Goal: Communication & Community: Participate in discussion

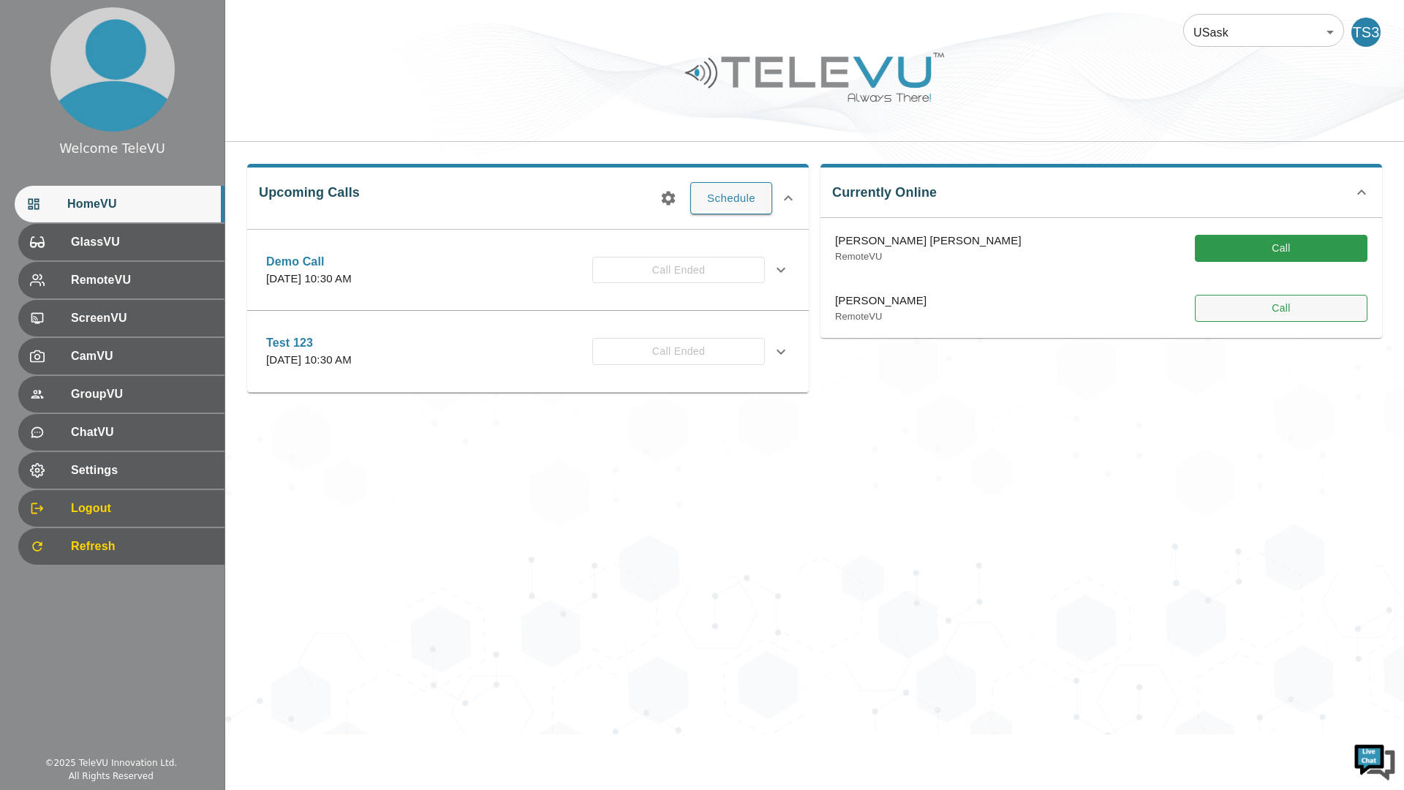
click at [1277, 309] on button "Call" at bounding box center [1281, 308] width 173 height 27
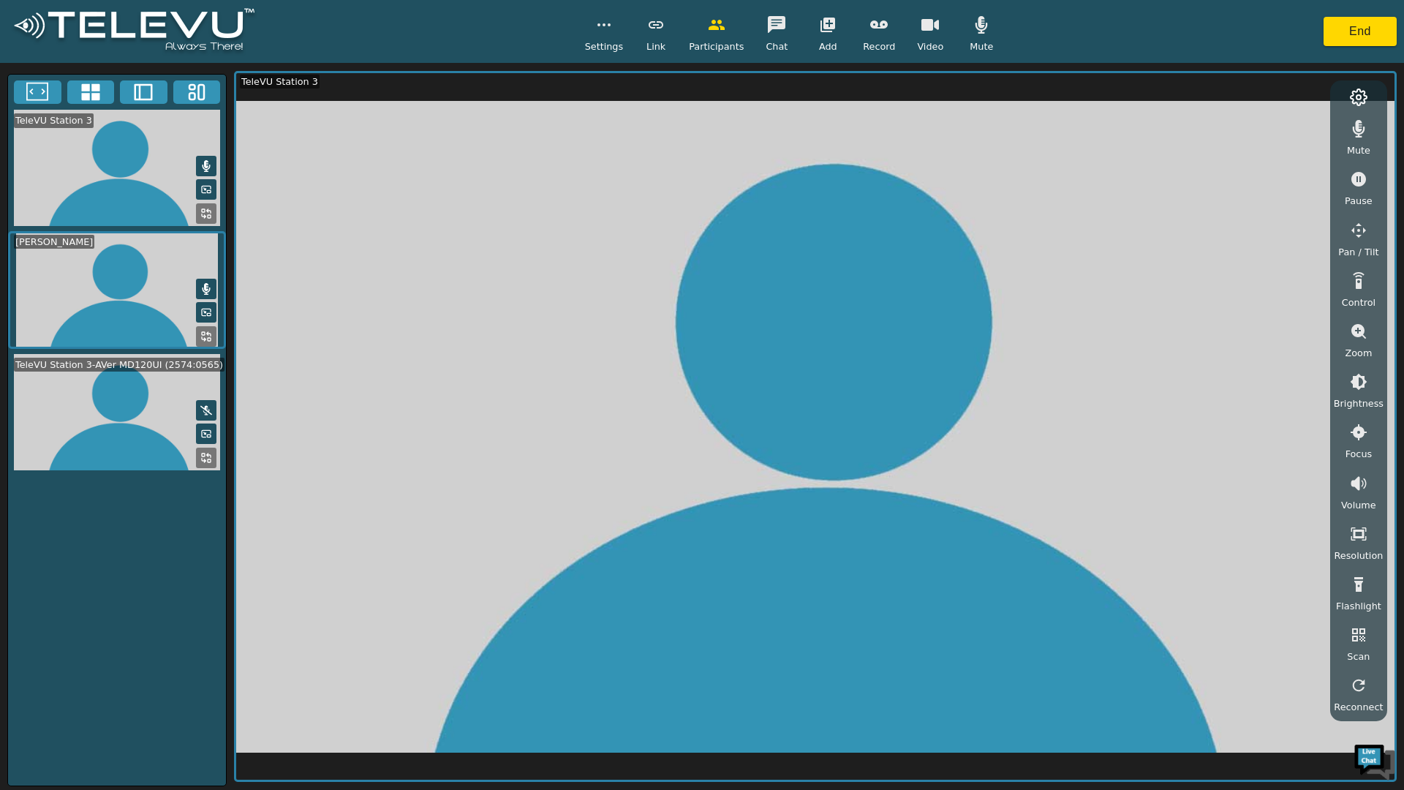
click at [201, 342] on icon at bounding box center [206, 337] width 12 height 12
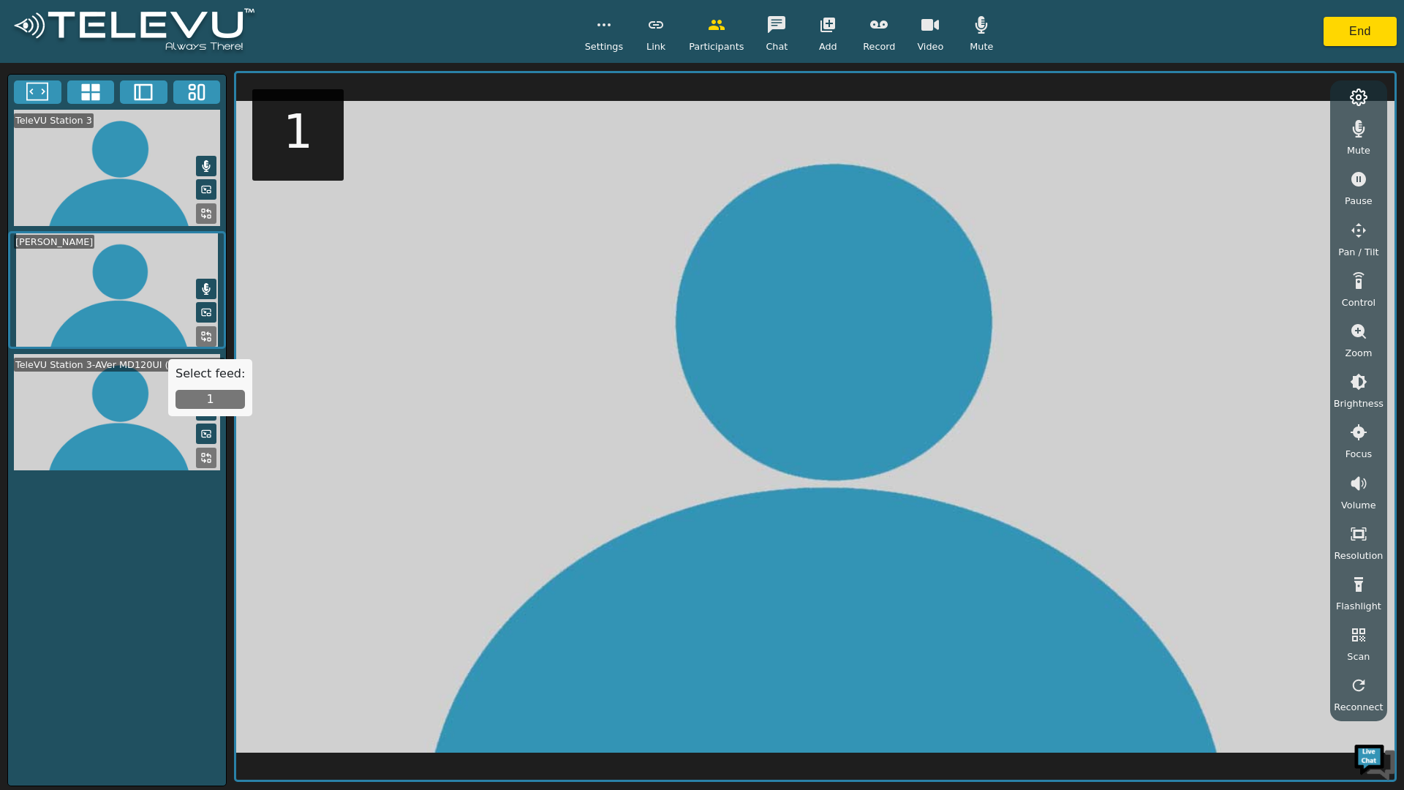
click at [215, 399] on button "1" at bounding box center [210, 399] width 69 height 19
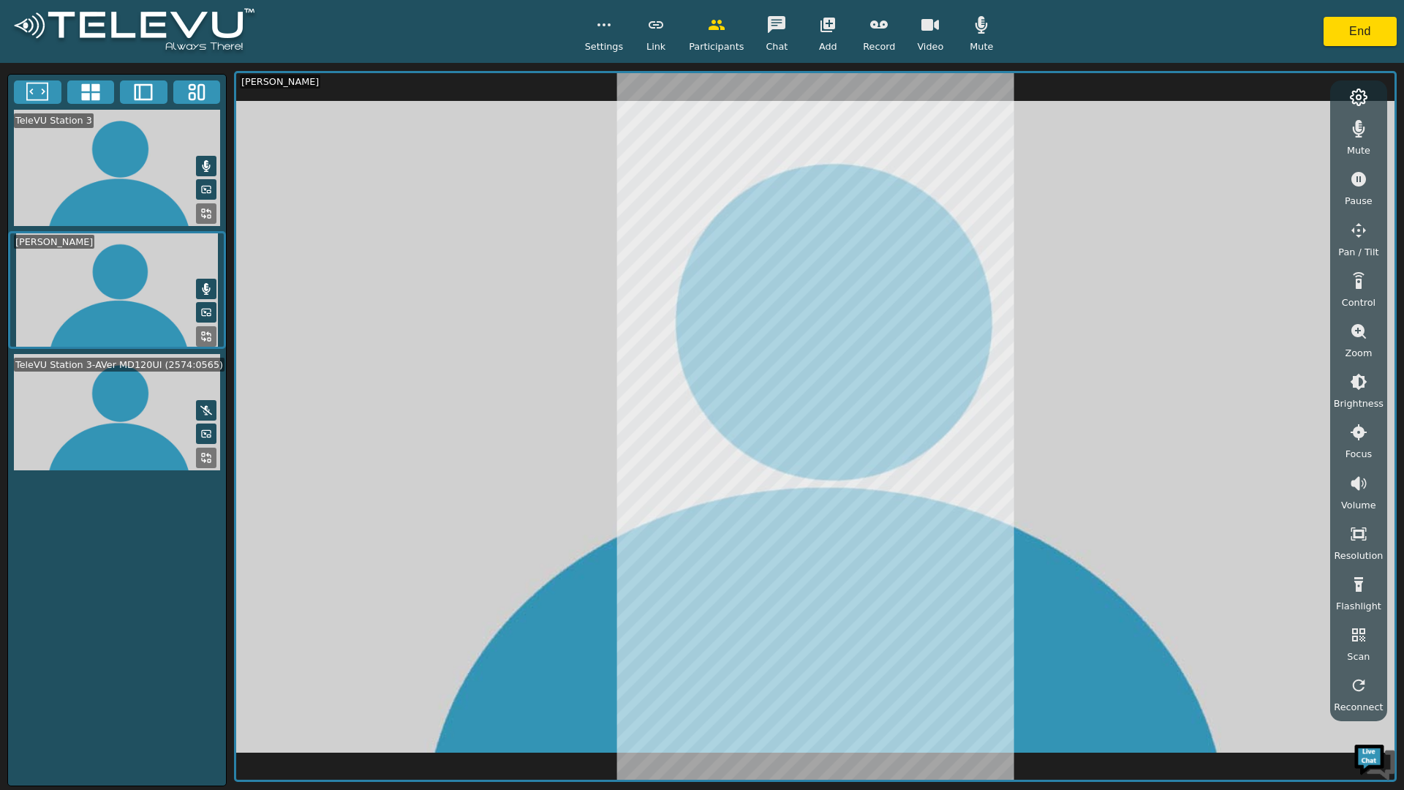
click at [1360, 138] on button "button" at bounding box center [1359, 128] width 37 height 29
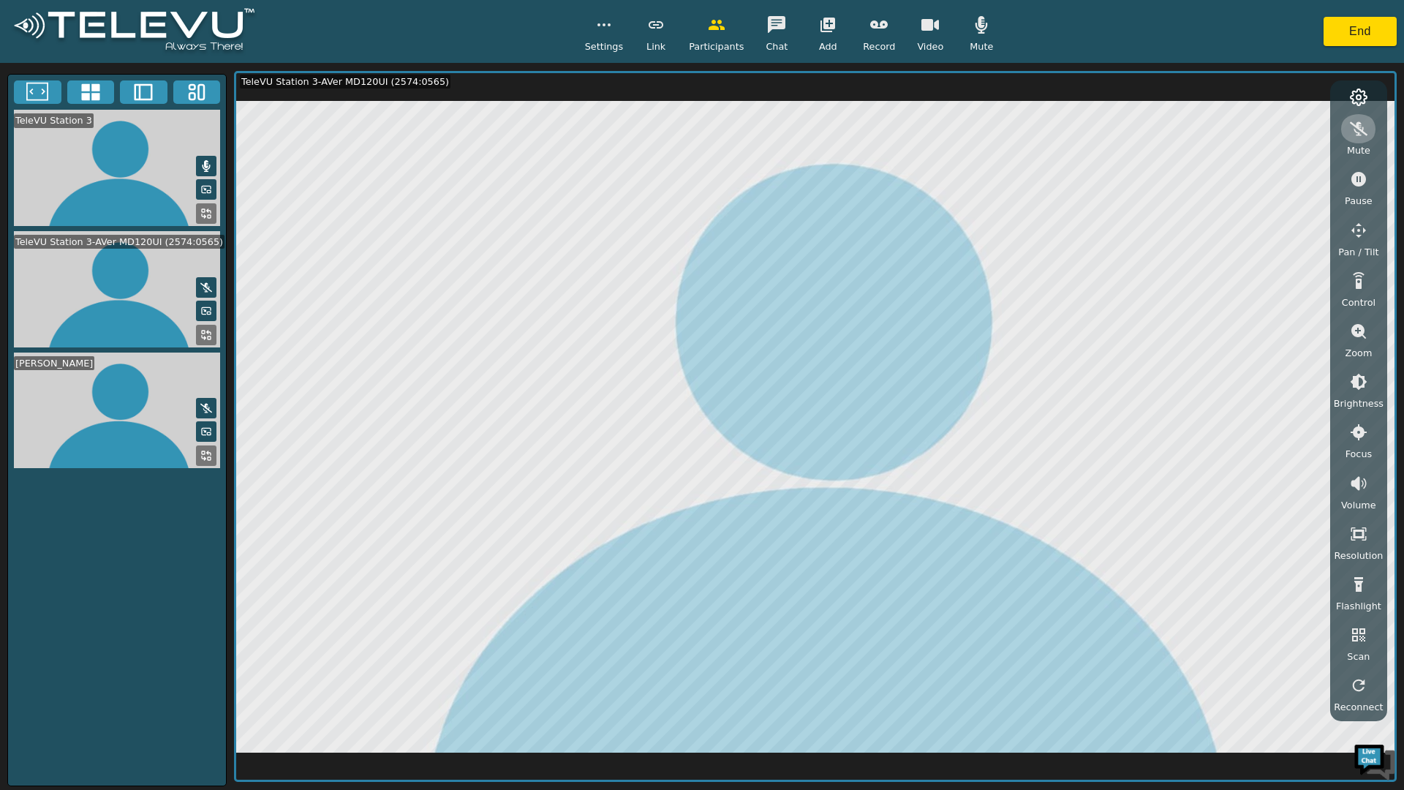
click at [1357, 138] on button "button" at bounding box center [1359, 128] width 37 height 29
click at [590, 37] on div "Settings" at bounding box center [604, 31] width 39 height 43
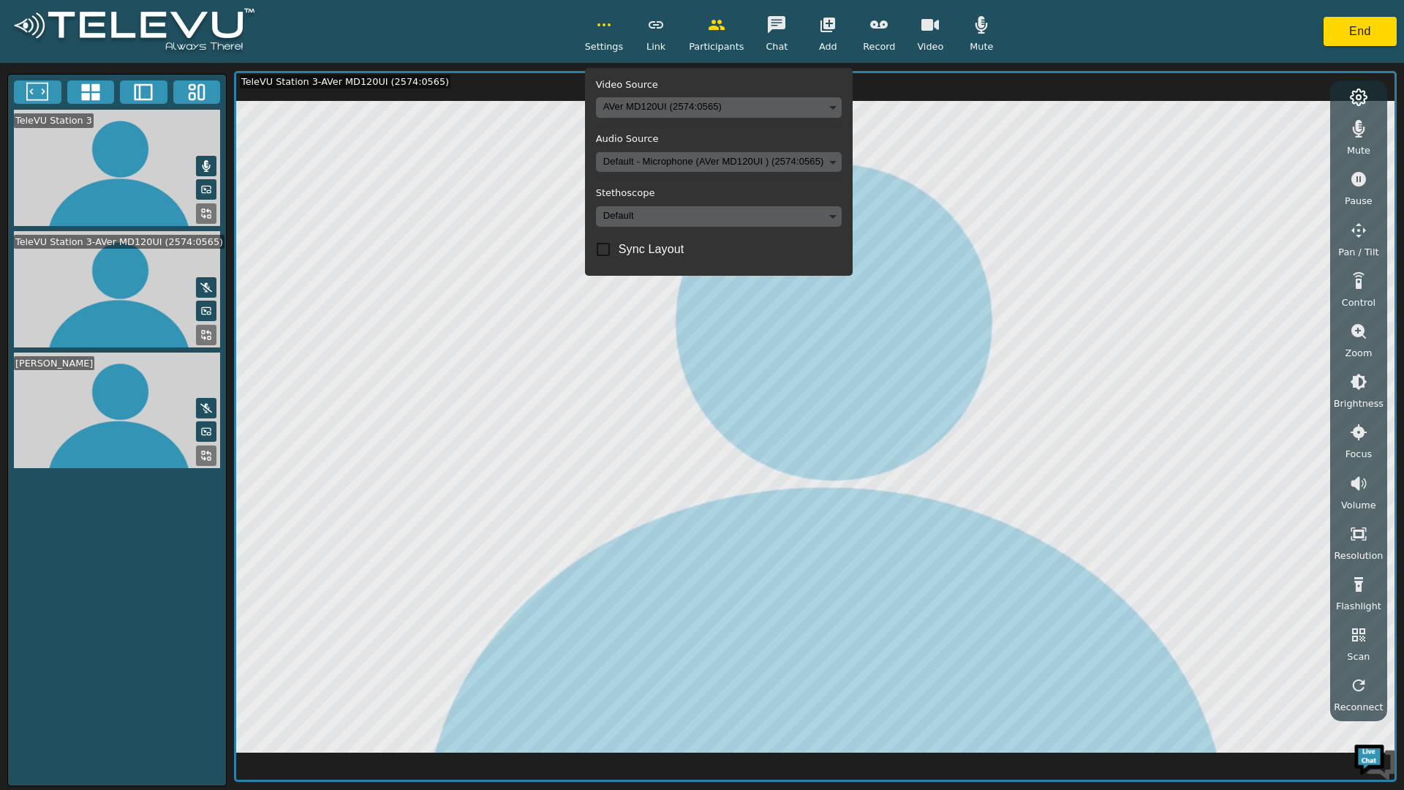
click at [629, 216] on body "Settings Video Source AVer MD120UI (2574:0565) 2390d42fe2ec3f0819d44b4c202e0207…" at bounding box center [702, 395] width 1404 height 790
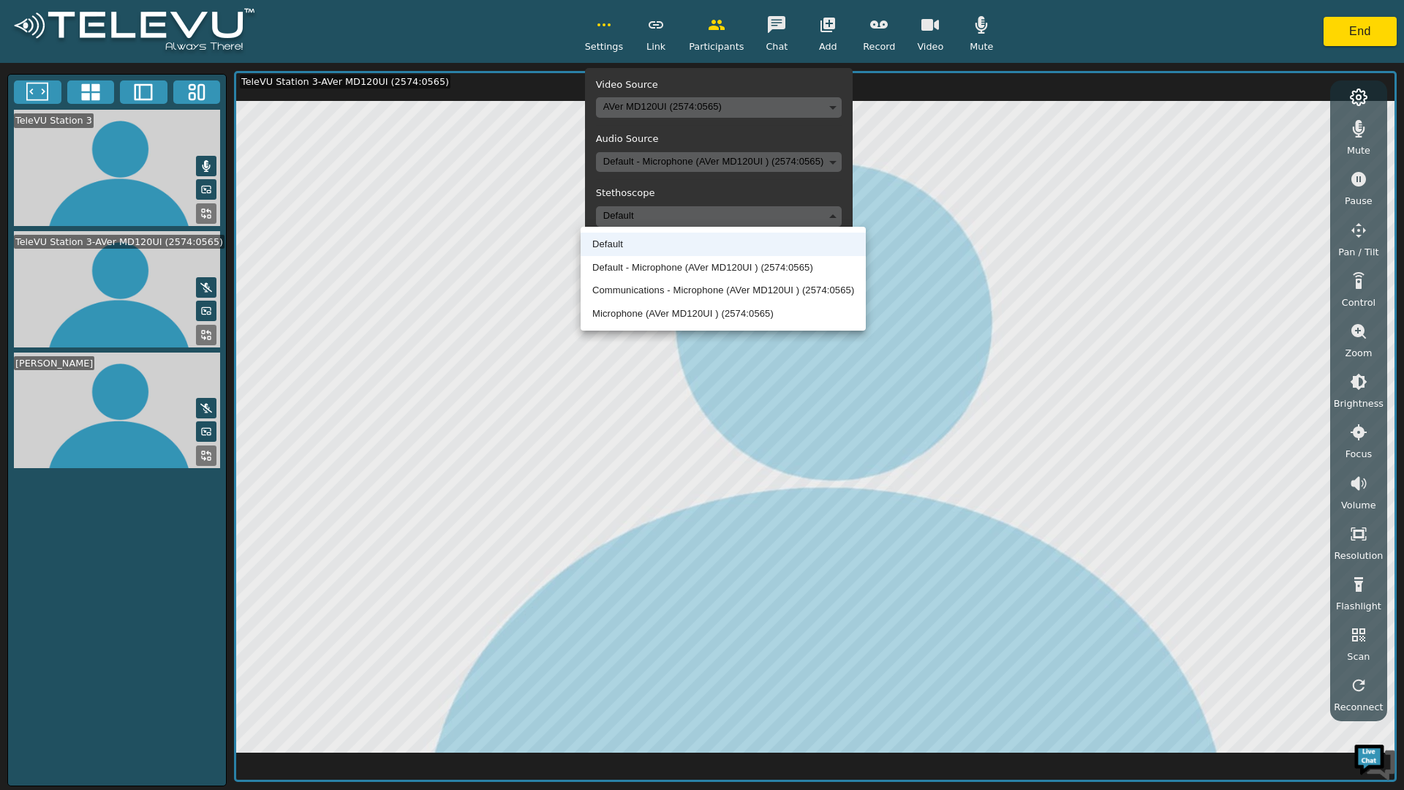
click at [714, 307] on li "Microphone (AVer MD120UI ) (2574:0565)" at bounding box center [723, 313] width 285 height 23
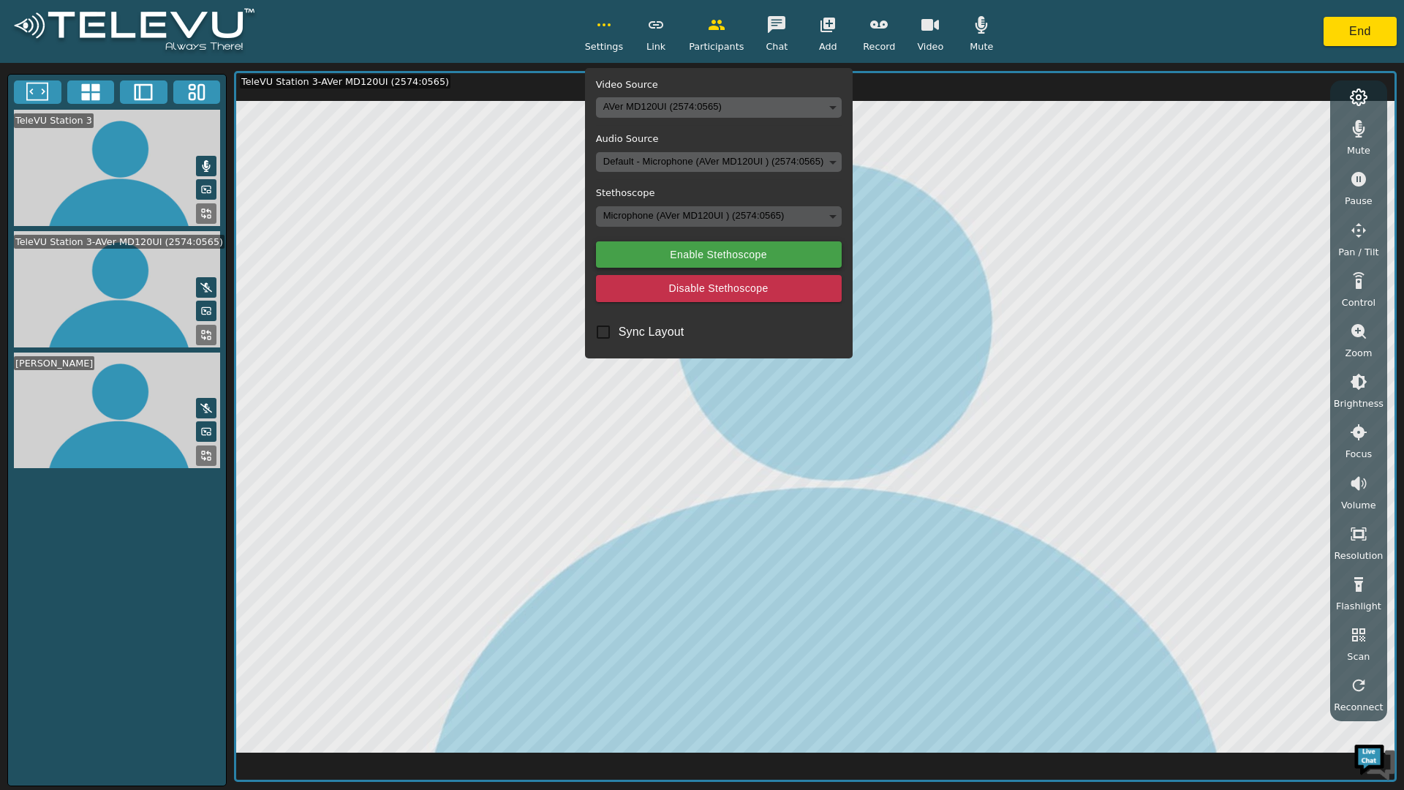
click at [693, 249] on button "Enable Stethoscope" at bounding box center [719, 254] width 246 height 27
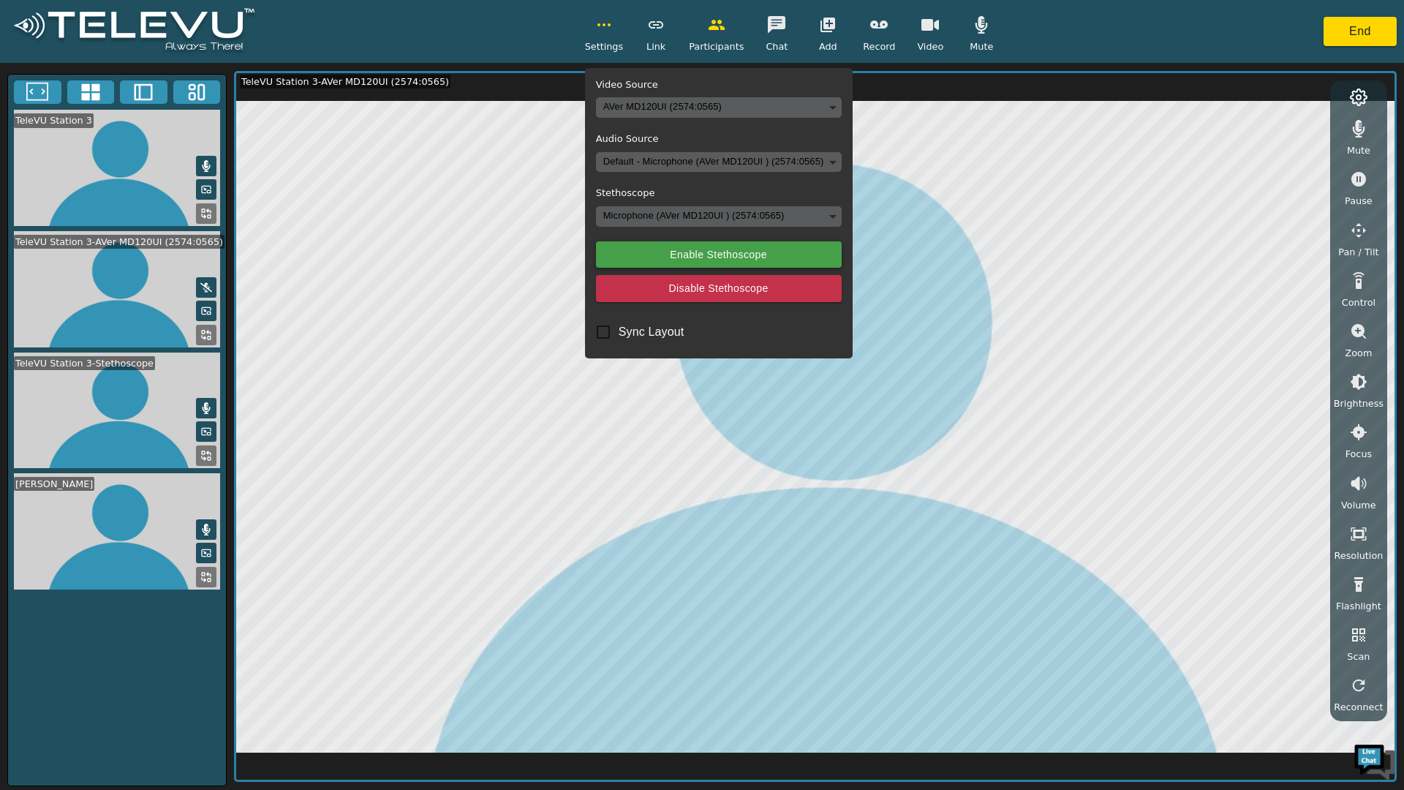
click at [714, 248] on button "Enable Stethoscope" at bounding box center [719, 254] width 246 height 27
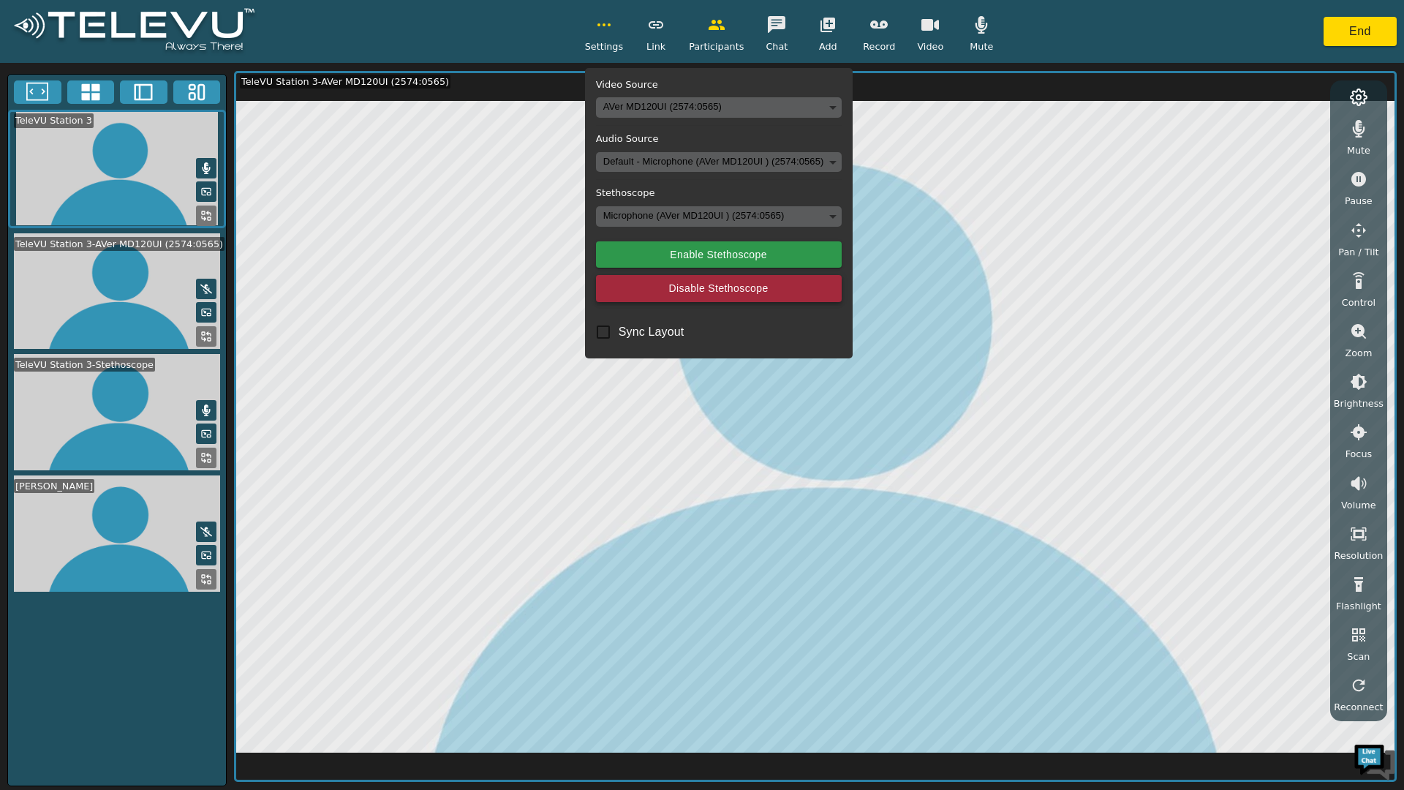
click at [801, 291] on button "Disable Stethoscope" at bounding box center [719, 288] width 246 height 27
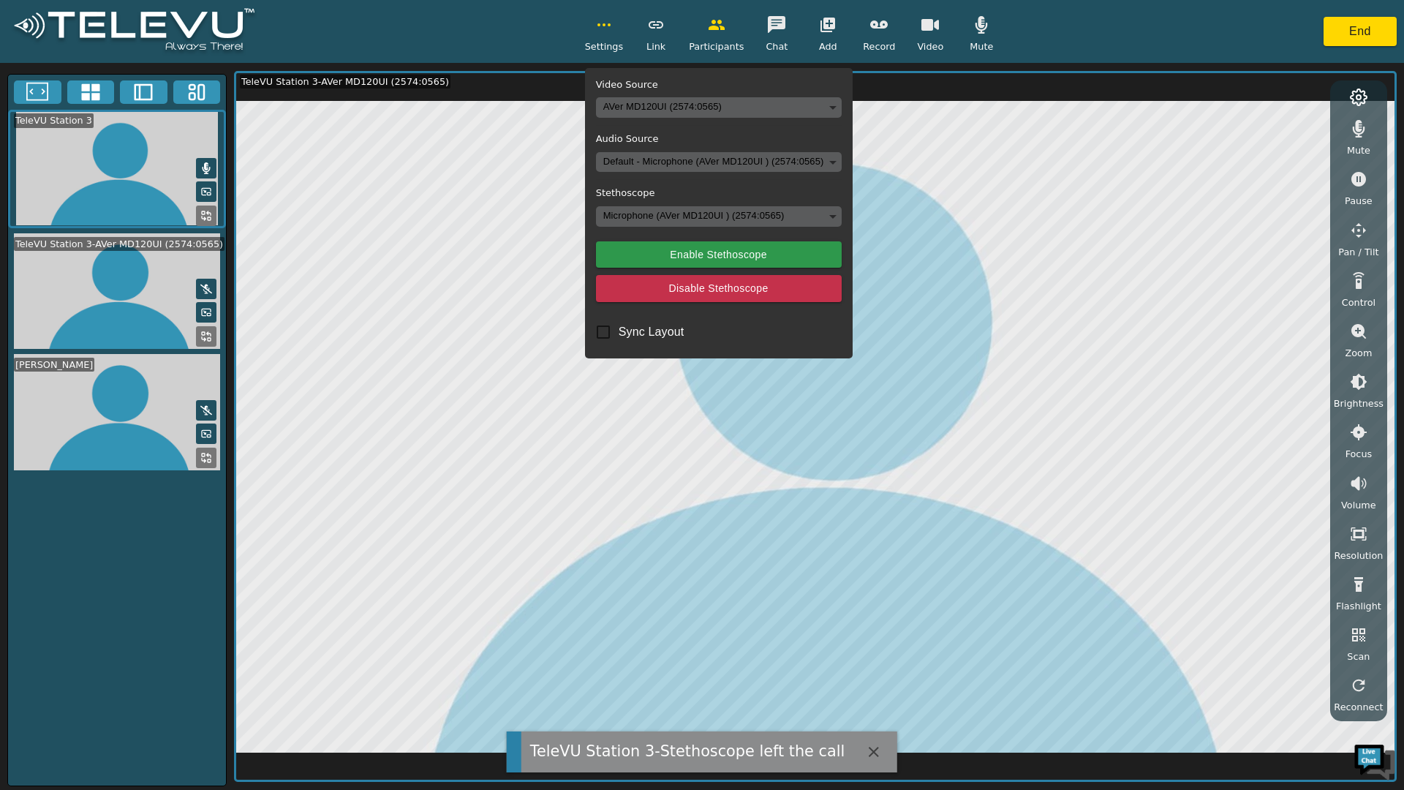
click at [816, 217] on body "TeleVU Station 3-Stethoscope left the call Settings Video Source AVer MD120UI (…" at bounding box center [702, 395] width 1404 height 790
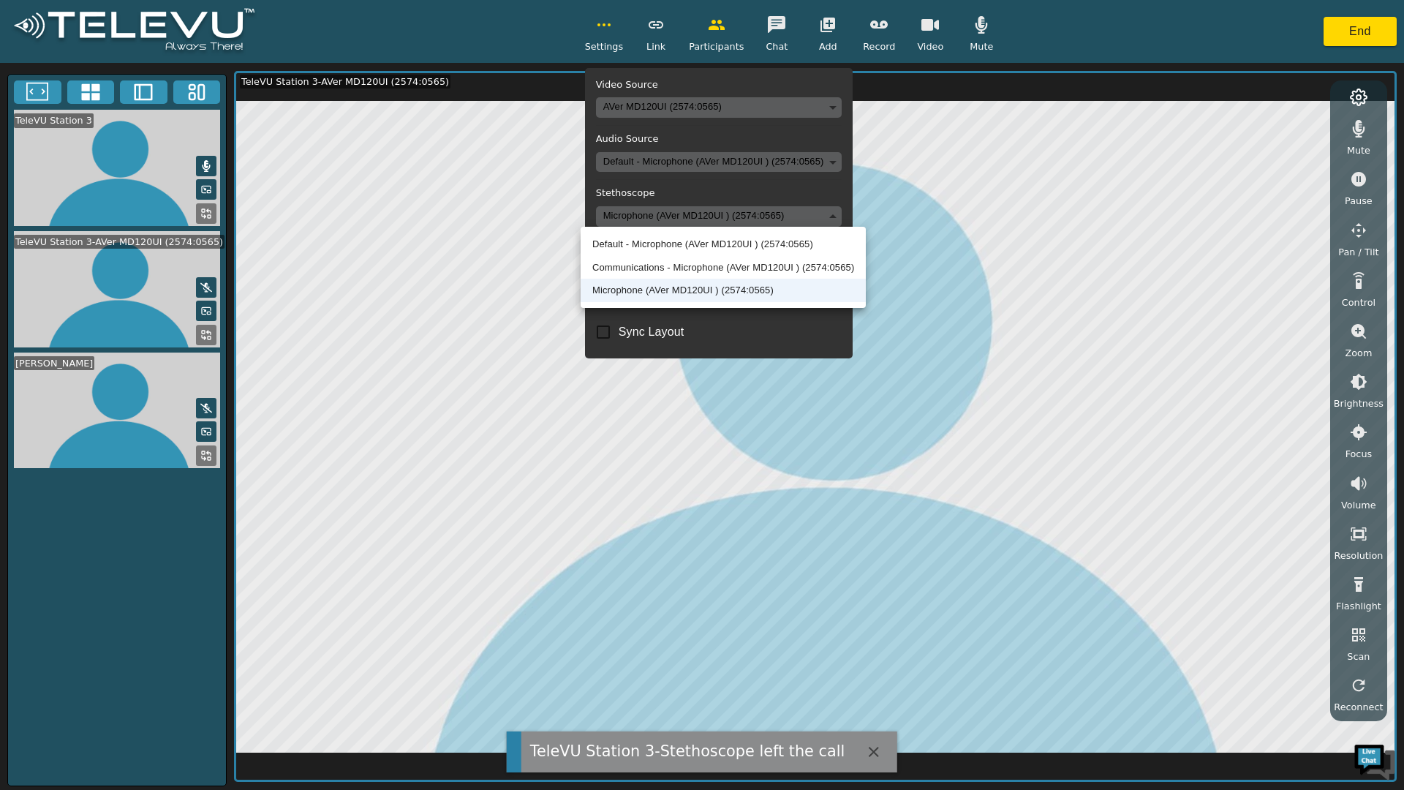
click at [816, 237] on li "Default - Microphone (AVer MD120UI ) (2574:0565)" at bounding box center [723, 244] width 285 height 23
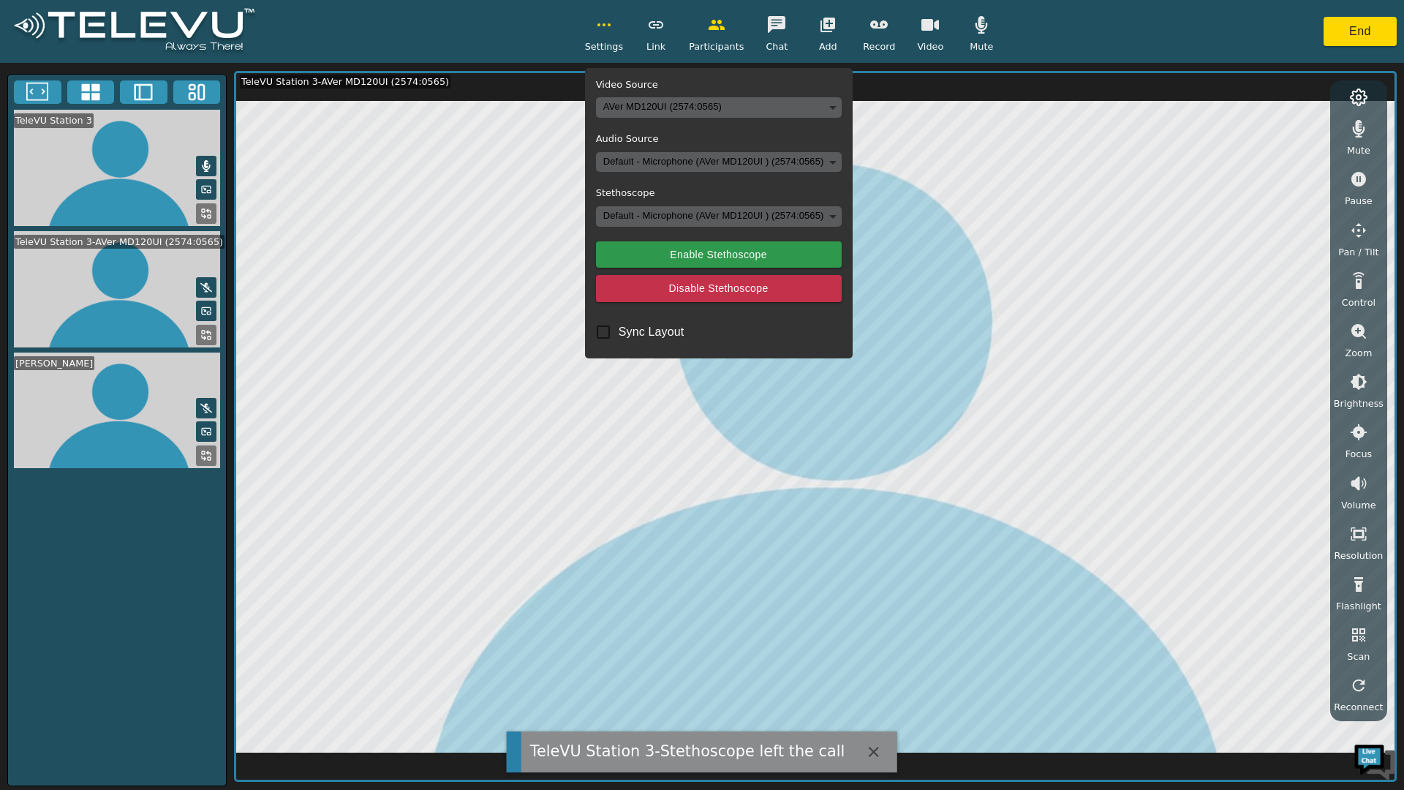
click at [822, 218] on body "TeleVU Station 3-Stethoscope left the call Settings Video Source AVer MD120UI (…" at bounding box center [702, 395] width 1404 height 790
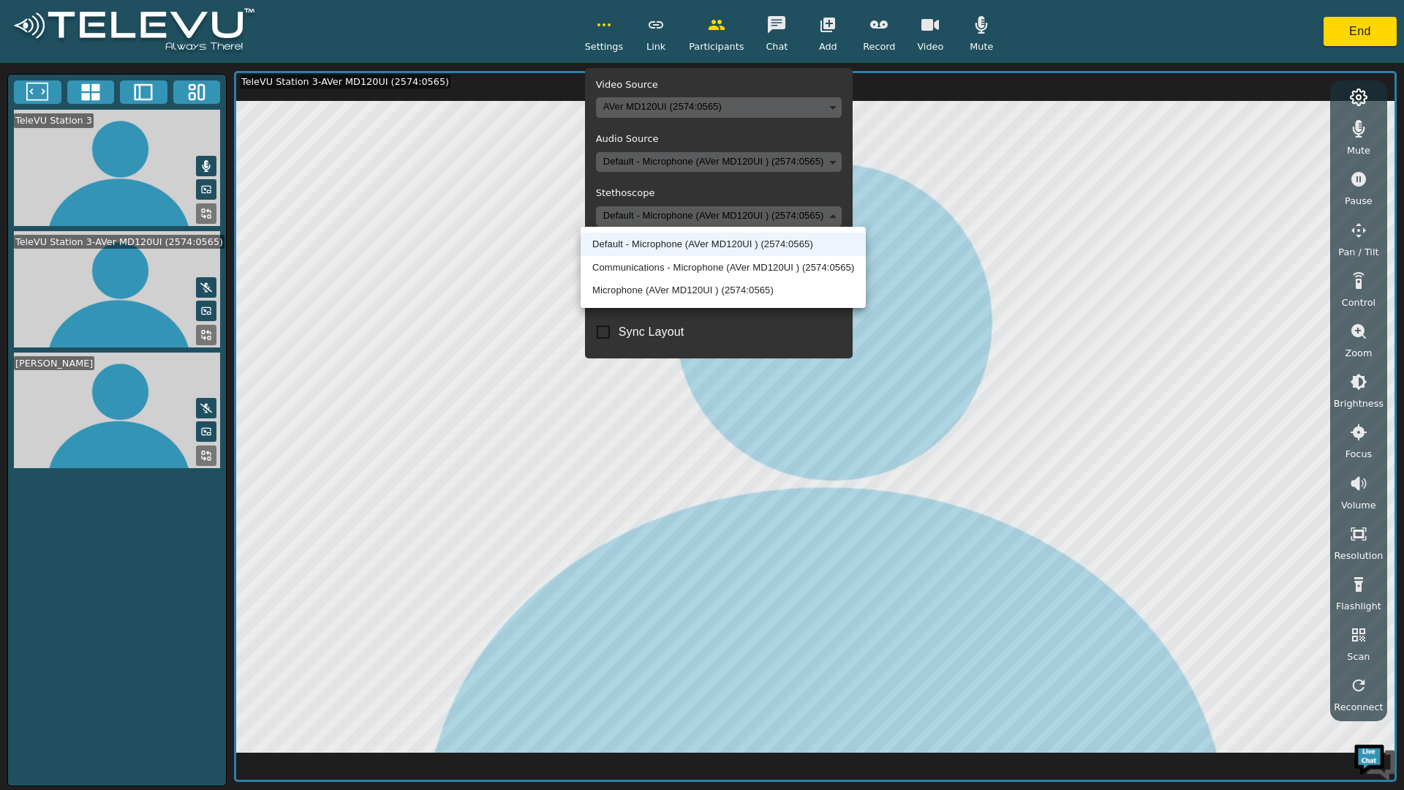
click at [821, 227] on ul "Default - Microphone (AVer MD120UI ) (2574:0565) Communications - Microphone (A…" at bounding box center [723, 267] width 285 height 81
click at [829, 214] on div at bounding box center [702, 395] width 1404 height 790
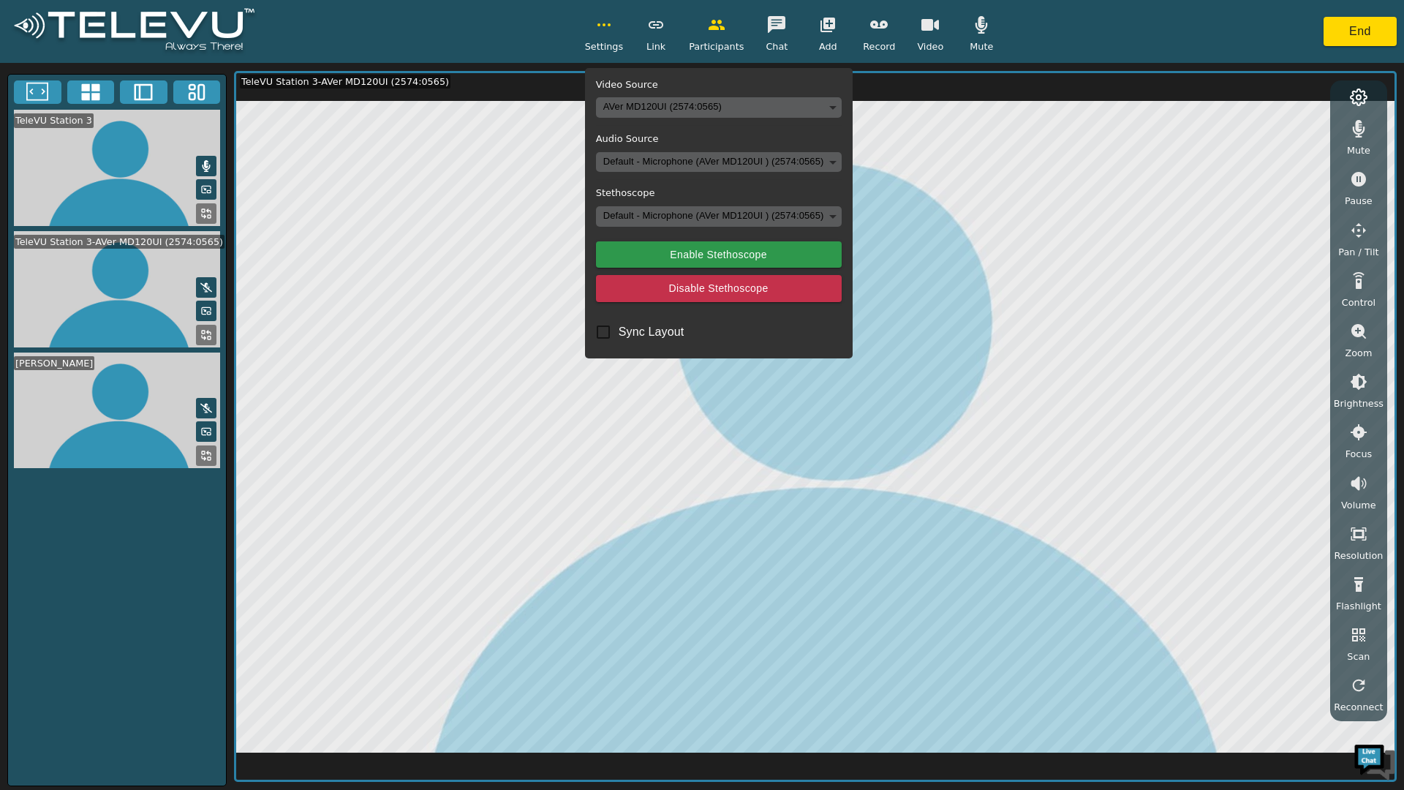
click at [821, 217] on body "Settings Video Source AVer MD120UI (2574:0565) 2390d42fe2ec3f0819d44b4c202e0207…" at bounding box center [702, 395] width 1404 height 790
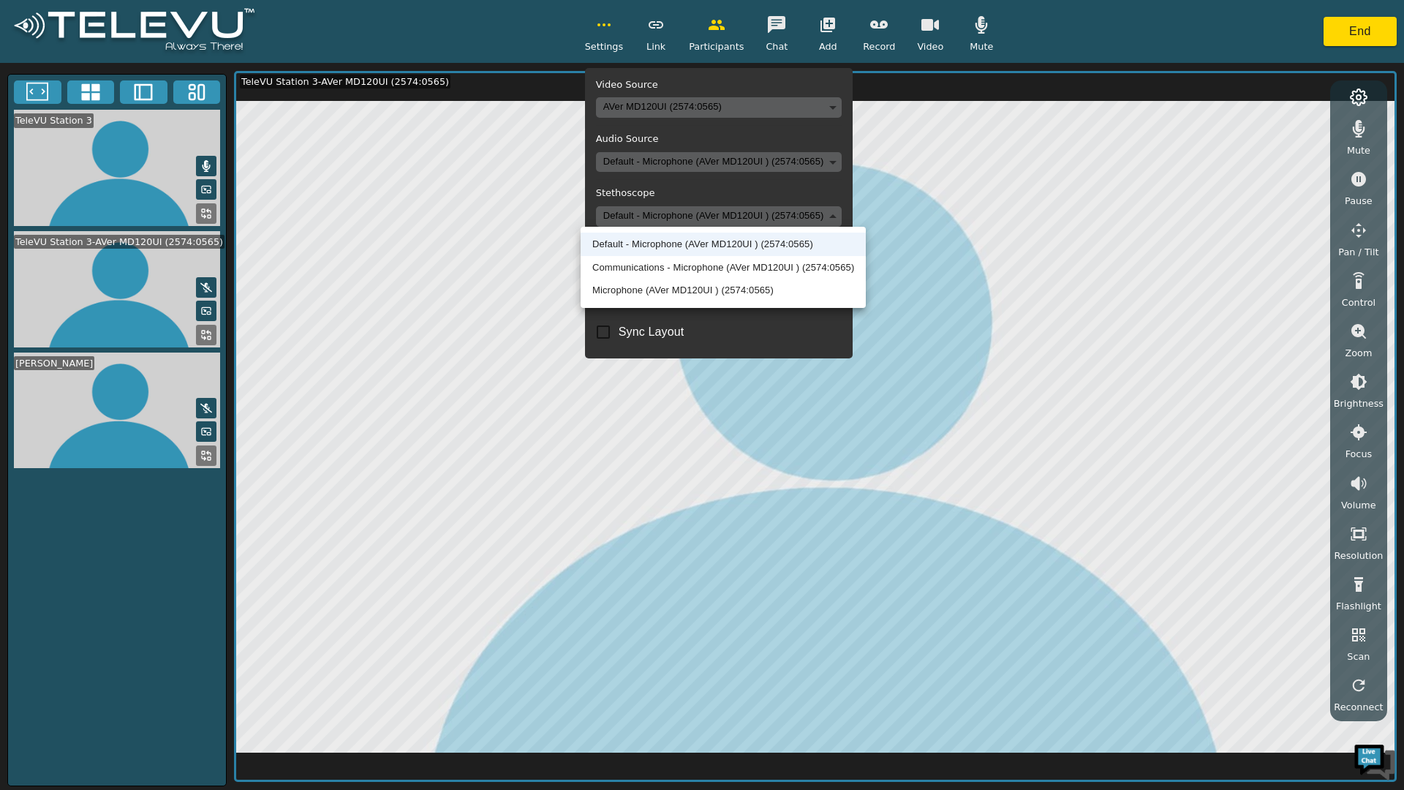
click at [793, 282] on li "Microphone (AVer MD120UI ) (2574:0565)" at bounding box center [723, 290] width 285 height 23
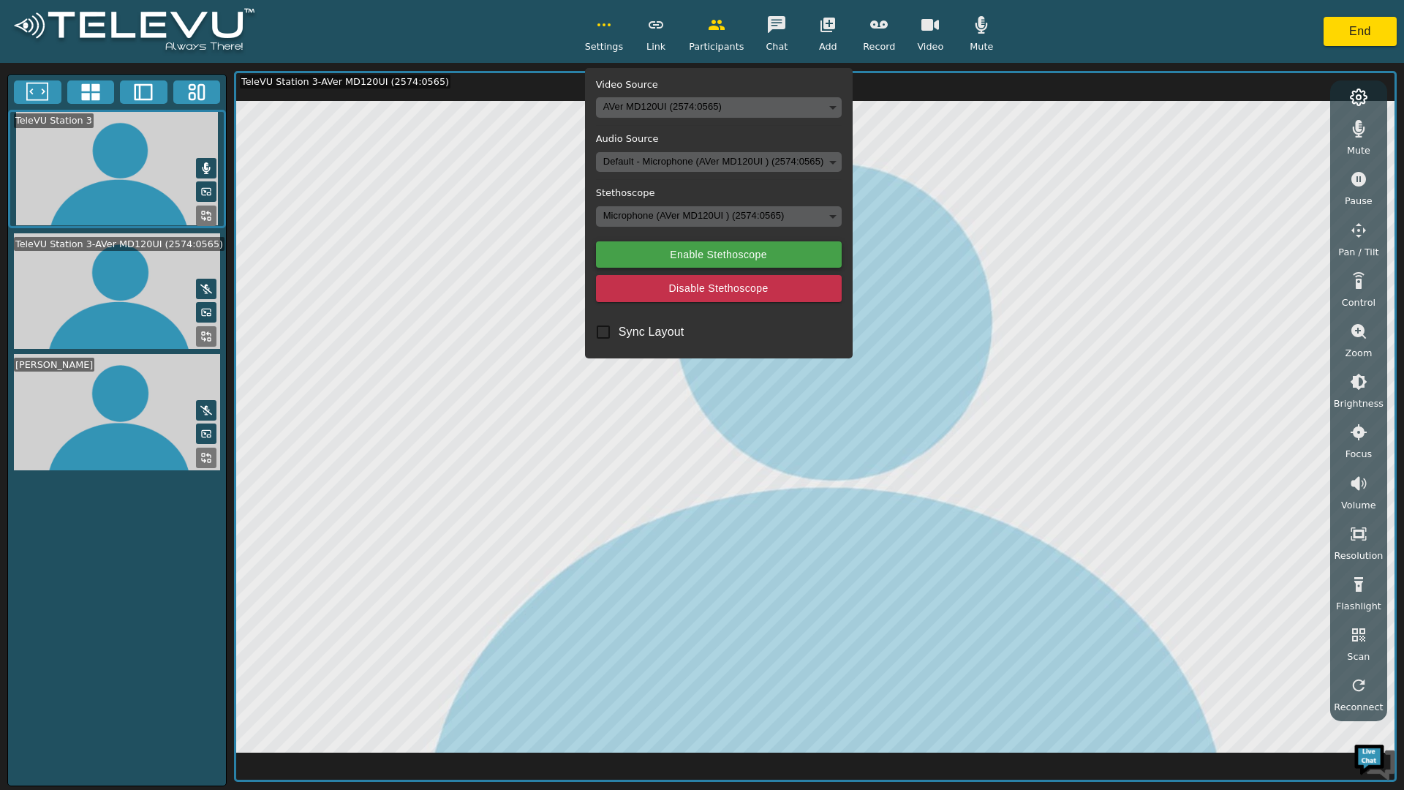
click at [770, 251] on button "Enable Stethoscope" at bounding box center [719, 254] width 246 height 27
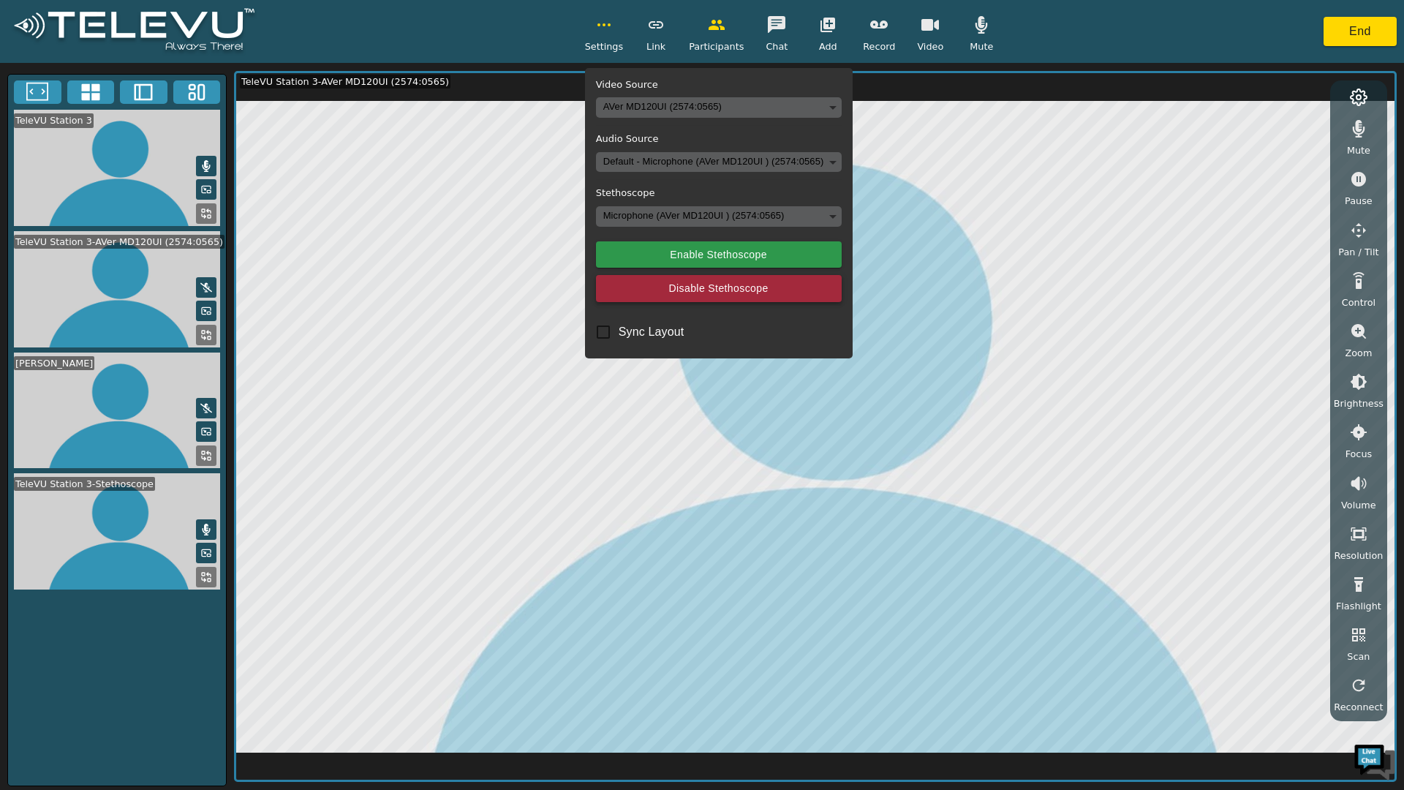
click at [815, 293] on button "Disable Stethoscope" at bounding box center [719, 288] width 246 height 27
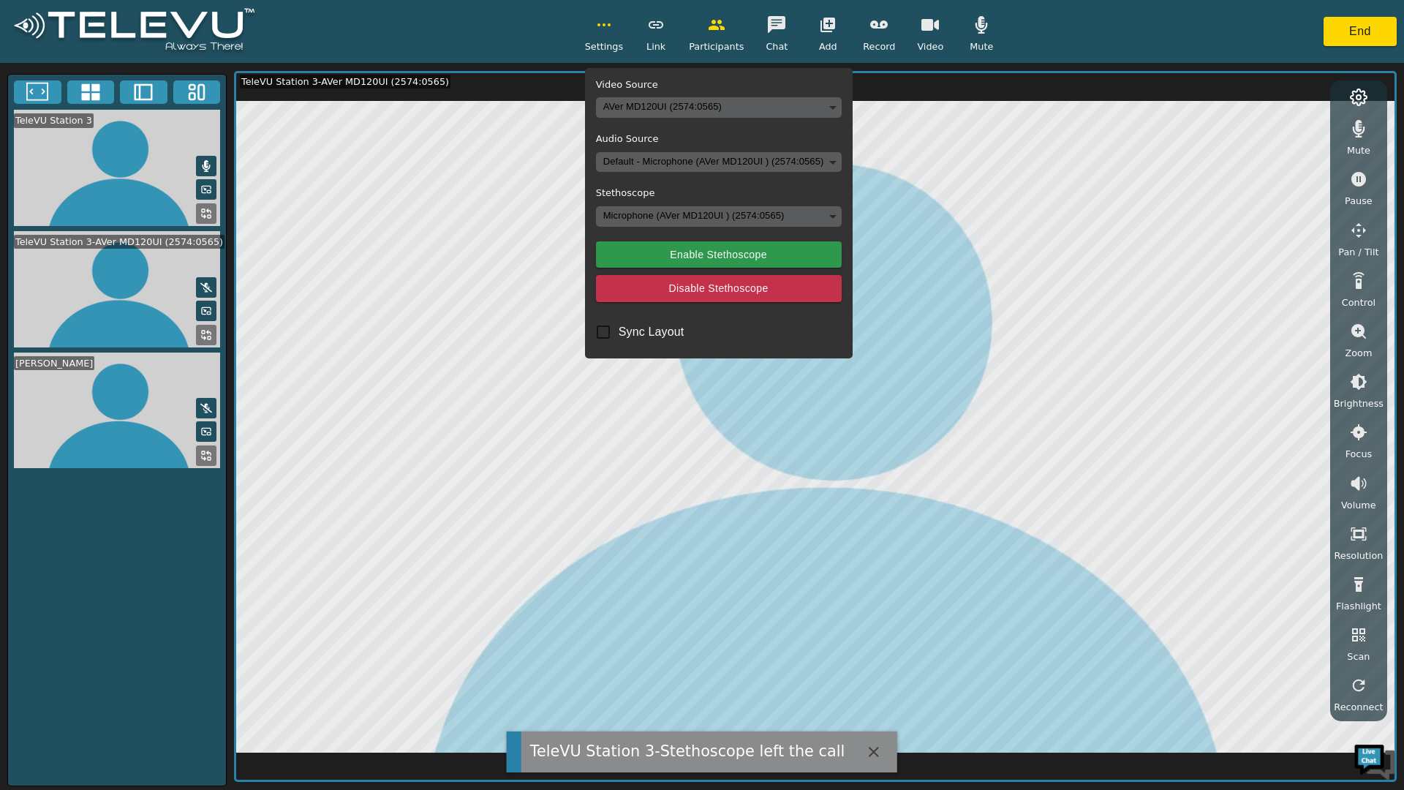
click at [811, 214] on body "TeleVU Station 3-Stethoscope left the call Settings Video Source AVer MD120UI (…" at bounding box center [702, 395] width 1404 height 790
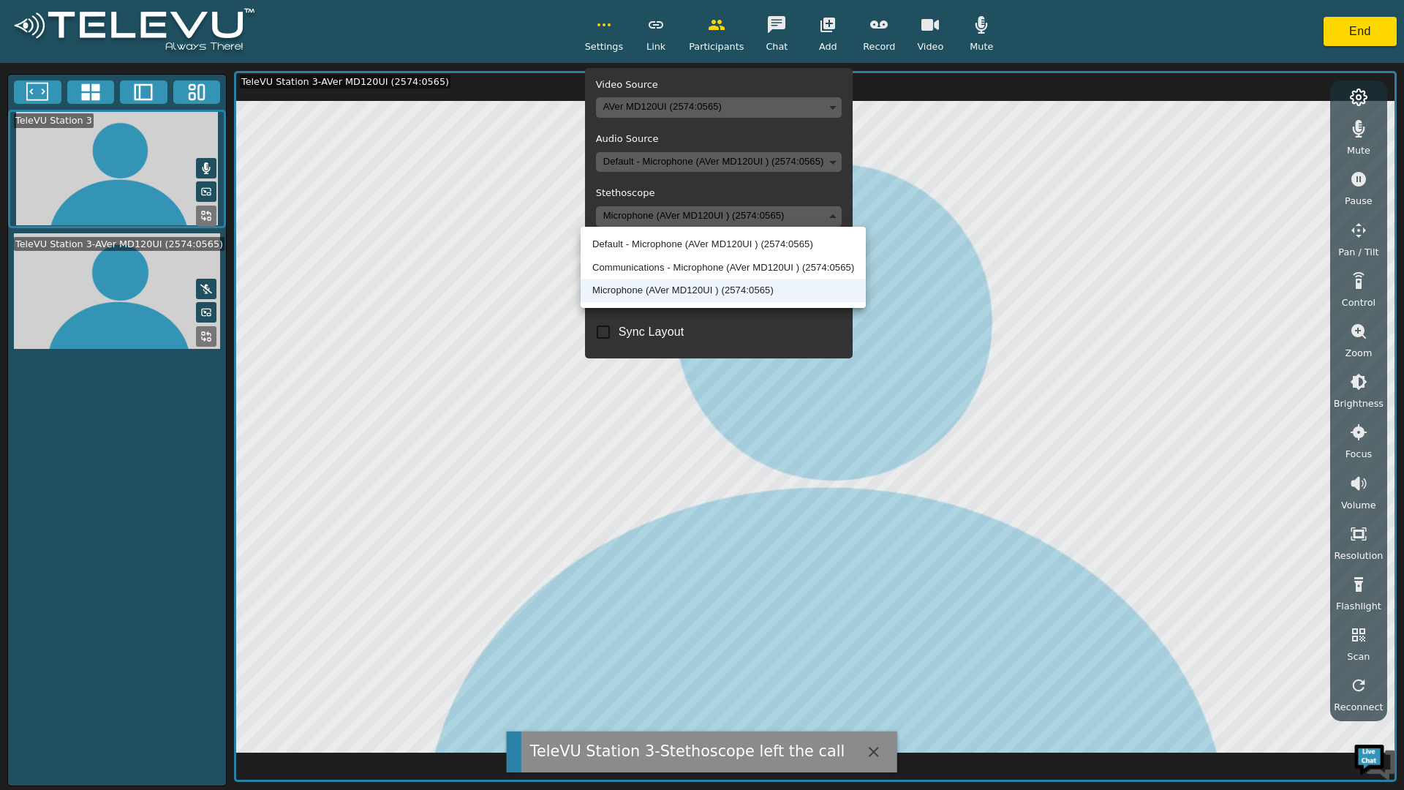
click at [827, 247] on li "Default - Microphone (AVer MD120UI ) (2574:0565)" at bounding box center [723, 244] width 285 height 23
type input "default"
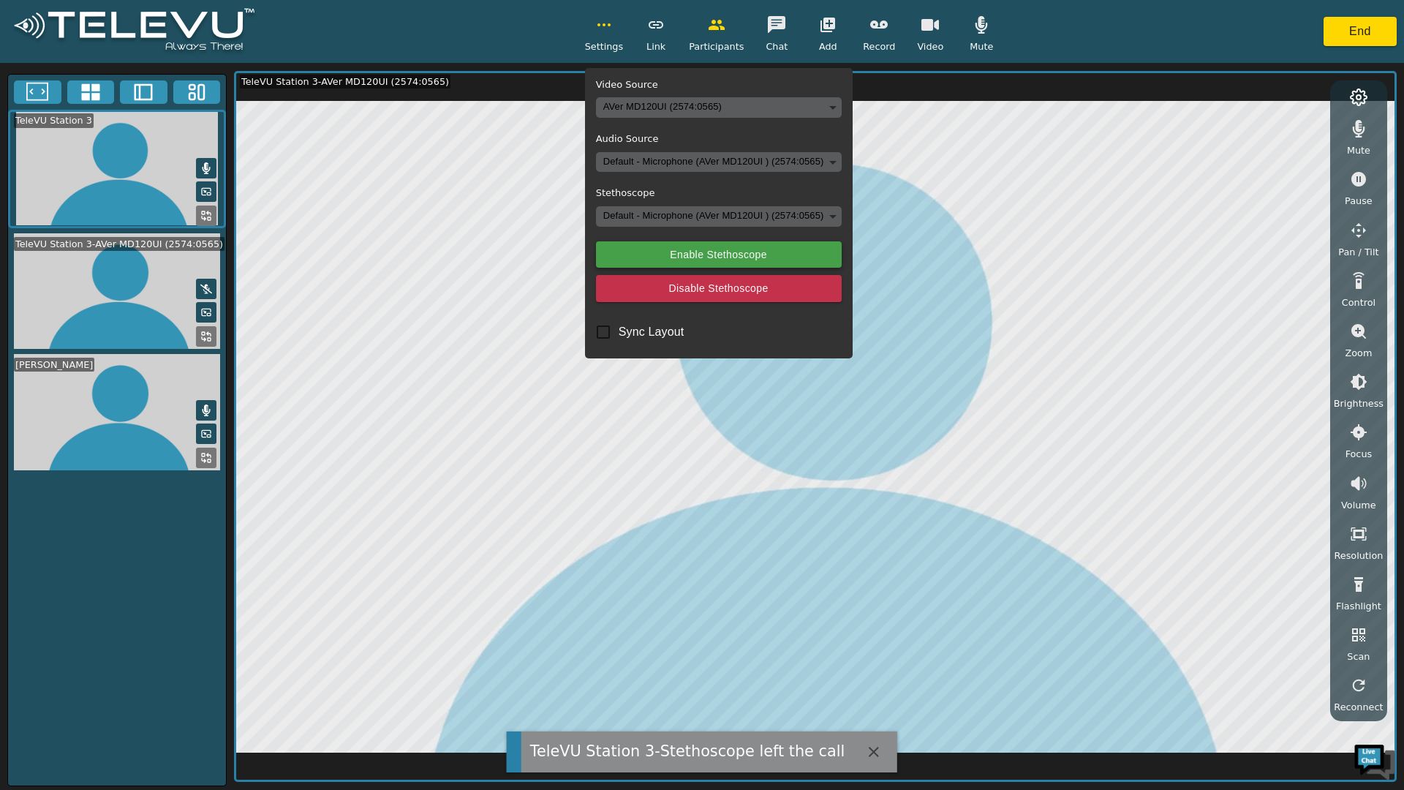
click at [805, 251] on button "Enable Stethoscope" at bounding box center [719, 254] width 246 height 27
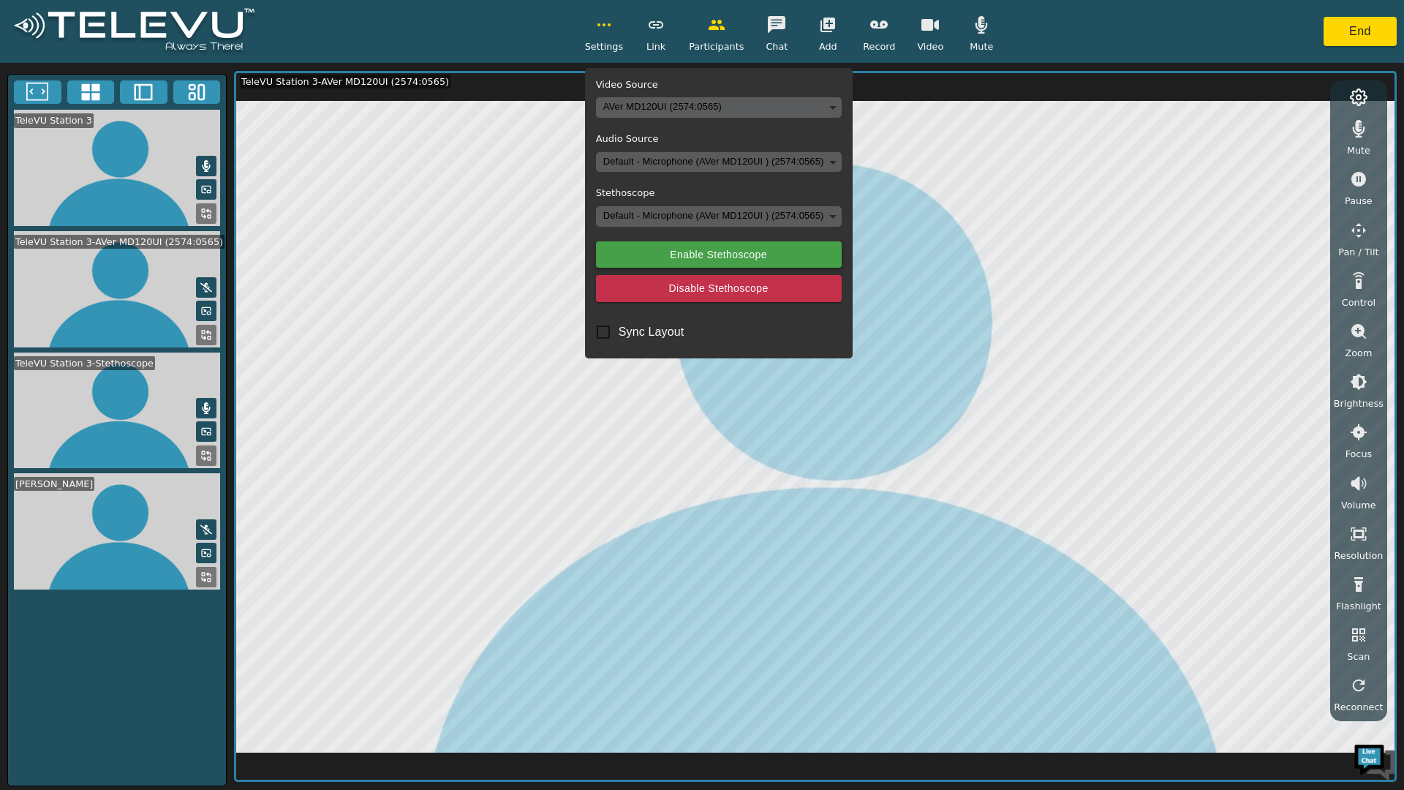
click at [1369, 20] on button "End" at bounding box center [1360, 31] width 73 height 29
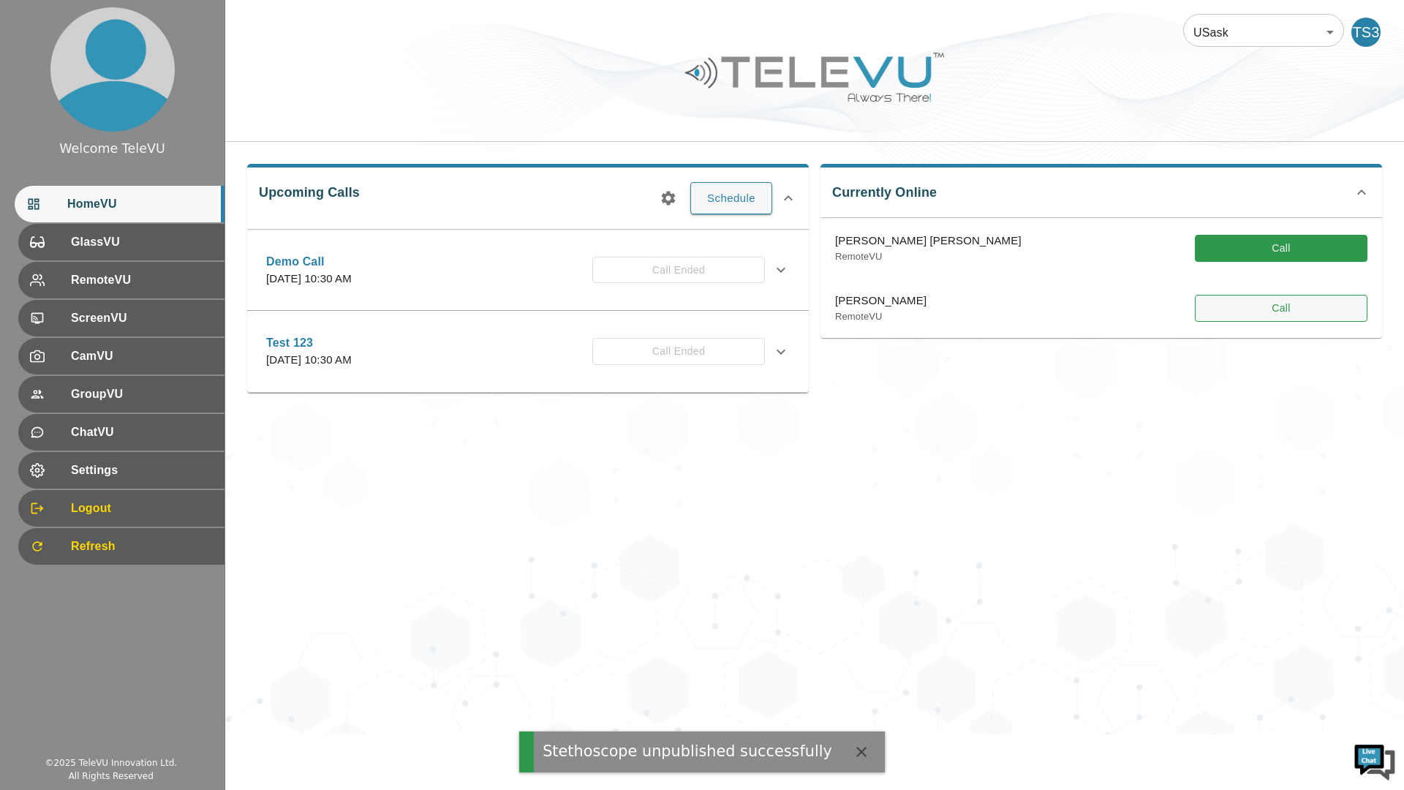
click at [1305, 304] on button "Call" at bounding box center [1281, 308] width 173 height 27
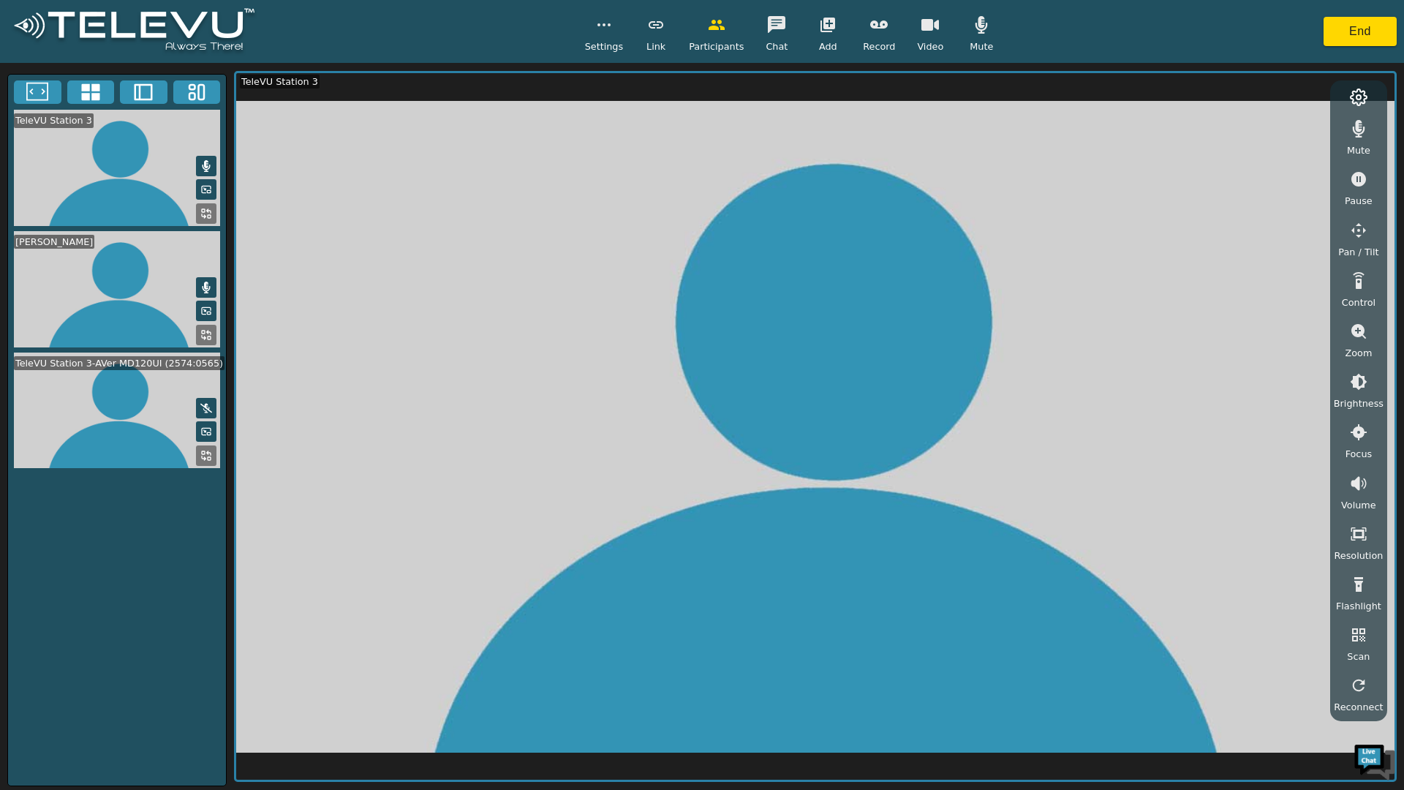
click at [612, 36] on button "button" at bounding box center [604, 24] width 37 height 29
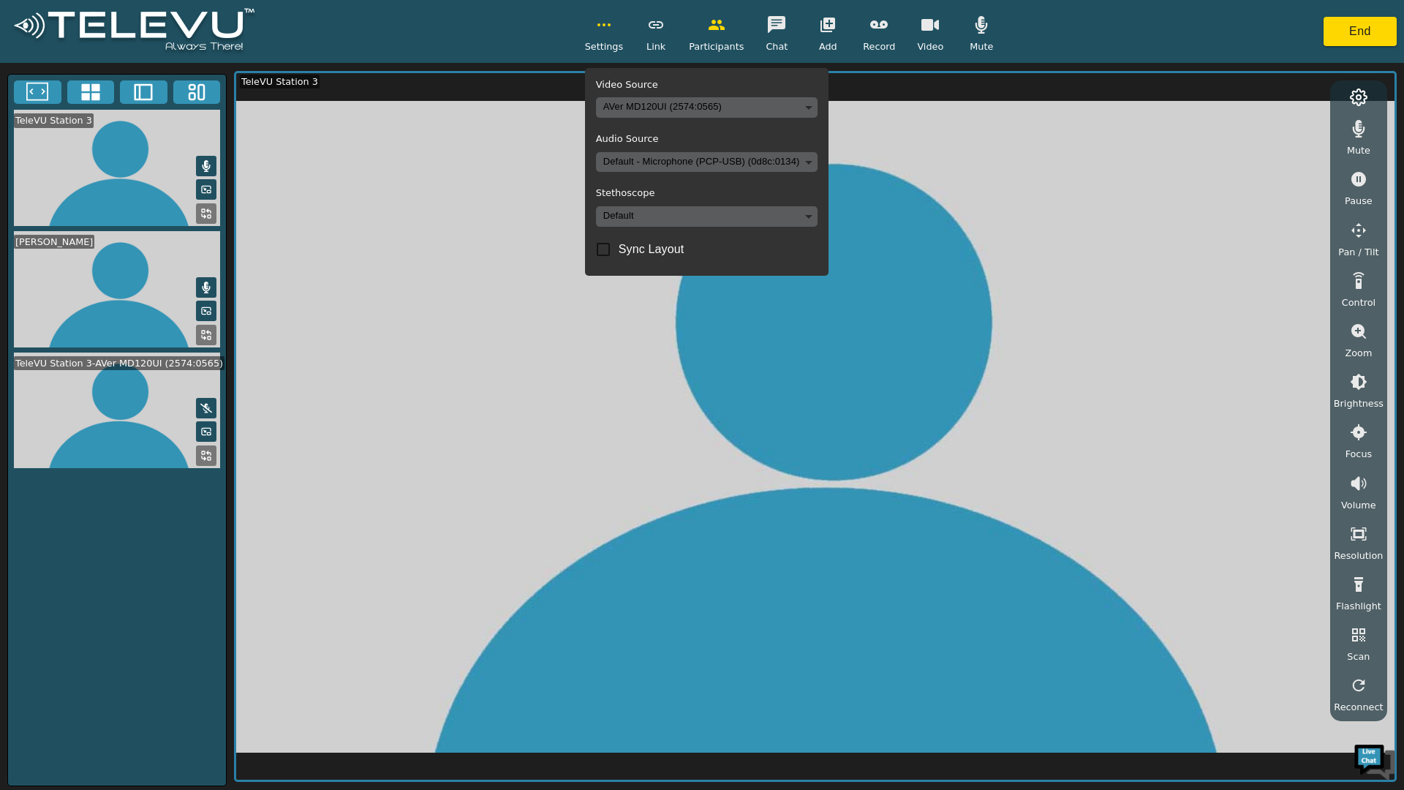
click at [652, 221] on body "Settings Video Source AVer MD120UI (2574:0565) 2390d42fe2ec3f0819d44b4c202e0207…" at bounding box center [702, 395] width 1404 height 790
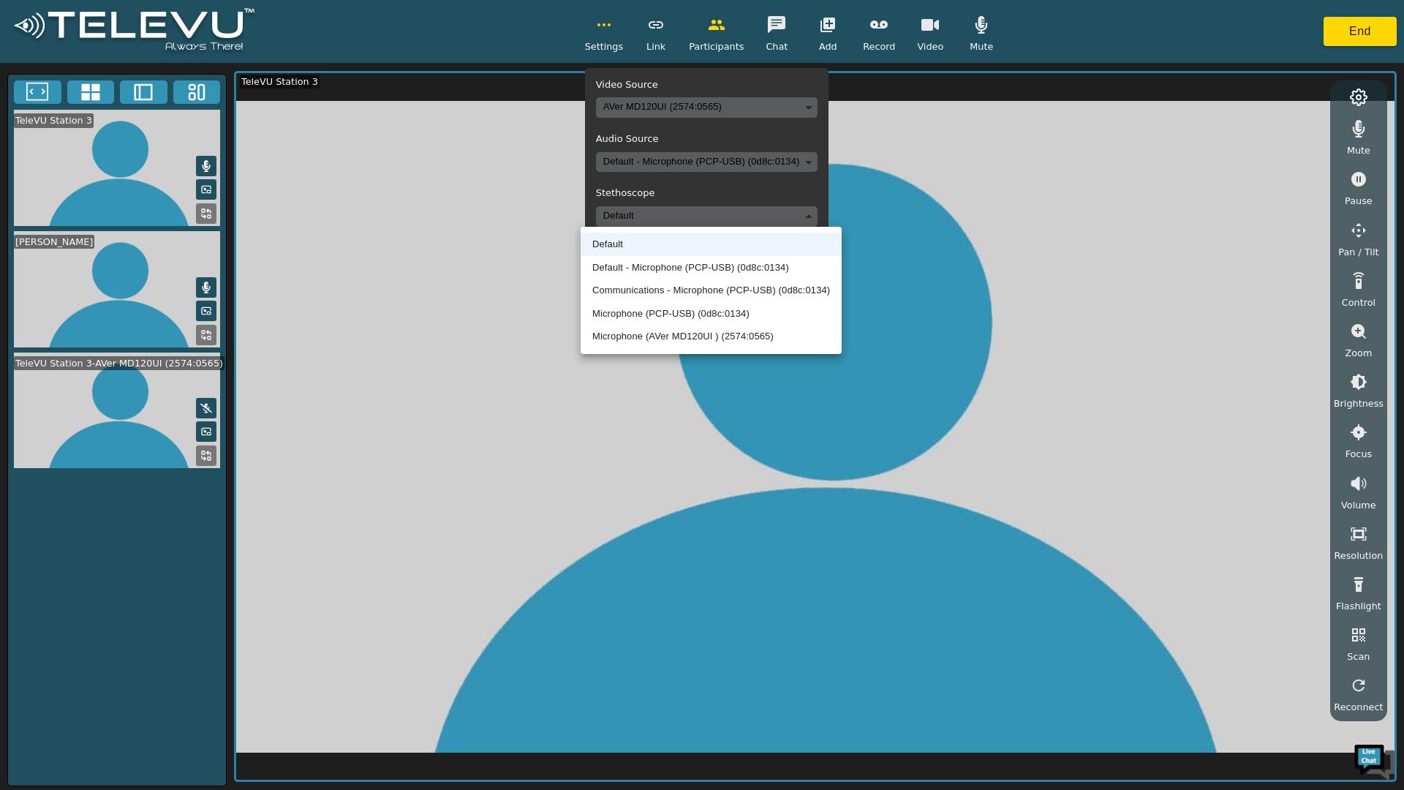
click at [644, 200] on div at bounding box center [702, 395] width 1404 height 790
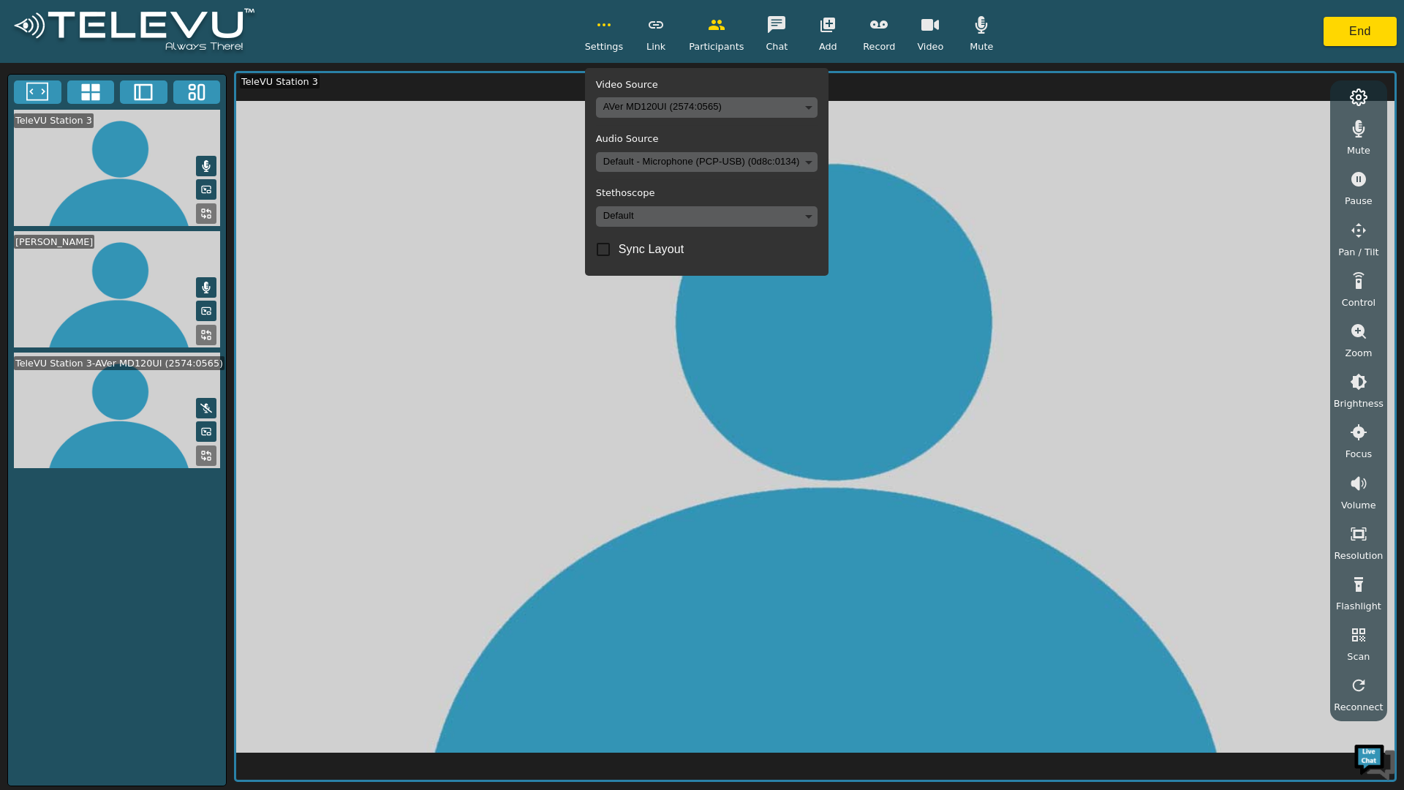
click at [628, 209] on body "Settings Video Source AVer MD120UI (2574:0565) 2390d42fe2ec3f0819d44b4c202e0207…" at bounding box center [702, 395] width 1404 height 790
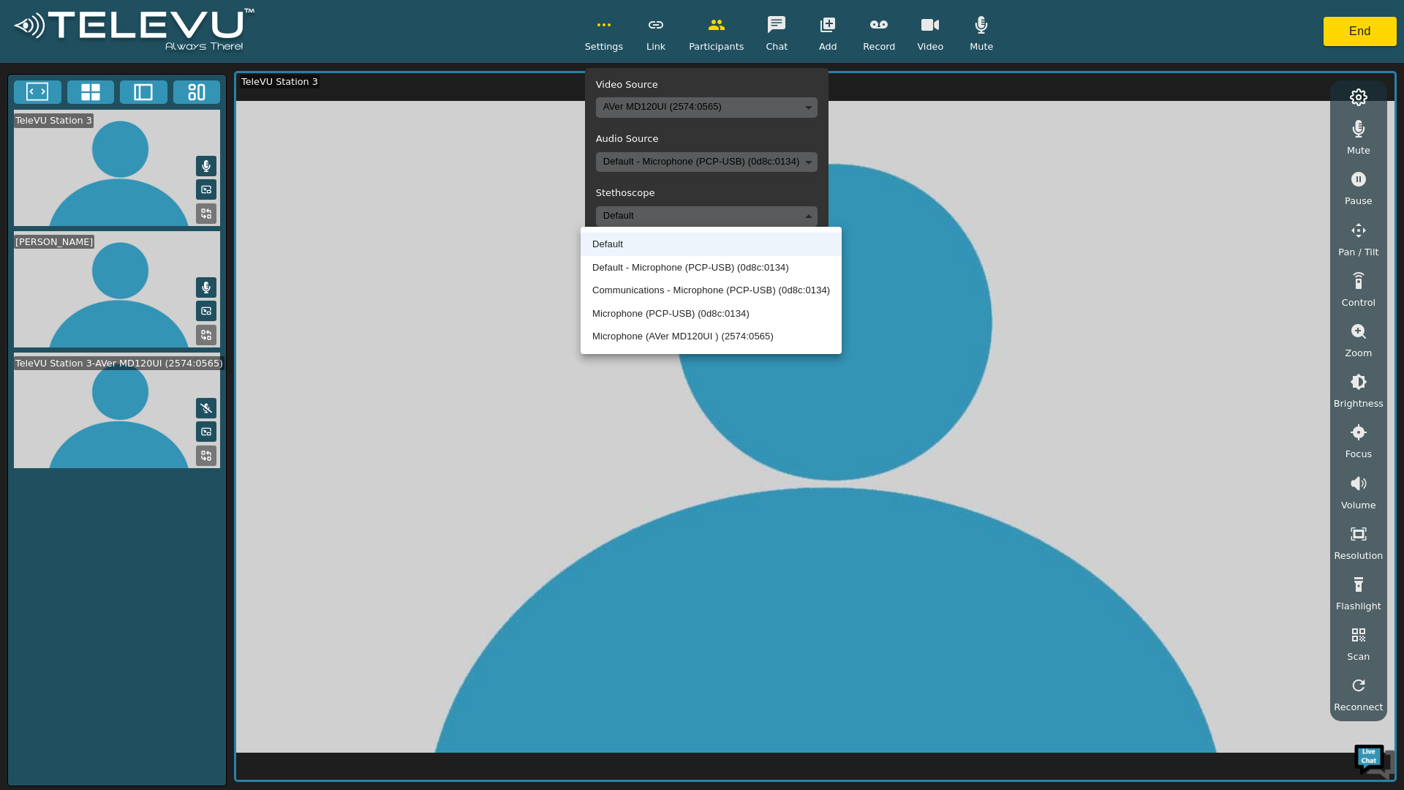
click at [671, 312] on li "Microphone (PCP-USB) (0d8c:0134)" at bounding box center [711, 313] width 261 height 23
type input "a1630dfd4d6fe4900e46876646eeac970327b8e22b31e647a06021fb3519f11e"
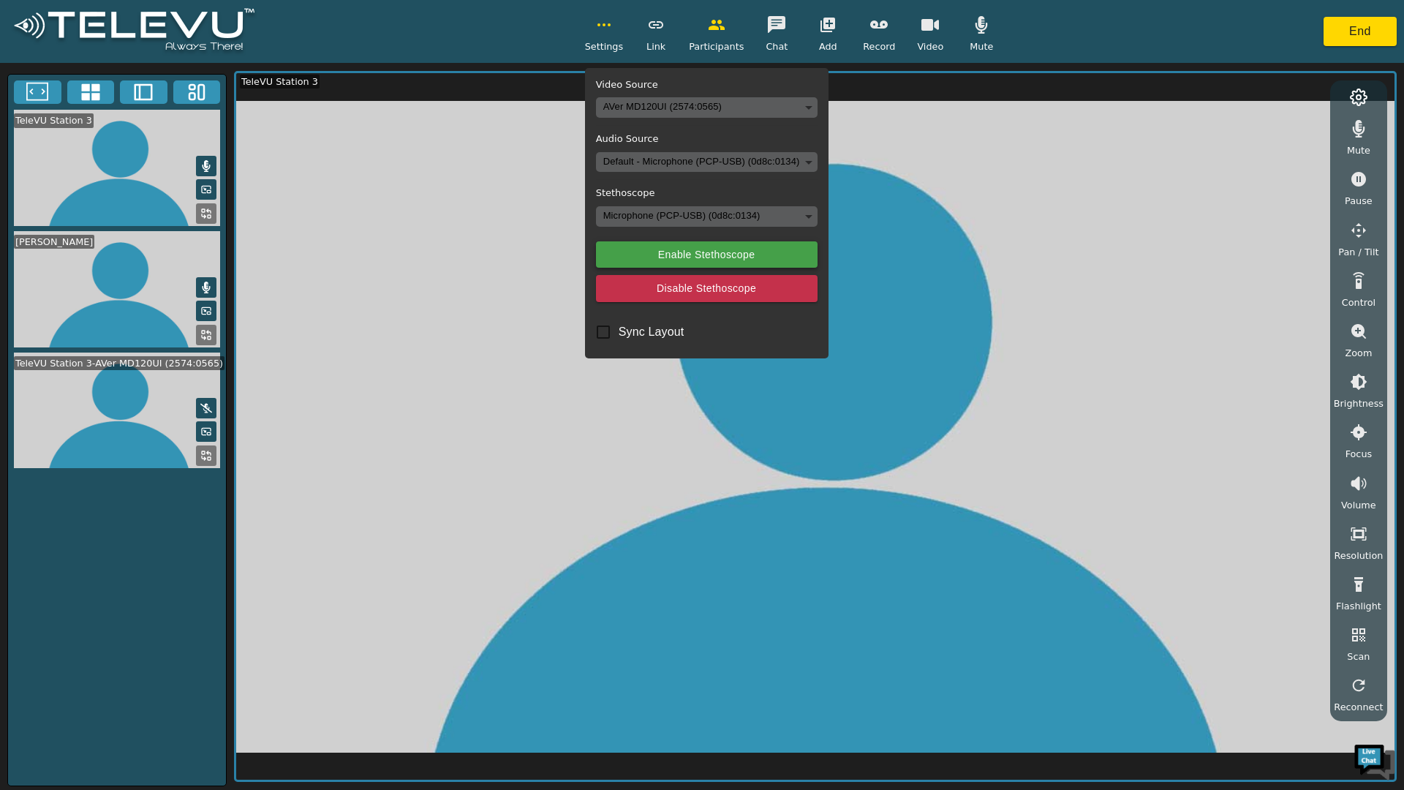
click at [693, 252] on button "Enable Stethoscope" at bounding box center [707, 254] width 222 height 27
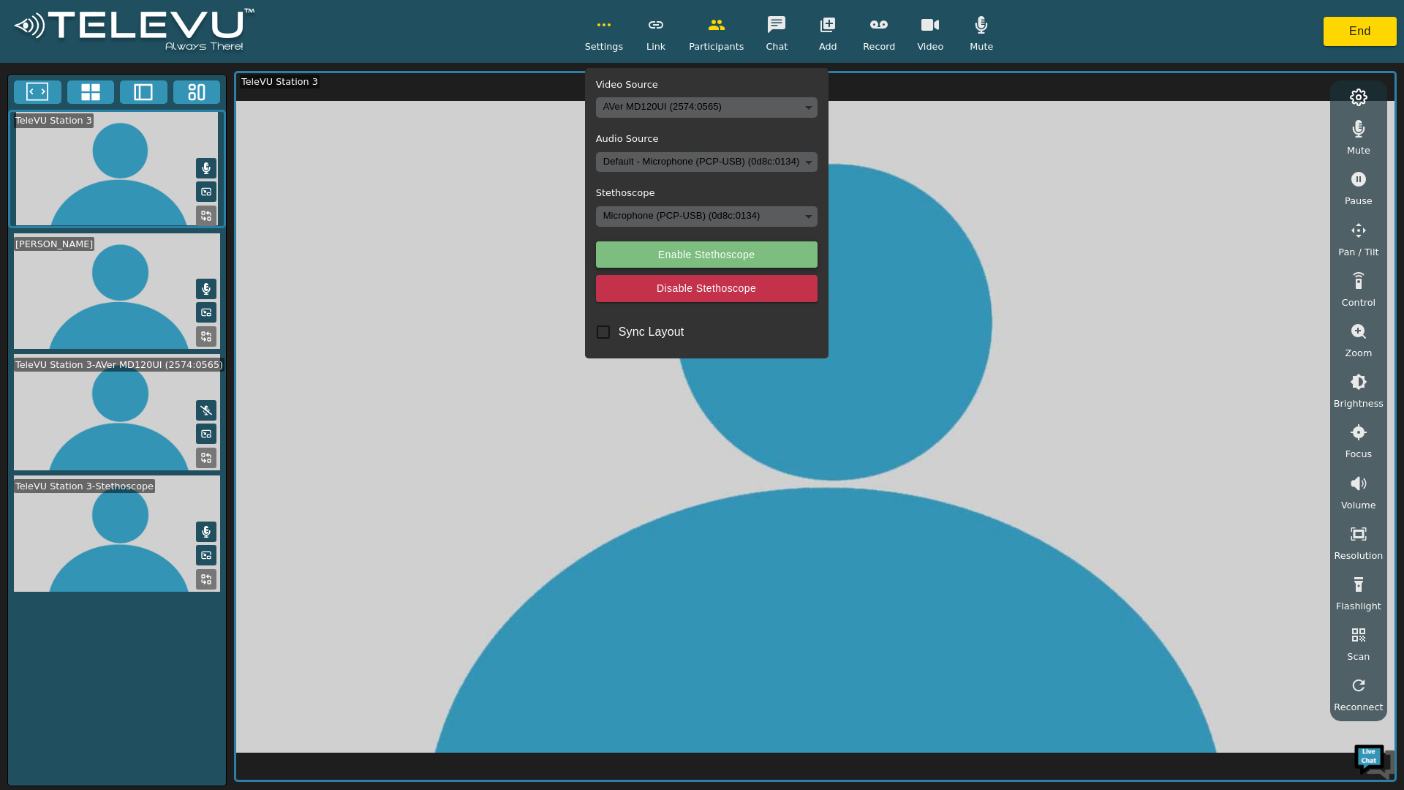
click at [652, 252] on button "Enable Stethoscope" at bounding box center [707, 254] width 222 height 27
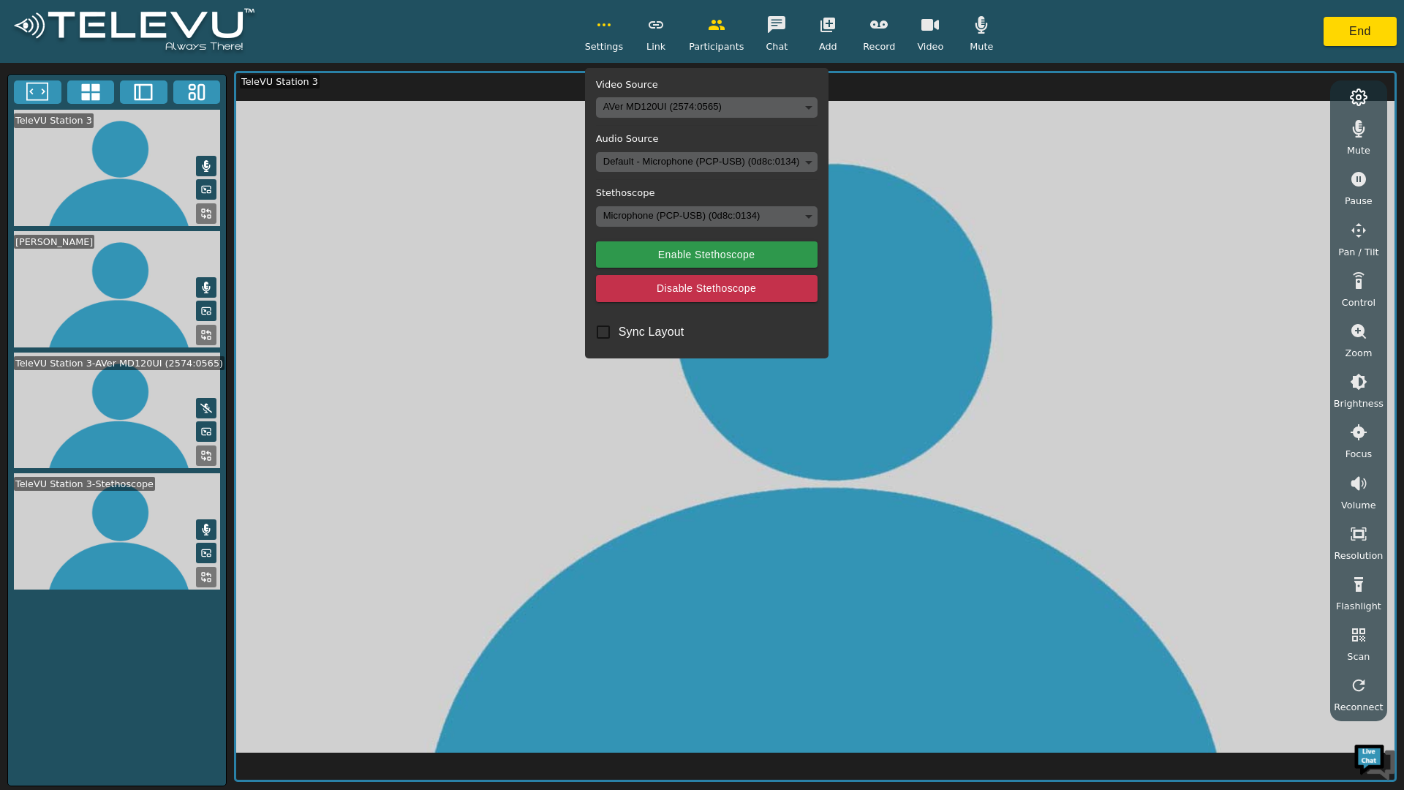
click at [798, 158] on body "Settings Video Source AVer MD120UI (2574:0565) 2390d42fe2ec3f0819d44b4c202e0207…" at bounding box center [702, 395] width 1404 height 790
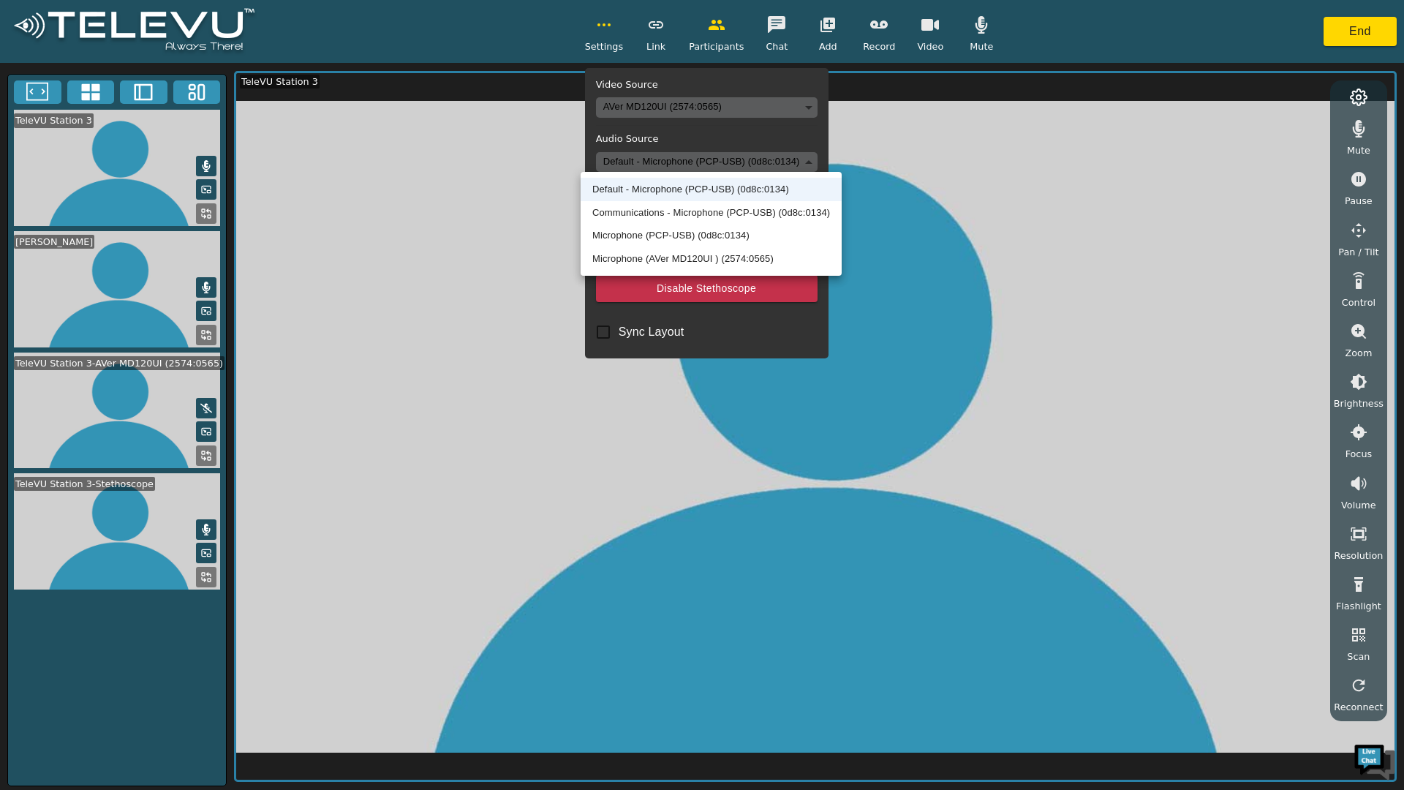
click at [642, 214] on li "Communications - Microphone (PCP-USB) (0d8c:0134)" at bounding box center [711, 212] width 261 height 23
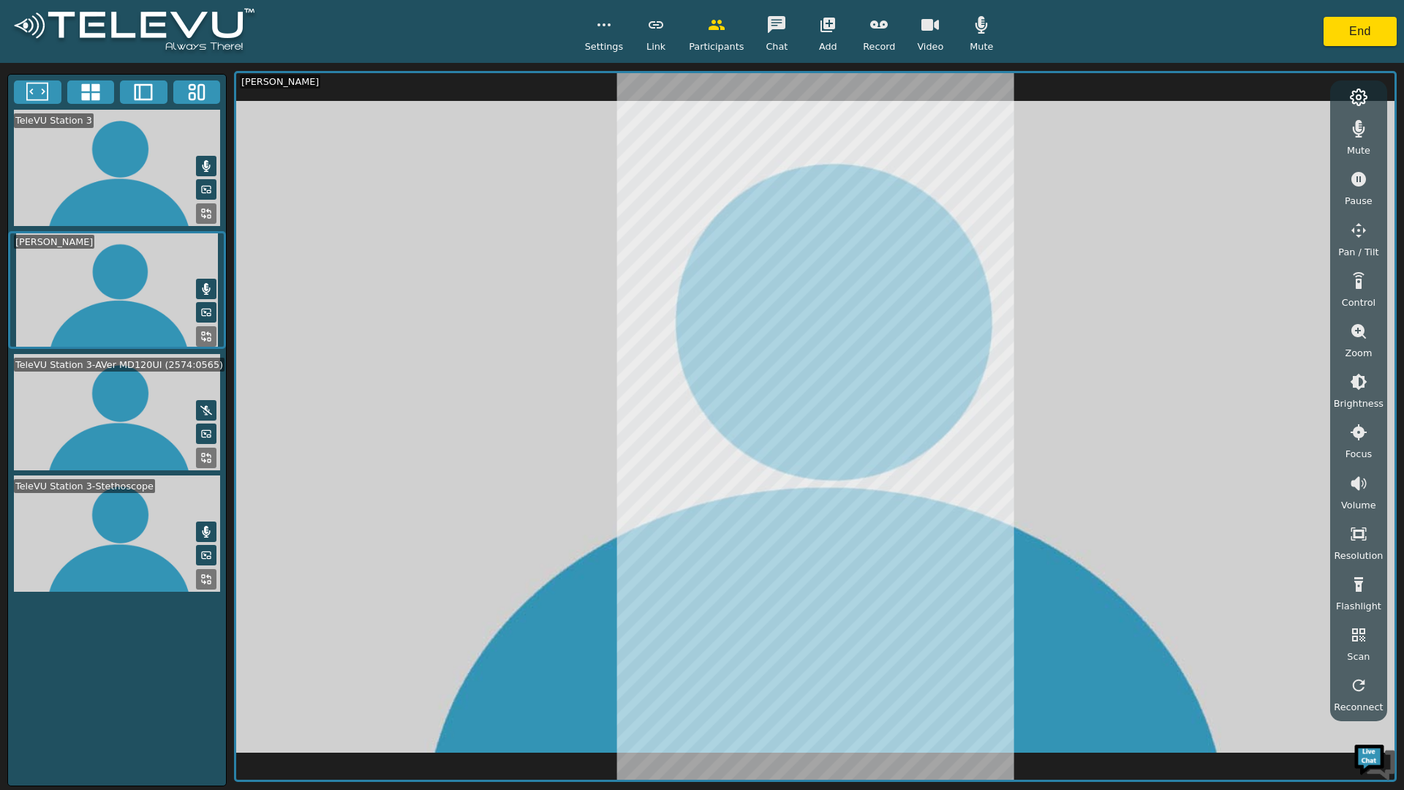
click at [131, 549] on video at bounding box center [117, 533] width 218 height 116
click at [203, 585] on icon at bounding box center [206, 579] width 12 height 12
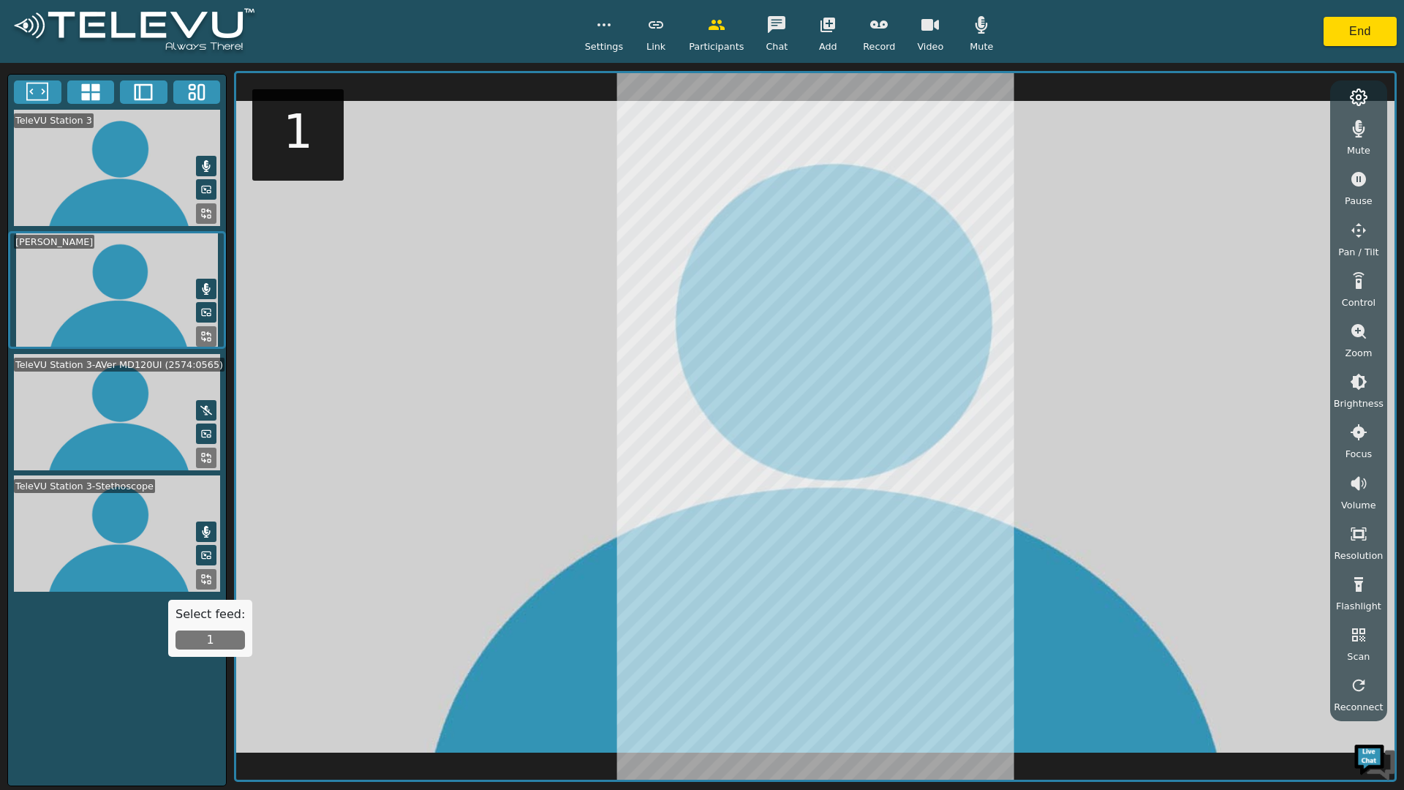
click at [206, 639] on button "1" at bounding box center [210, 640] width 69 height 19
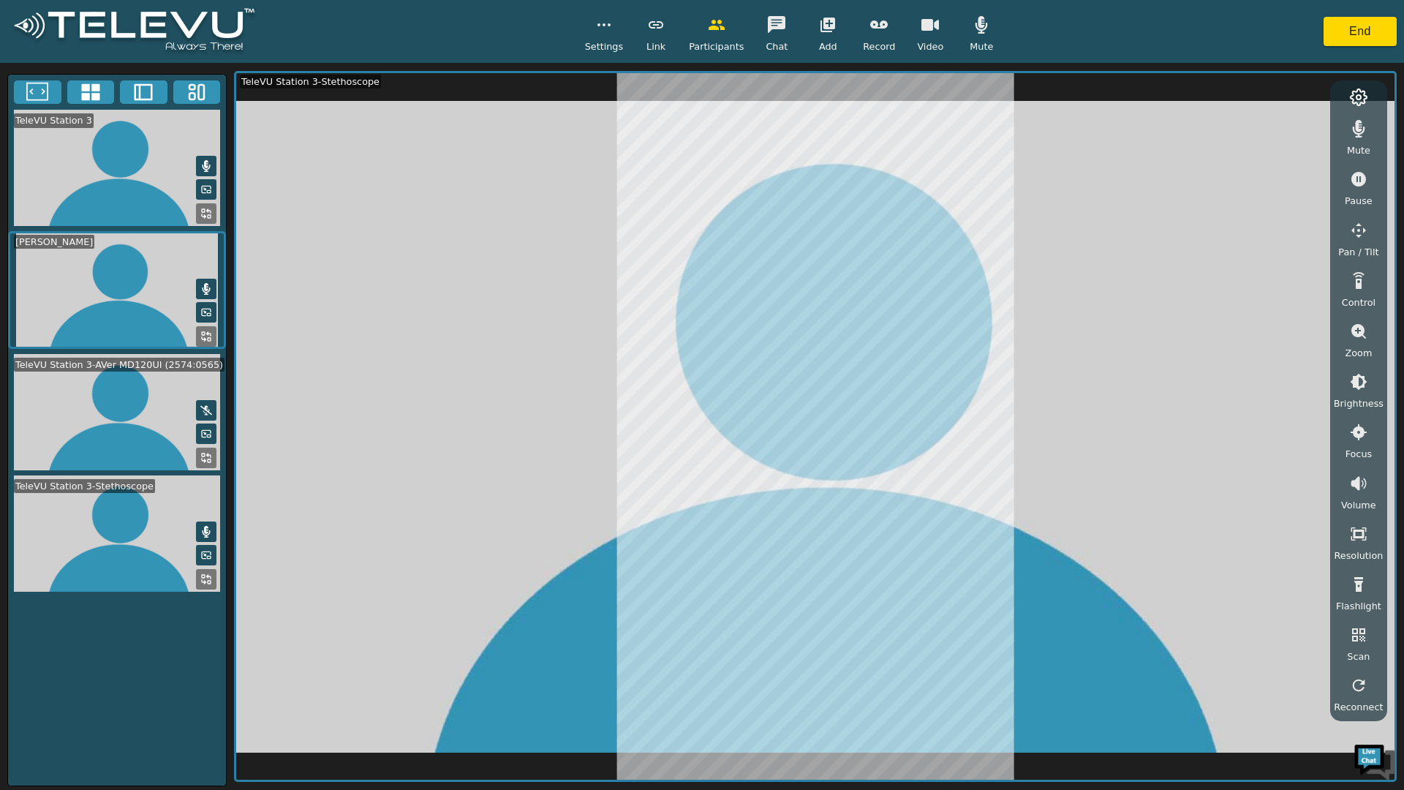
click at [607, 35] on button "button" at bounding box center [604, 24] width 37 height 29
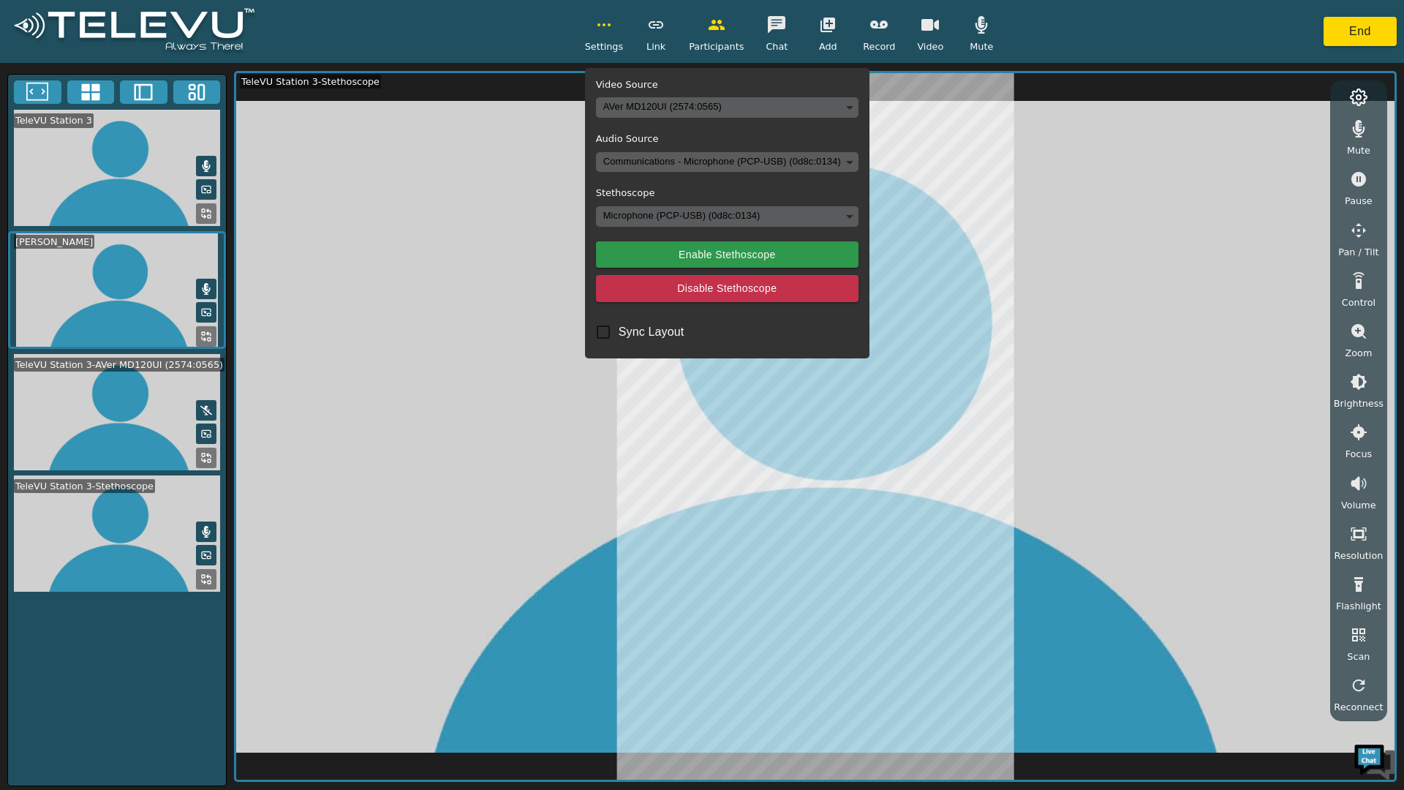
click at [762, 217] on body "Settings Video Source AVer MD120UI (2574:0565) 2390d42fe2ec3f0819d44b4c202e0207…" at bounding box center [702, 395] width 1404 height 790
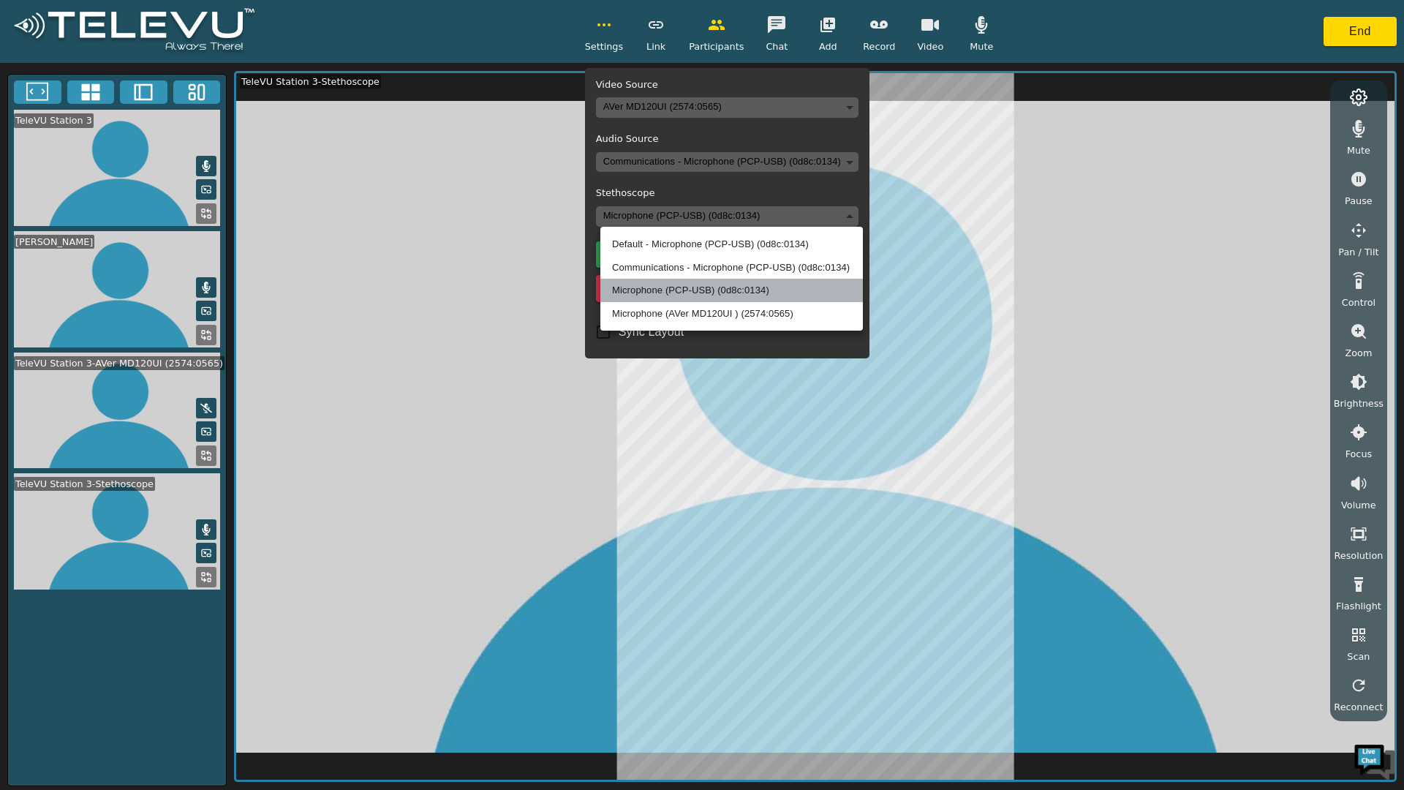
click at [647, 294] on li "Microphone (PCP-USB) (0d8c:0134)" at bounding box center [732, 290] width 263 height 23
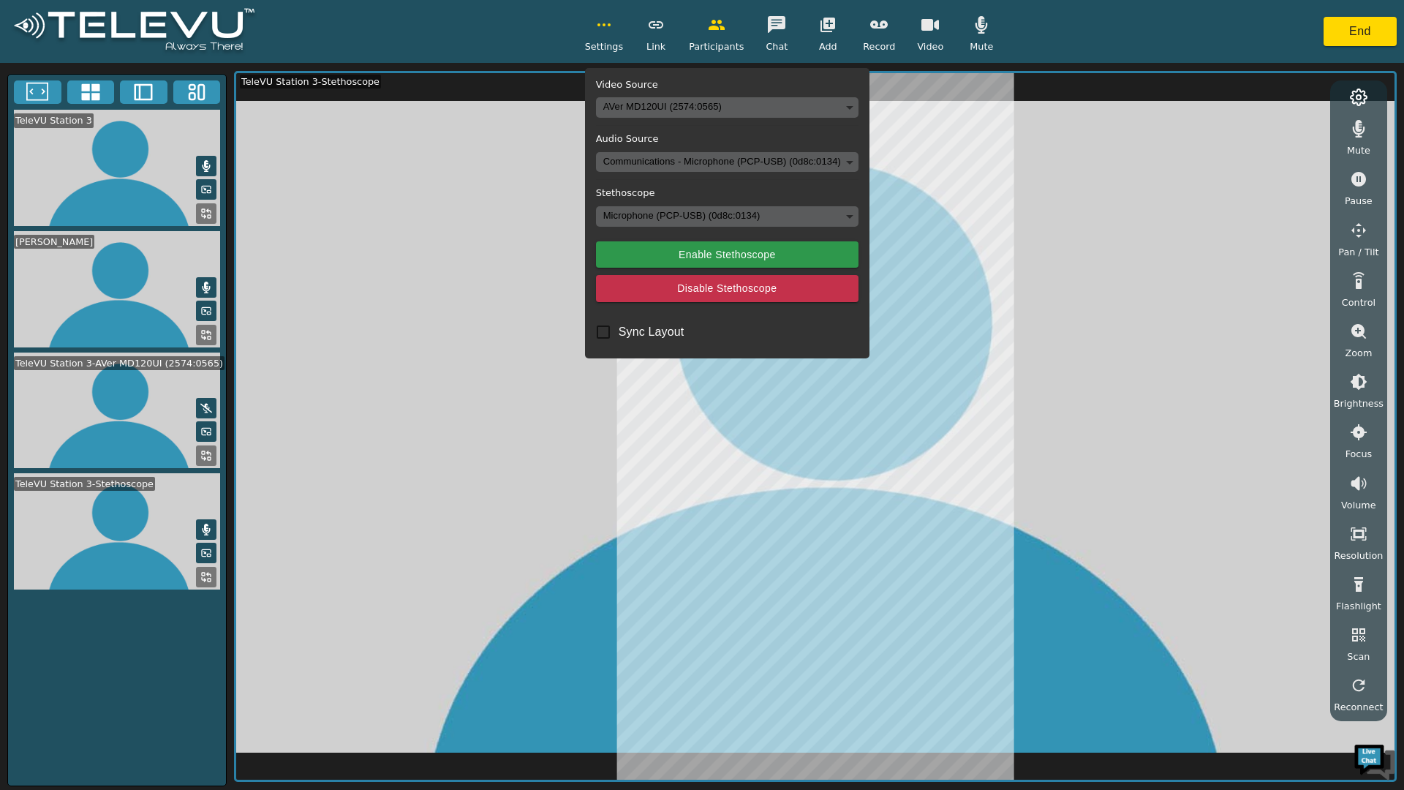
click at [655, 159] on body "Settings Video Source AVer MD120UI (2574:0565) 2390d42fe2ec3f0819d44b4c202e0207…" at bounding box center [702, 395] width 1404 height 790
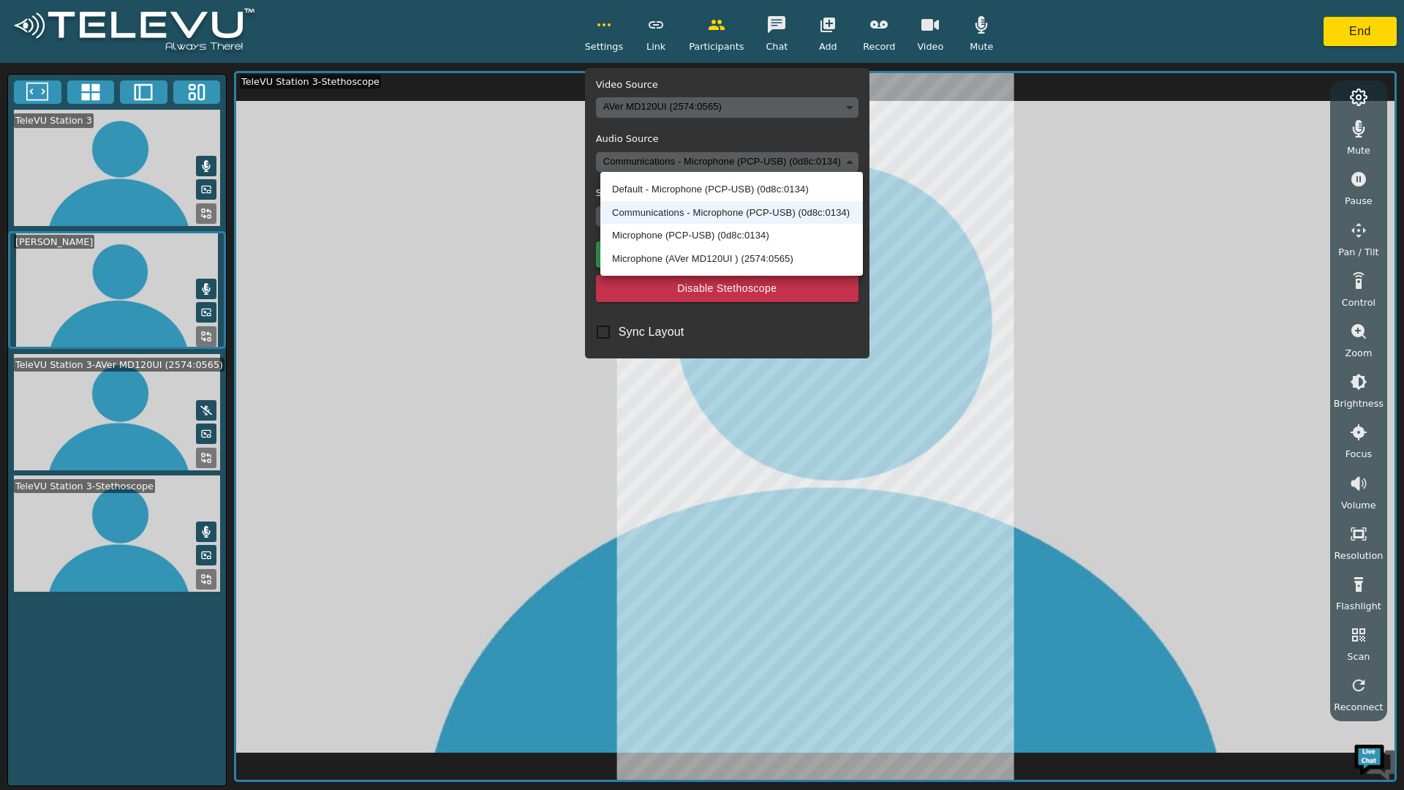
click at [655, 235] on li "Microphone (PCP-USB) (0d8c:0134)" at bounding box center [732, 235] width 263 height 23
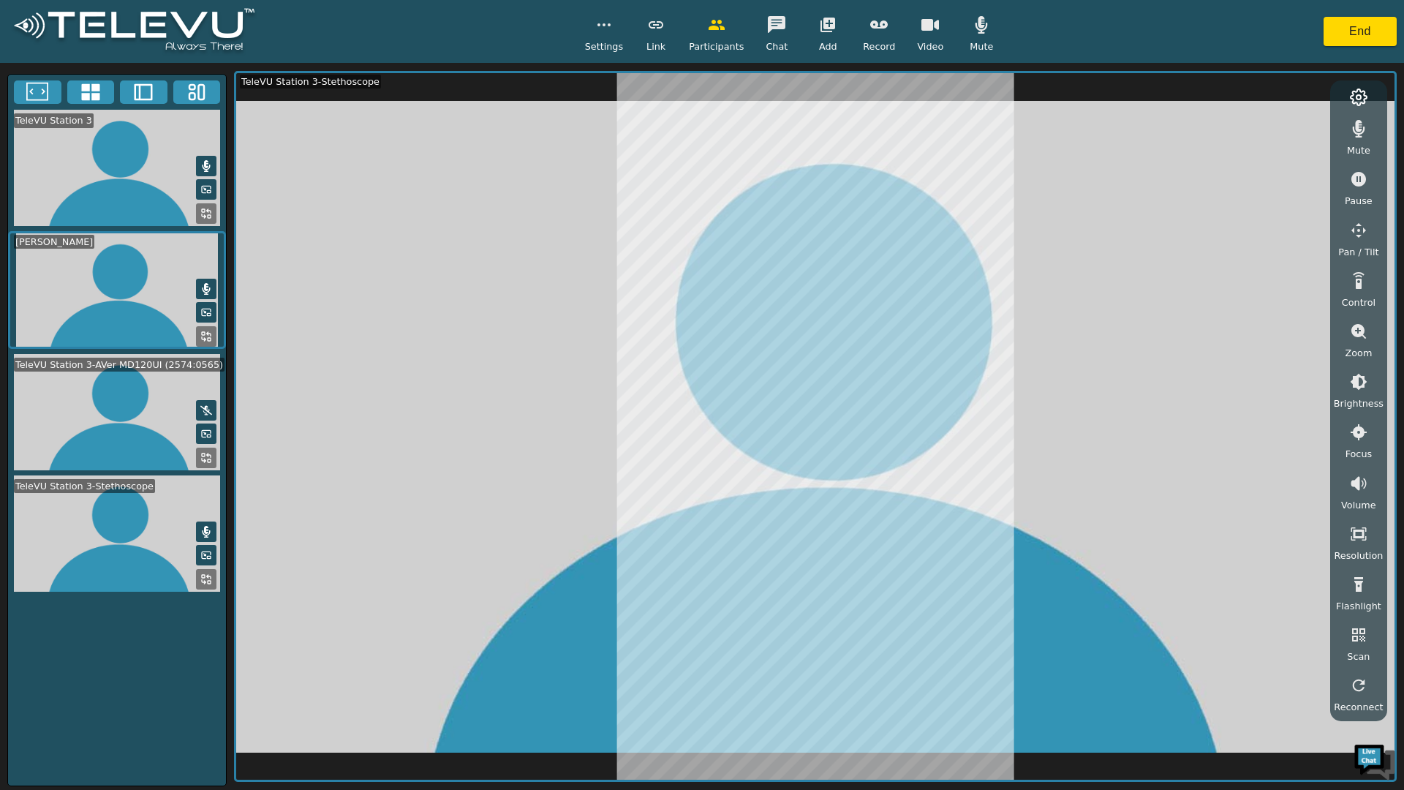
click at [600, 24] on circle "button" at bounding box center [598, 24] width 1 height 1
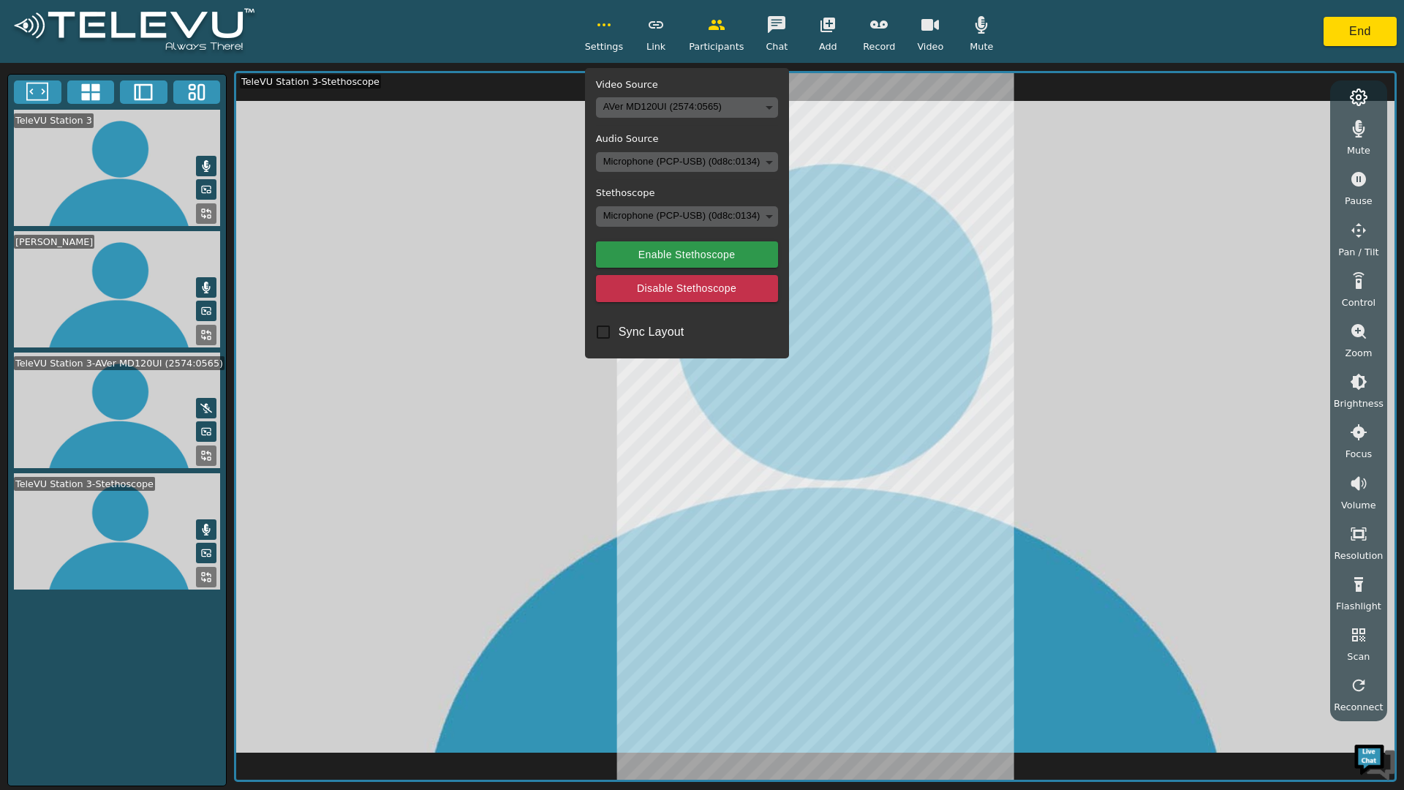
click at [675, 162] on body "Settings Video Source AVer MD120UI (2574:0565) 2390d42fe2ec3f0819d44b4c202e0207…" at bounding box center [702, 395] width 1404 height 790
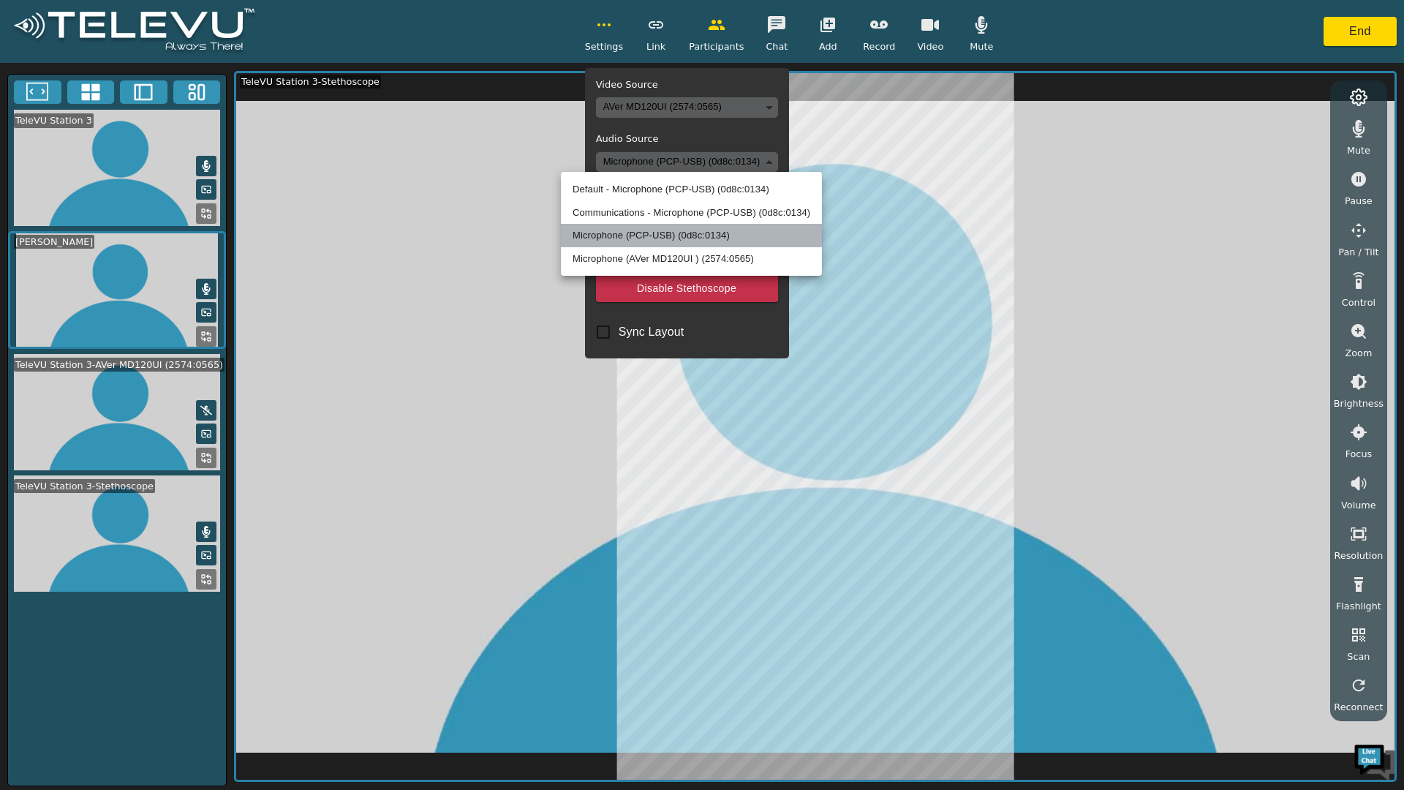
click at [618, 224] on li "Microphone (PCP-USB) (0d8c:0134)" at bounding box center [691, 235] width 261 height 23
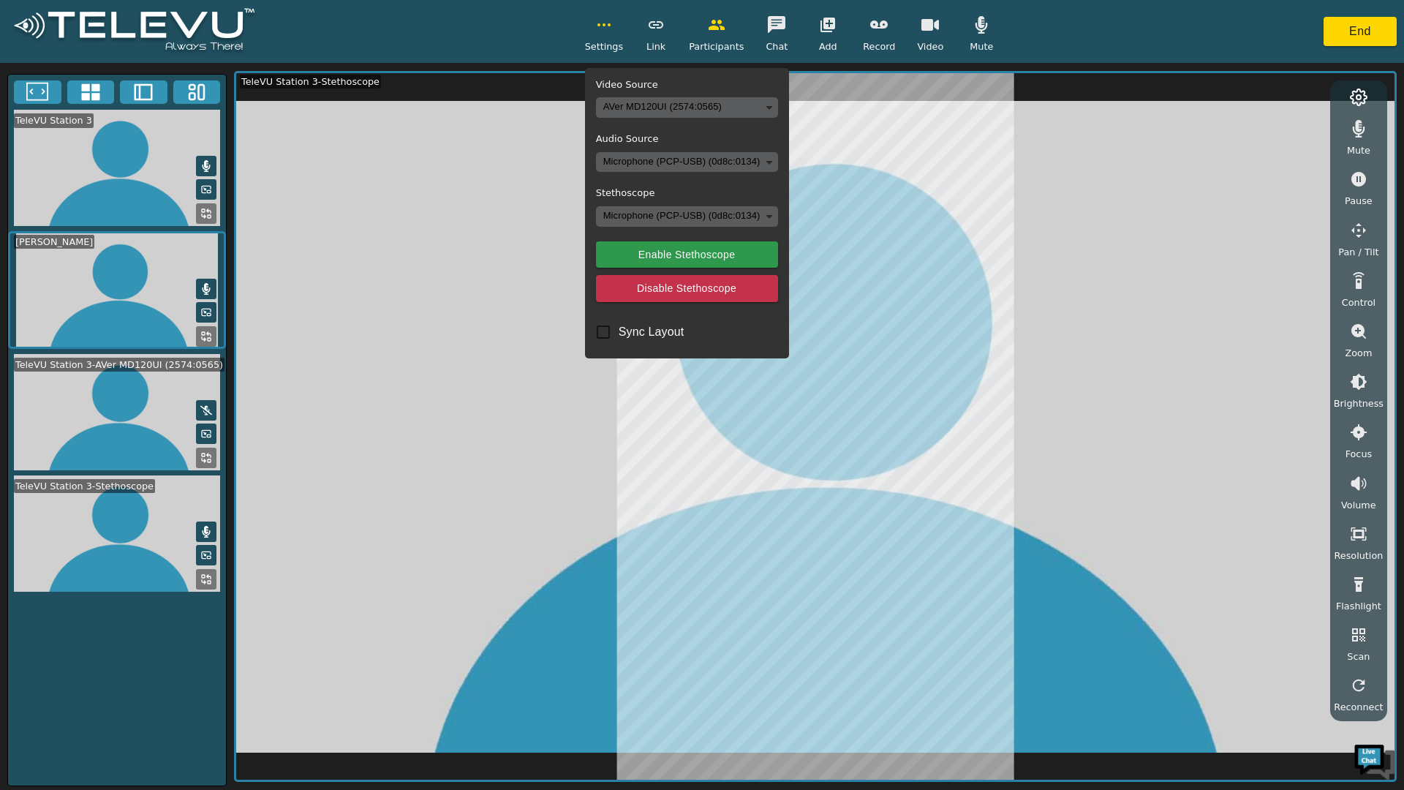
click at [202, 295] on icon at bounding box center [206, 289] width 12 height 12
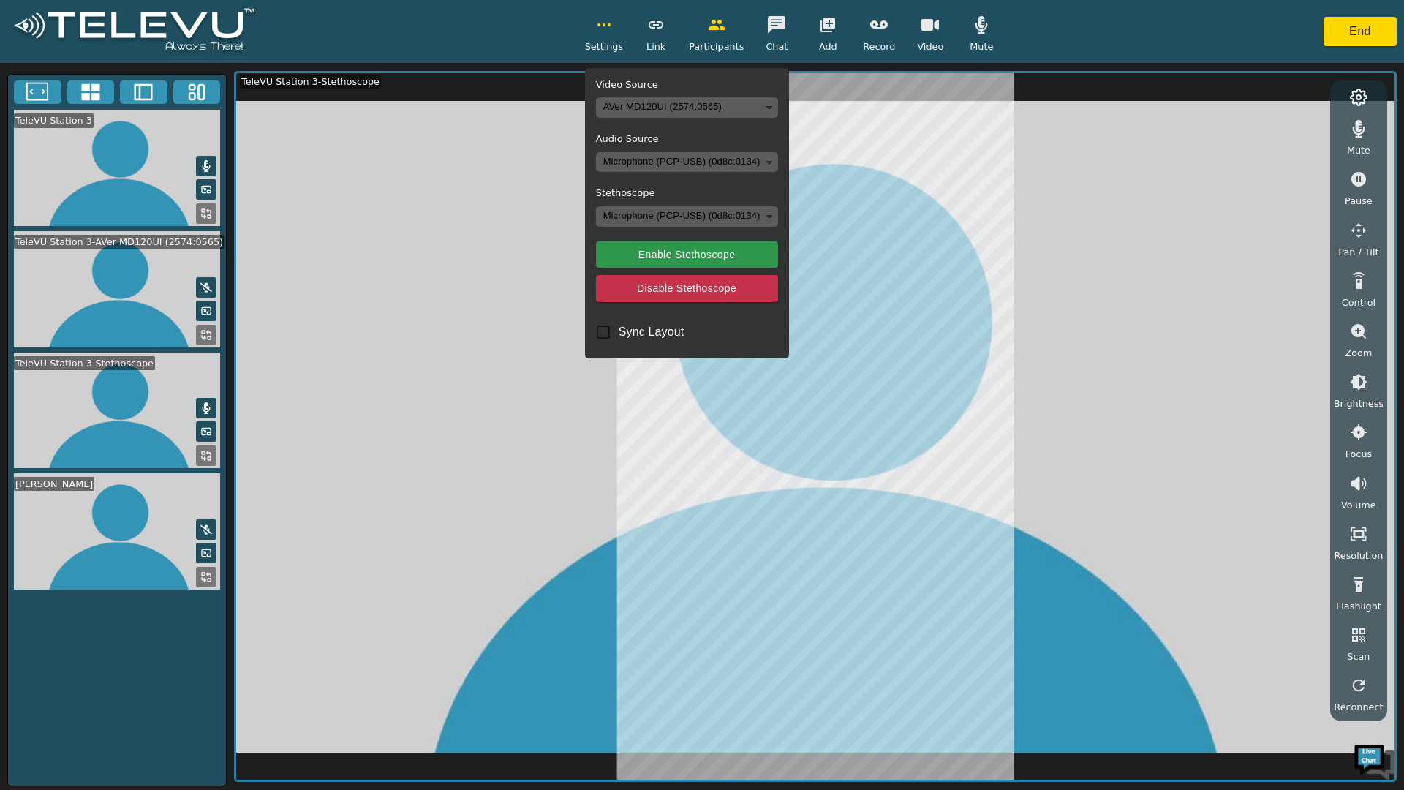
click at [202, 278] on button at bounding box center [206, 287] width 20 height 20
click at [80, 300] on video at bounding box center [117, 289] width 218 height 116
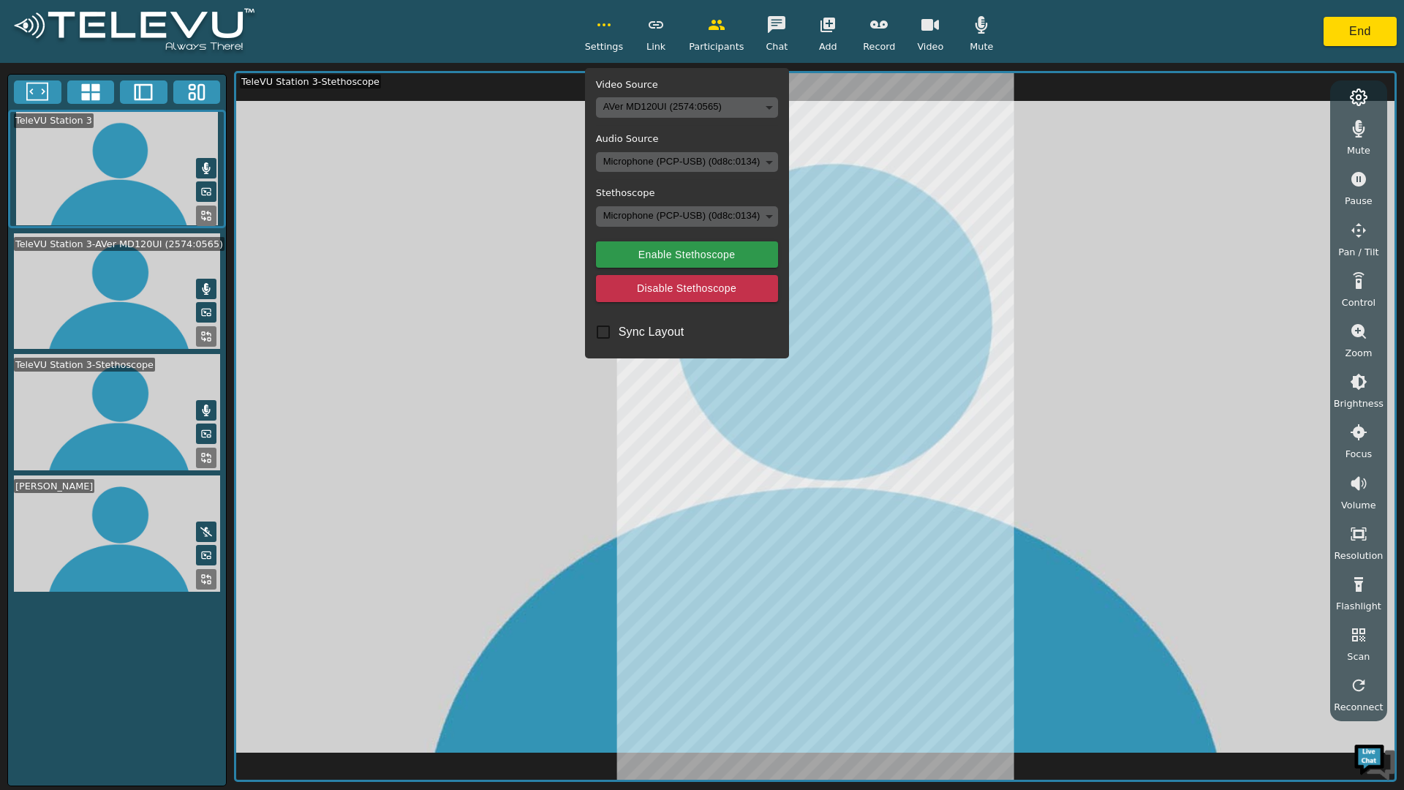
click at [202, 290] on icon at bounding box center [206, 289] width 12 height 12
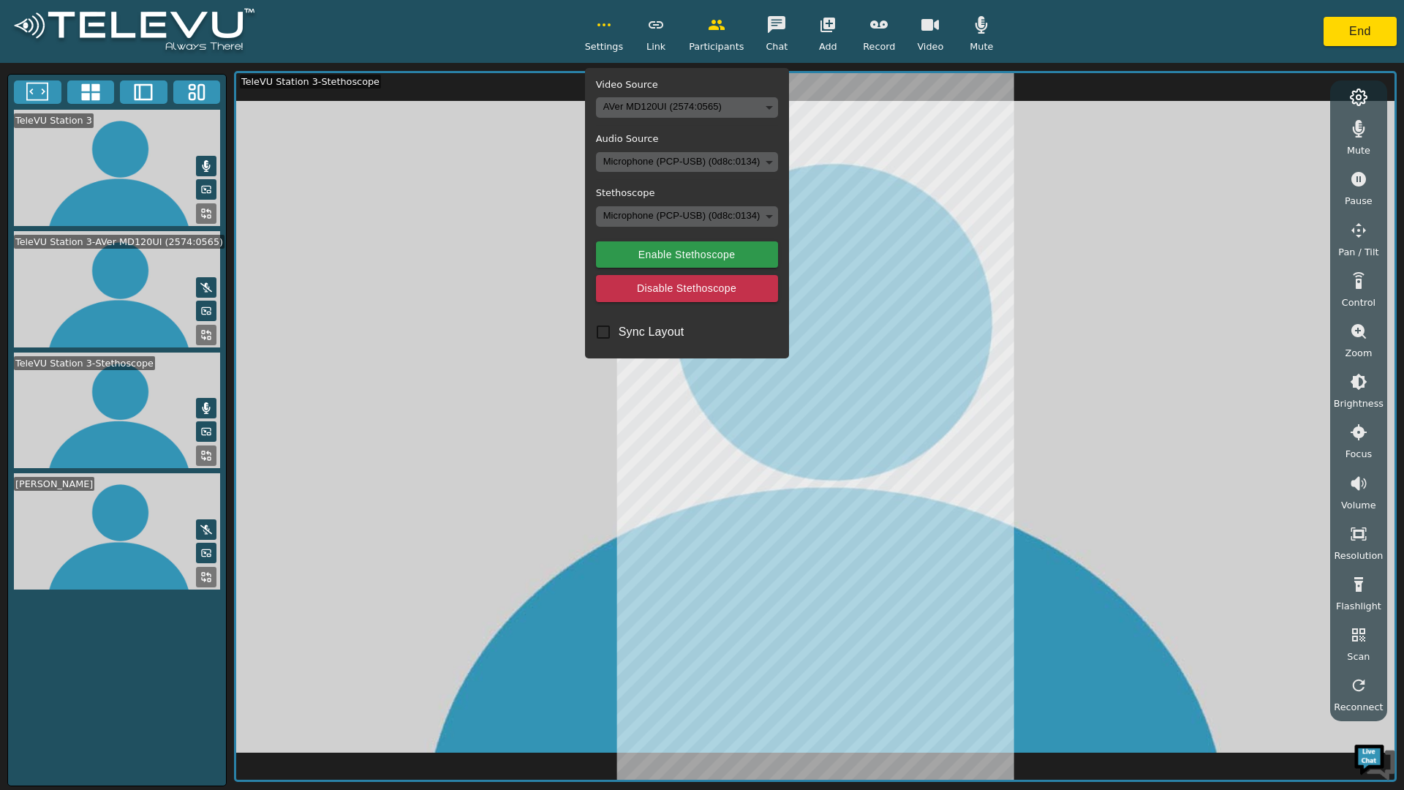
click at [199, 151] on video at bounding box center [117, 168] width 218 height 116
click at [206, 159] on button at bounding box center [206, 166] width 20 height 20
click at [203, 583] on icon at bounding box center [206, 577] width 12 height 12
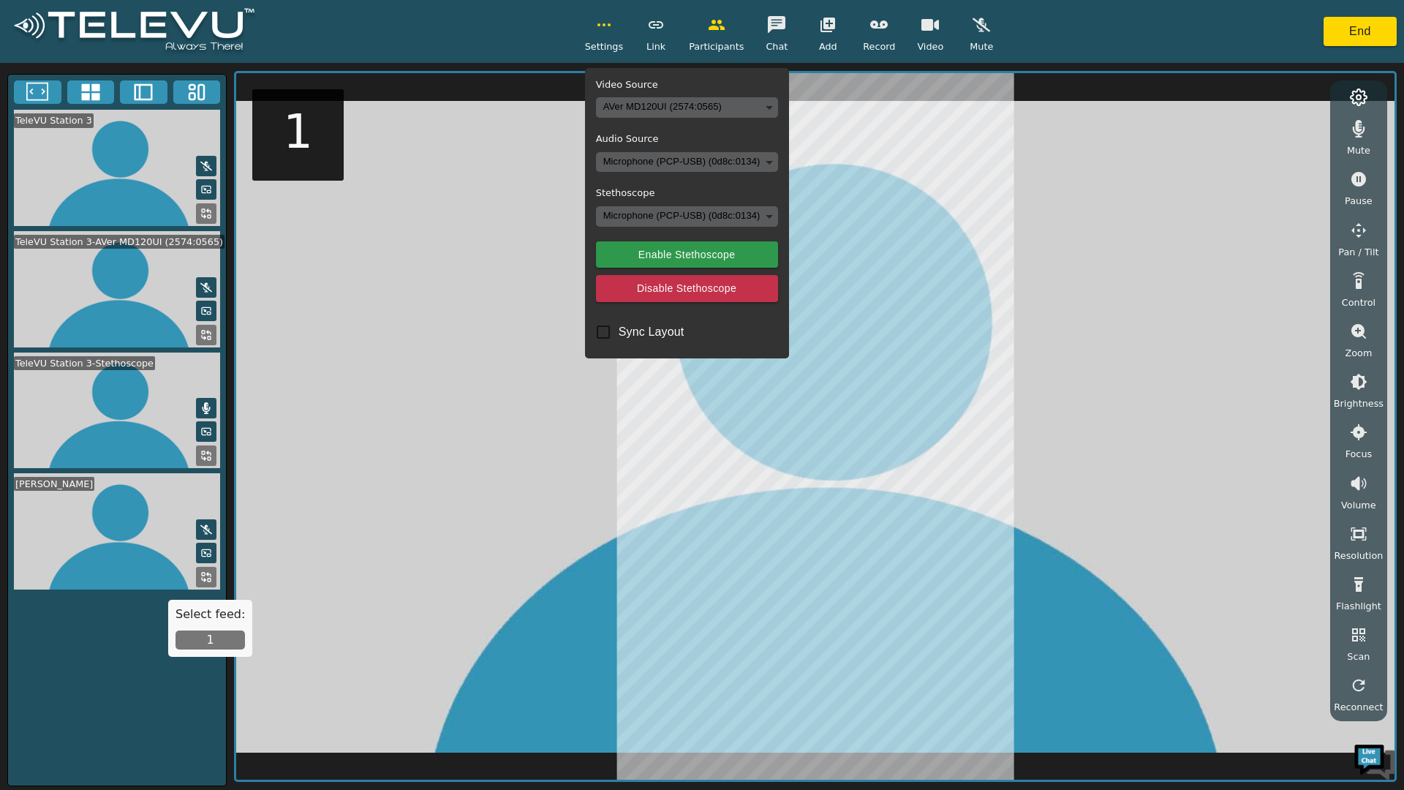
click at [193, 635] on button "1" at bounding box center [210, 640] width 69 height 19
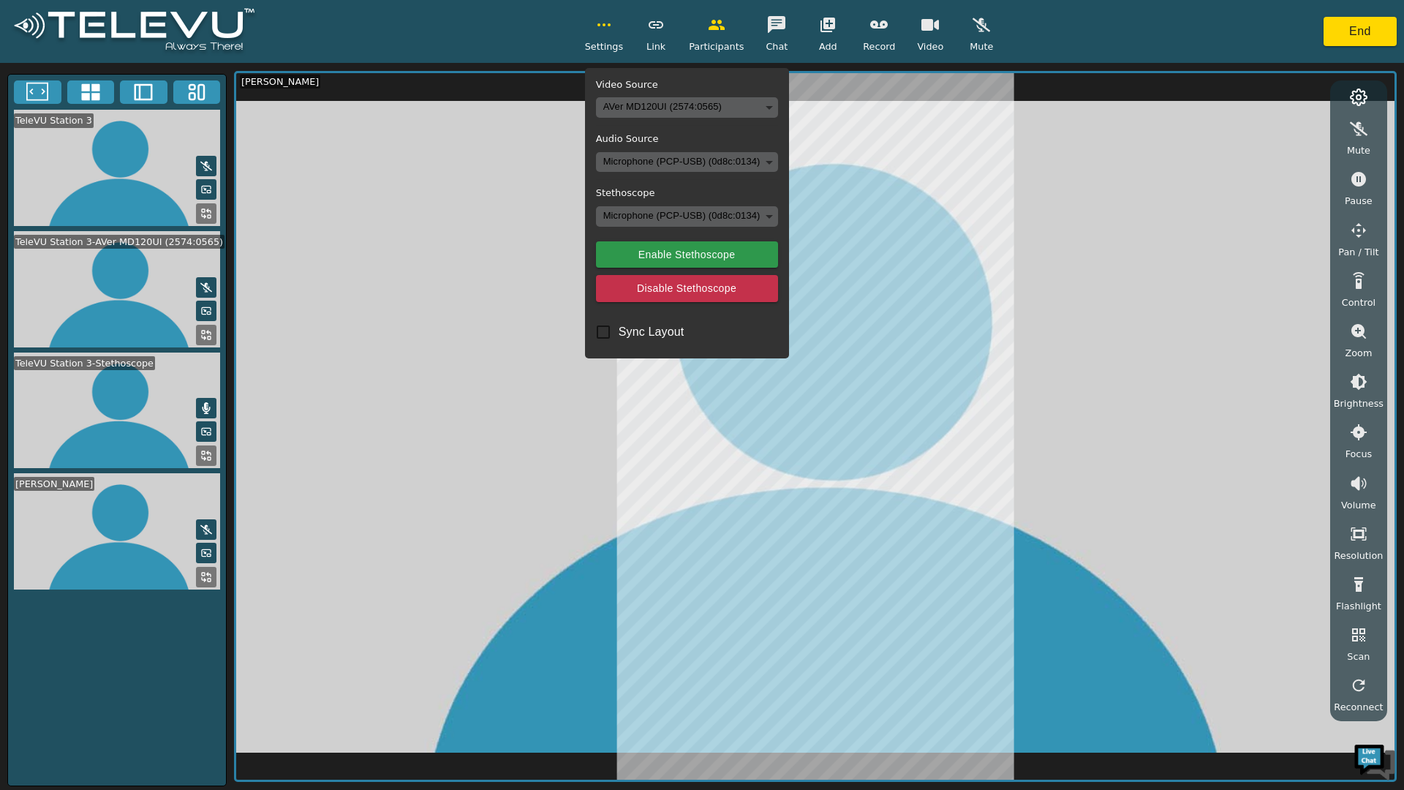
click at [189, 461] on video at bounding box center [117, 411] width 218 height 116
click at [197, 453] on button at bounding box center [206, 455] width 20 height 20
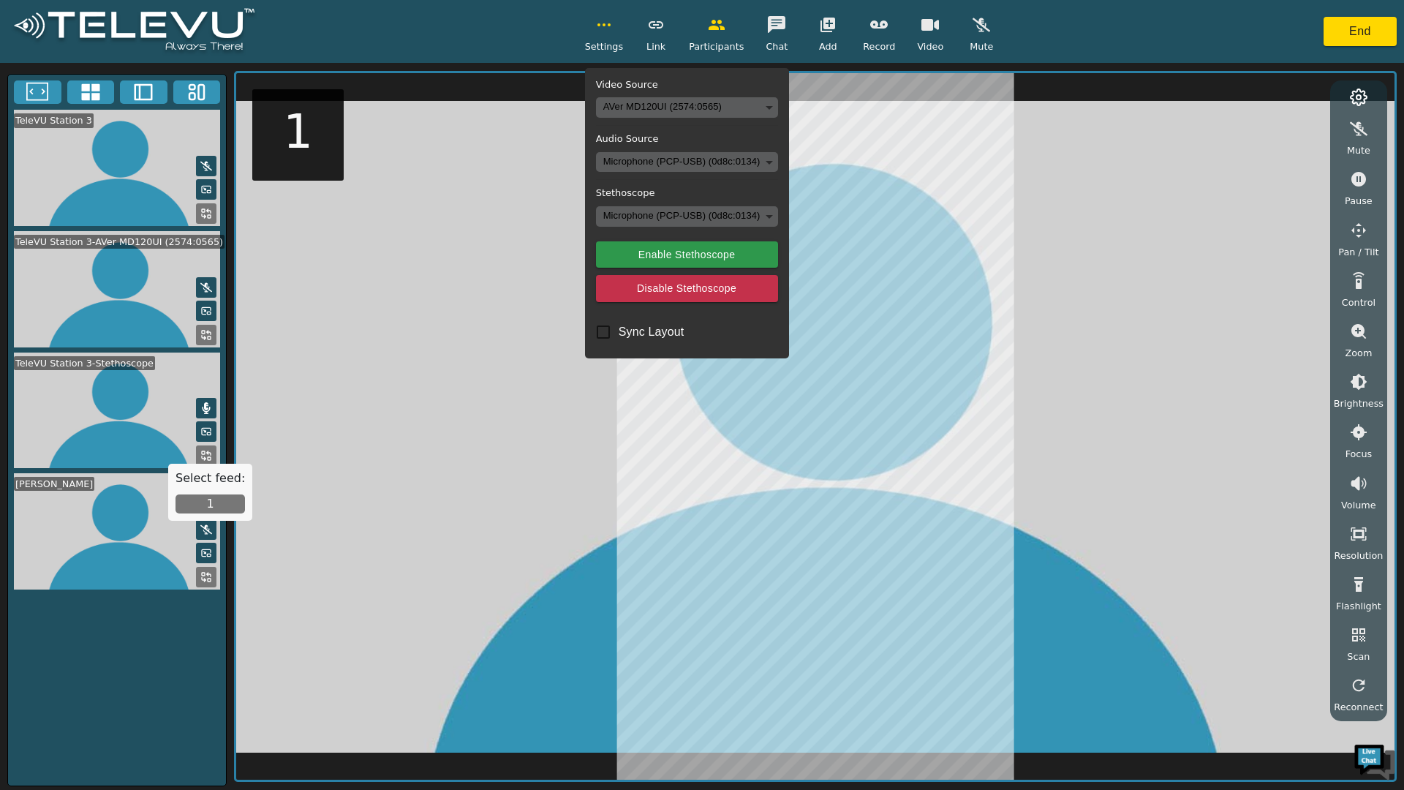
click at [199, 512] on button "1" at bounding box center [210, 503] width 69 height 19
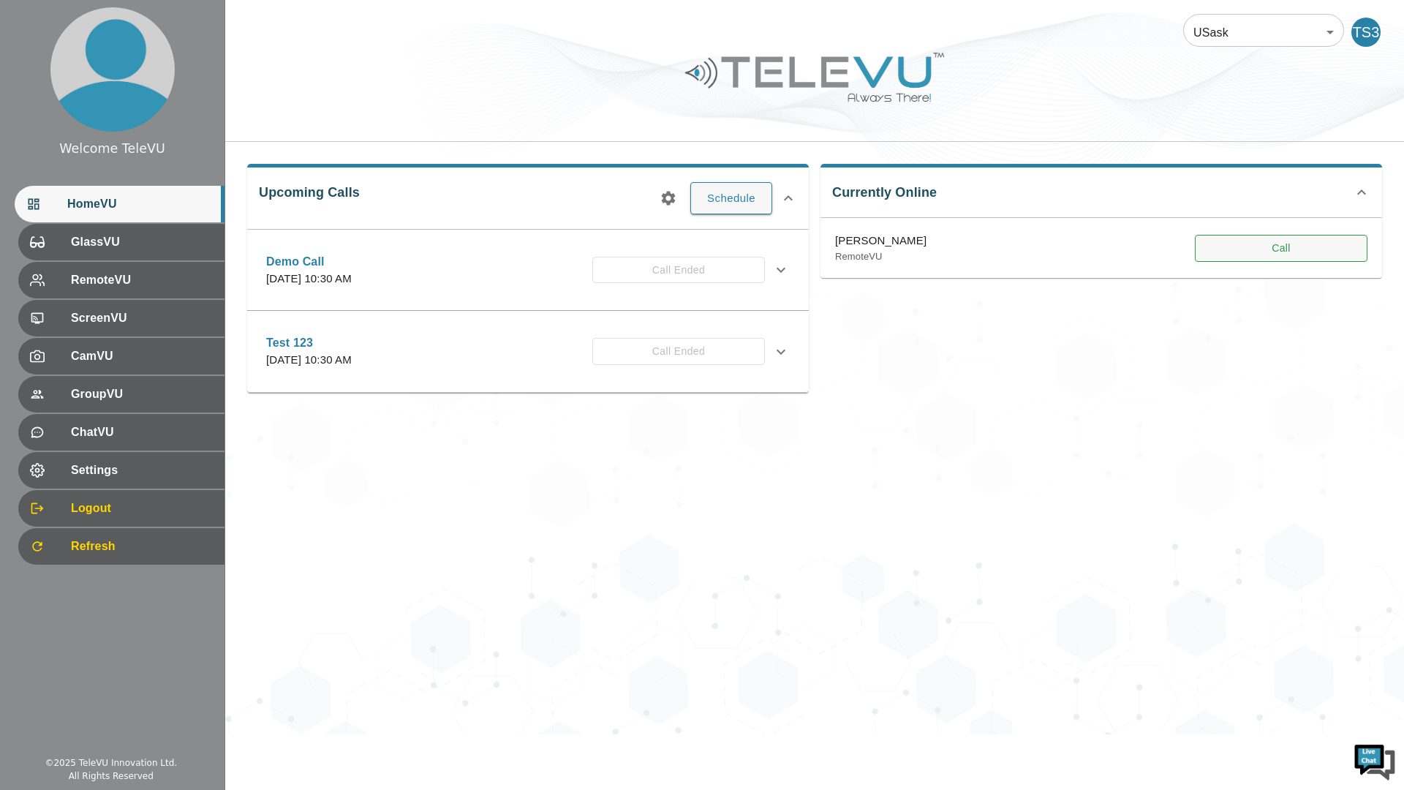
click at [1271, 246] on button "Call" at bounding box center [1281, 248] width 173 height 27
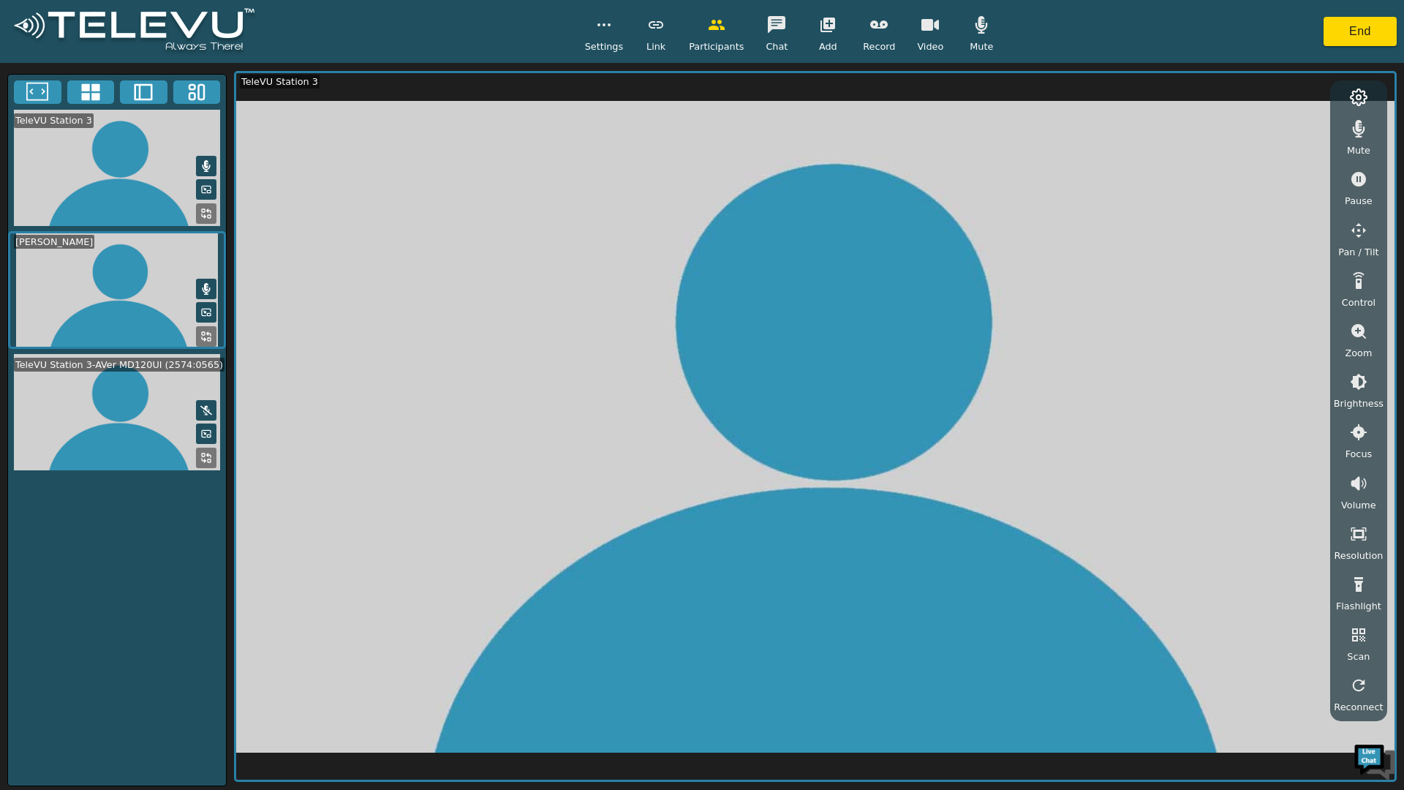
click at [203, 342] on icon at bounding box center [206, 337] width 12 height 12
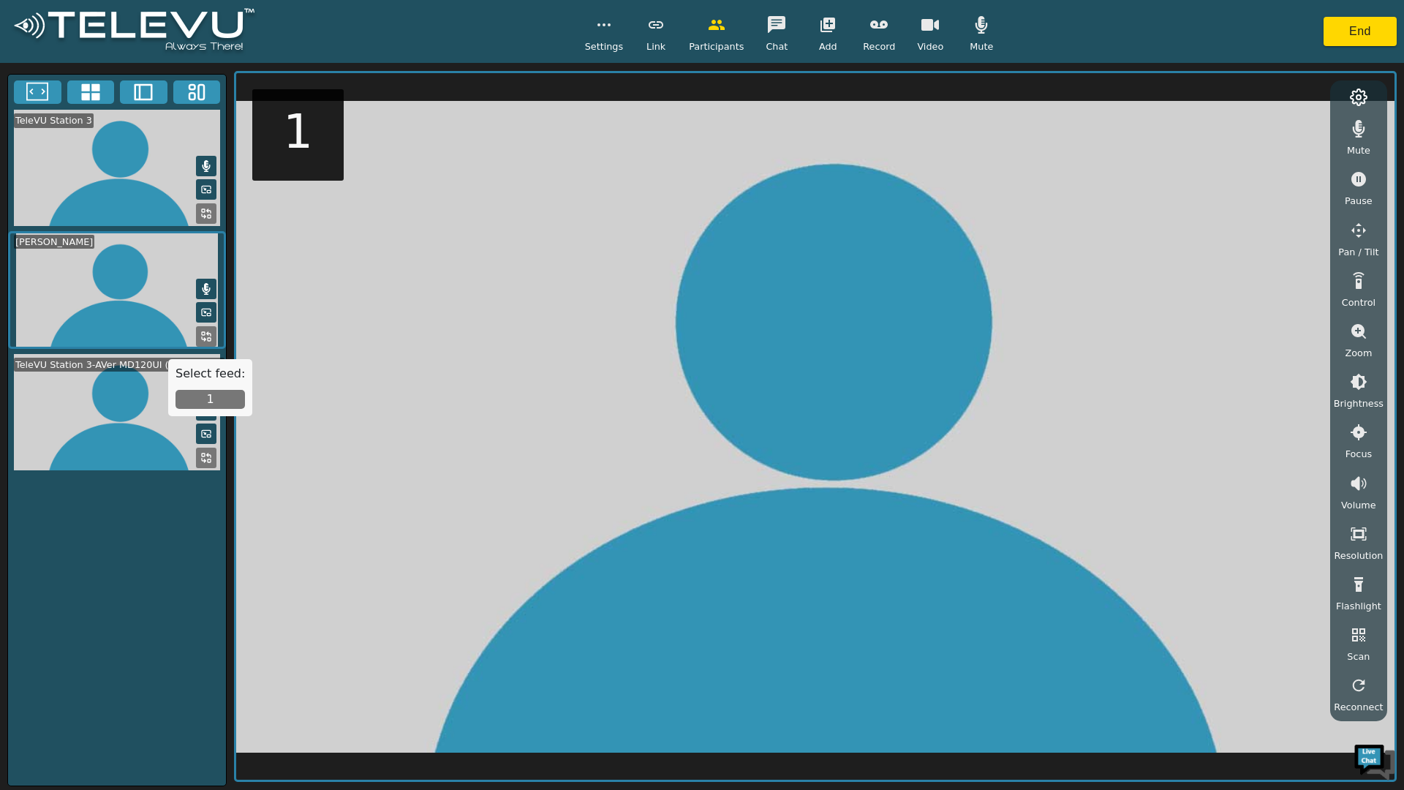
click at [213, 406] on button "1" at bounding box center [210, 399] width 69 height 19
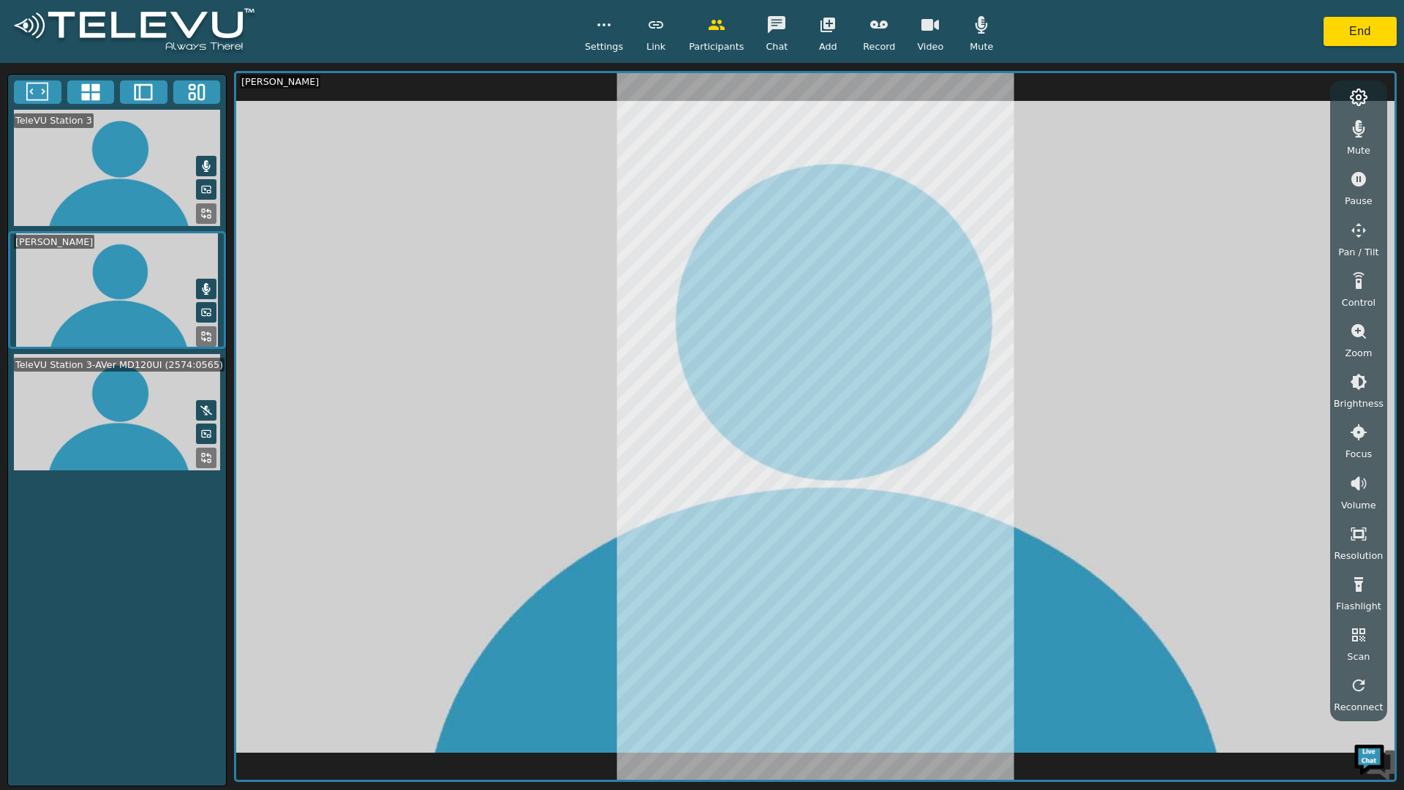
click at [892, 26] on button "button" at bounding box center [879, 24] width 37 height 29
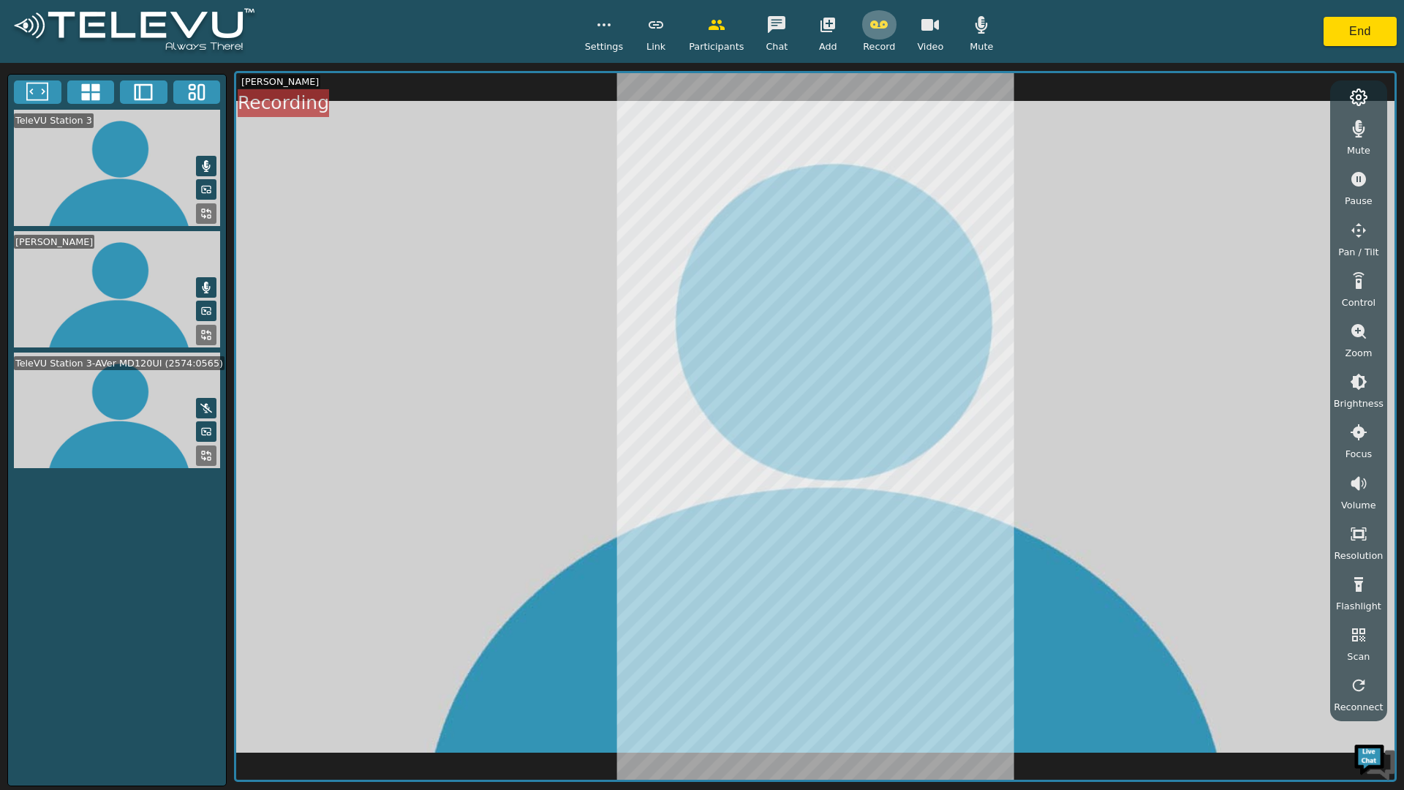
click at [882, 28] on icon "button" at bounding box center [879, 25] width 18 height 18
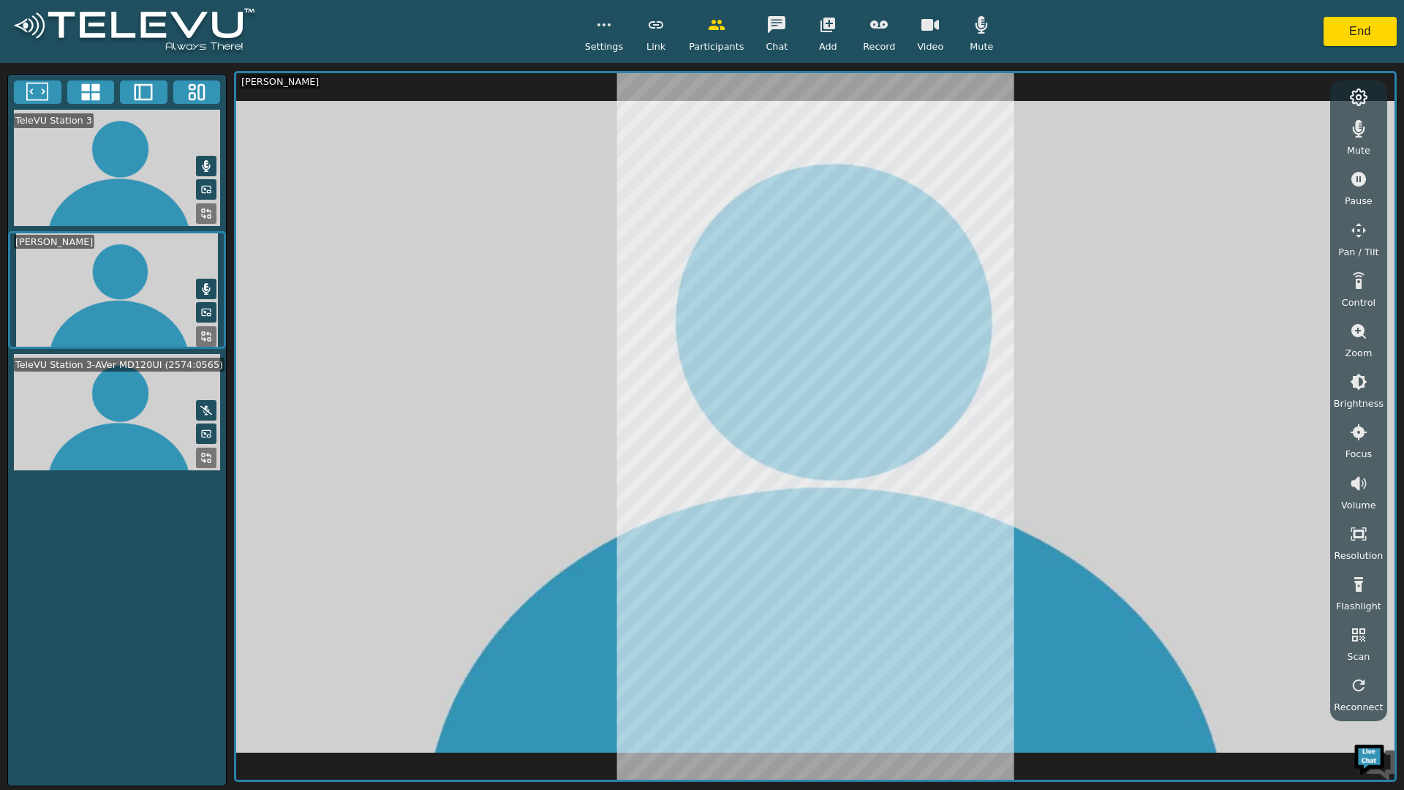
click at [922, 28] on icon "button" at bounding box center [931, 25] width 18 height 12
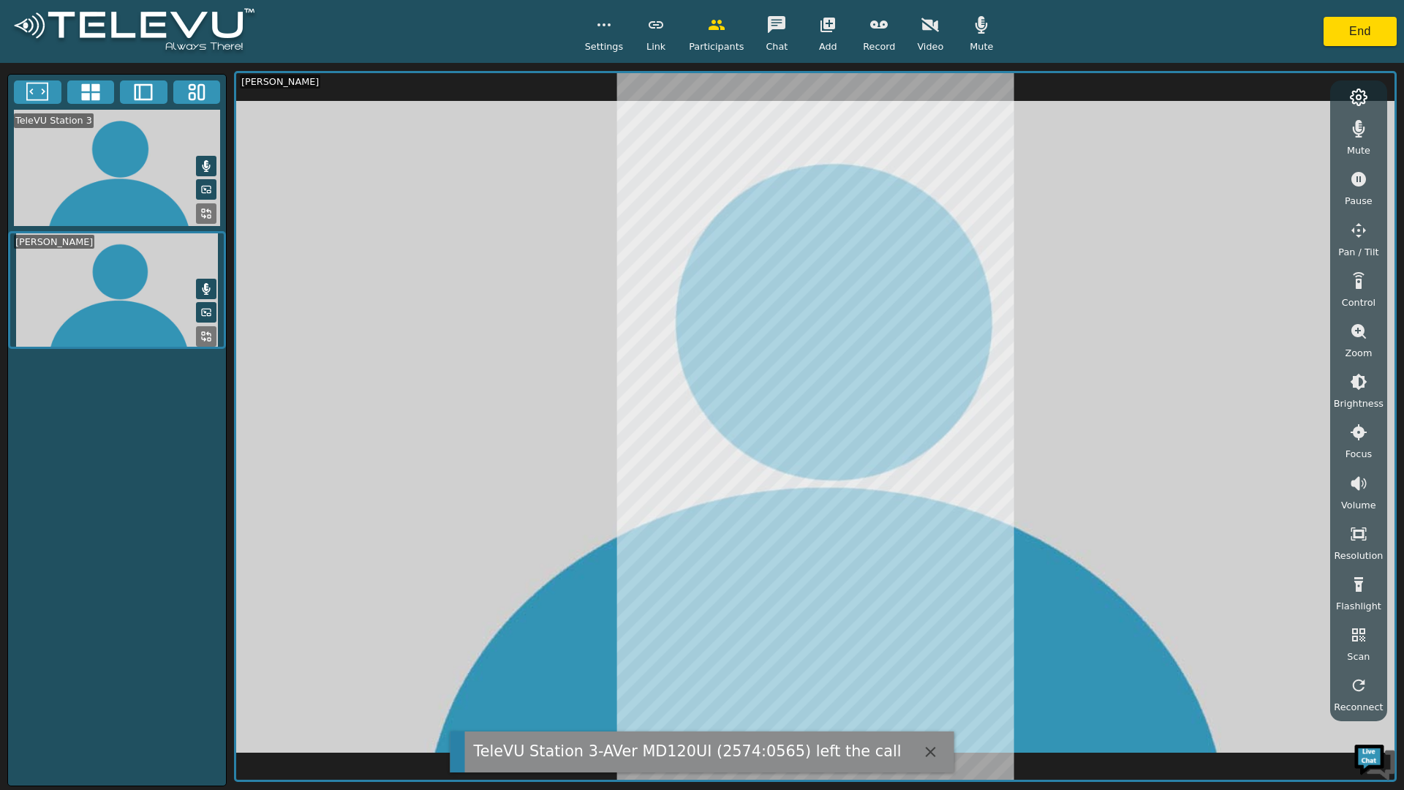
click at [922, 34] on button "button" at bounding box center [930, 24] width 37 height 29
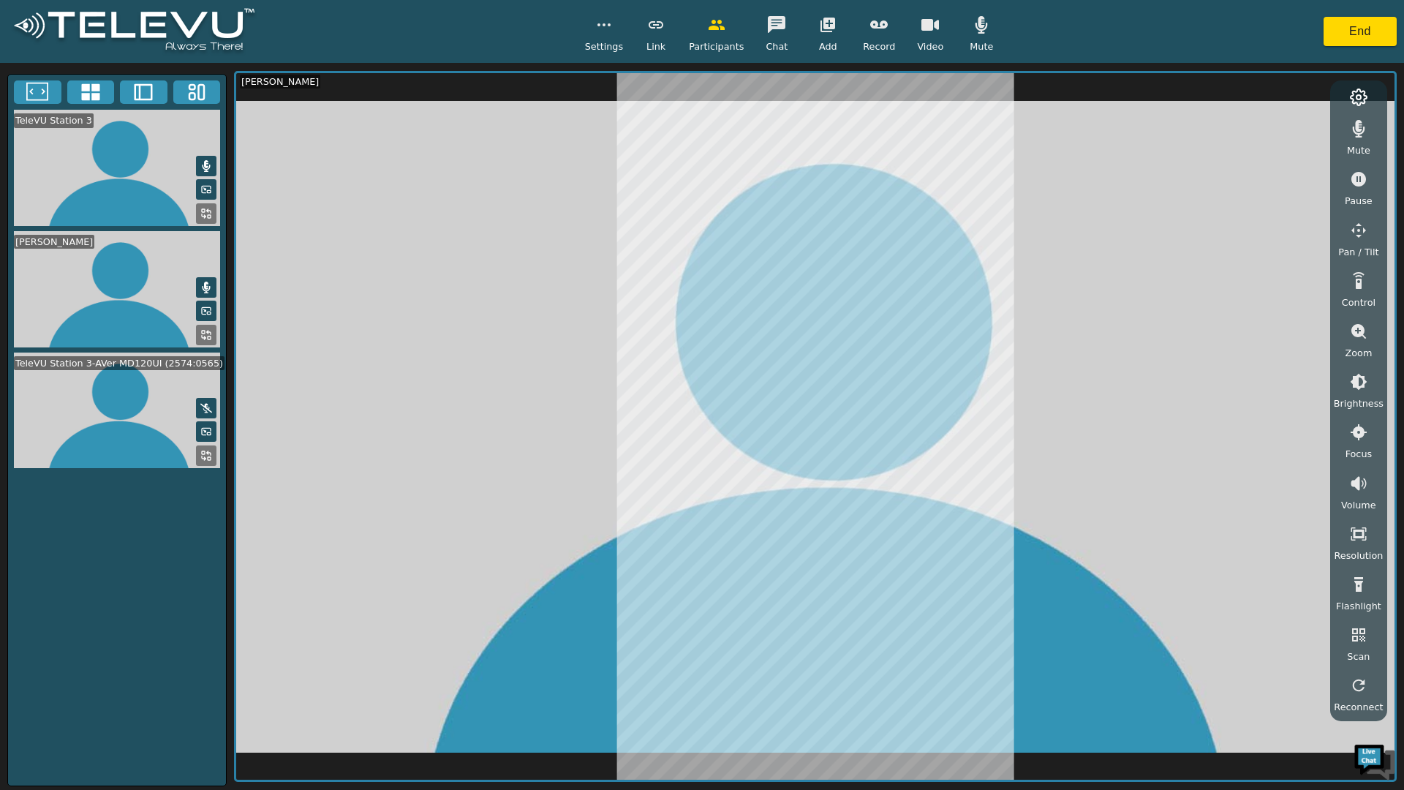
click at [927, 34] on button "button" at bounding box center [930, 24] width 37 height 29
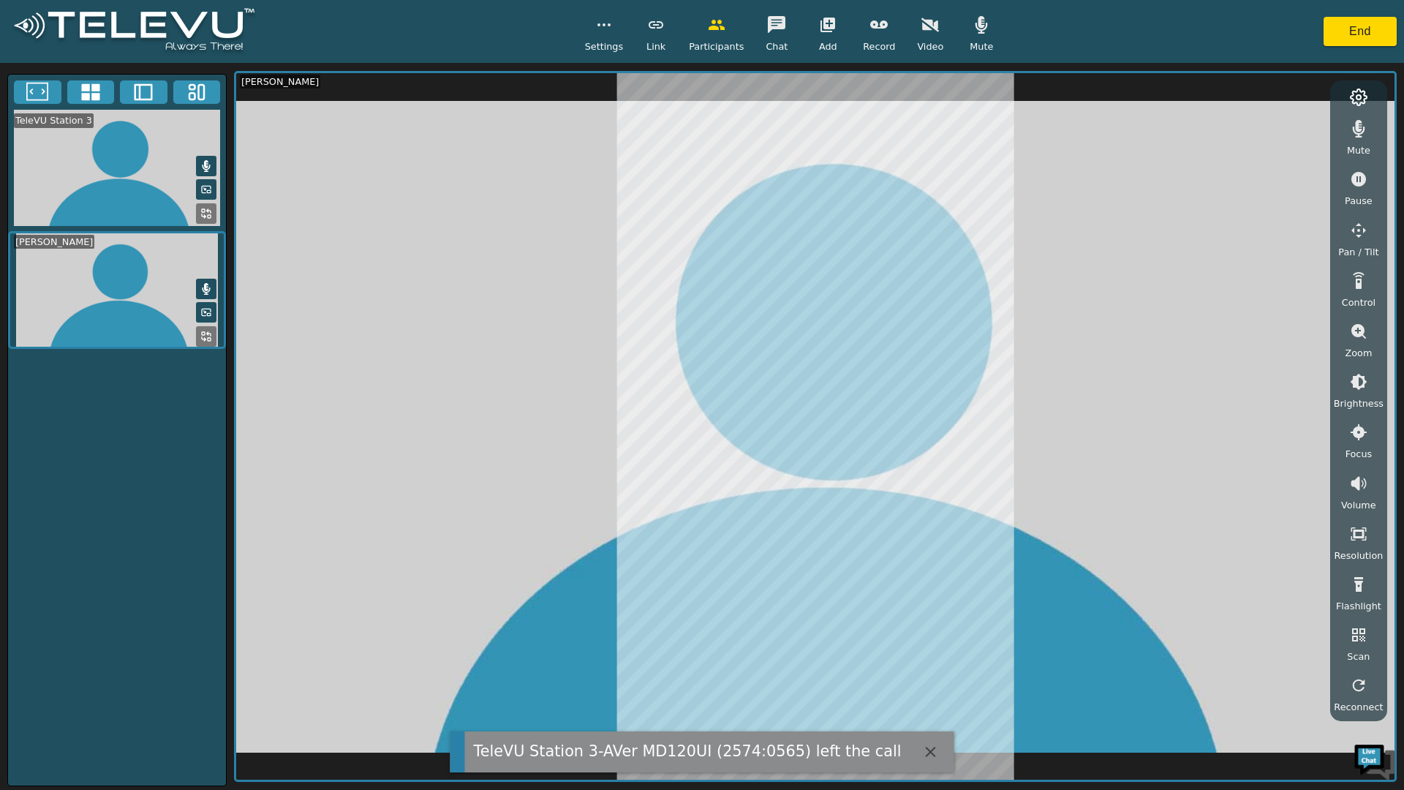
click at [933, 31] on icon "button" at bounding box center [931, 25] width 18 height 18
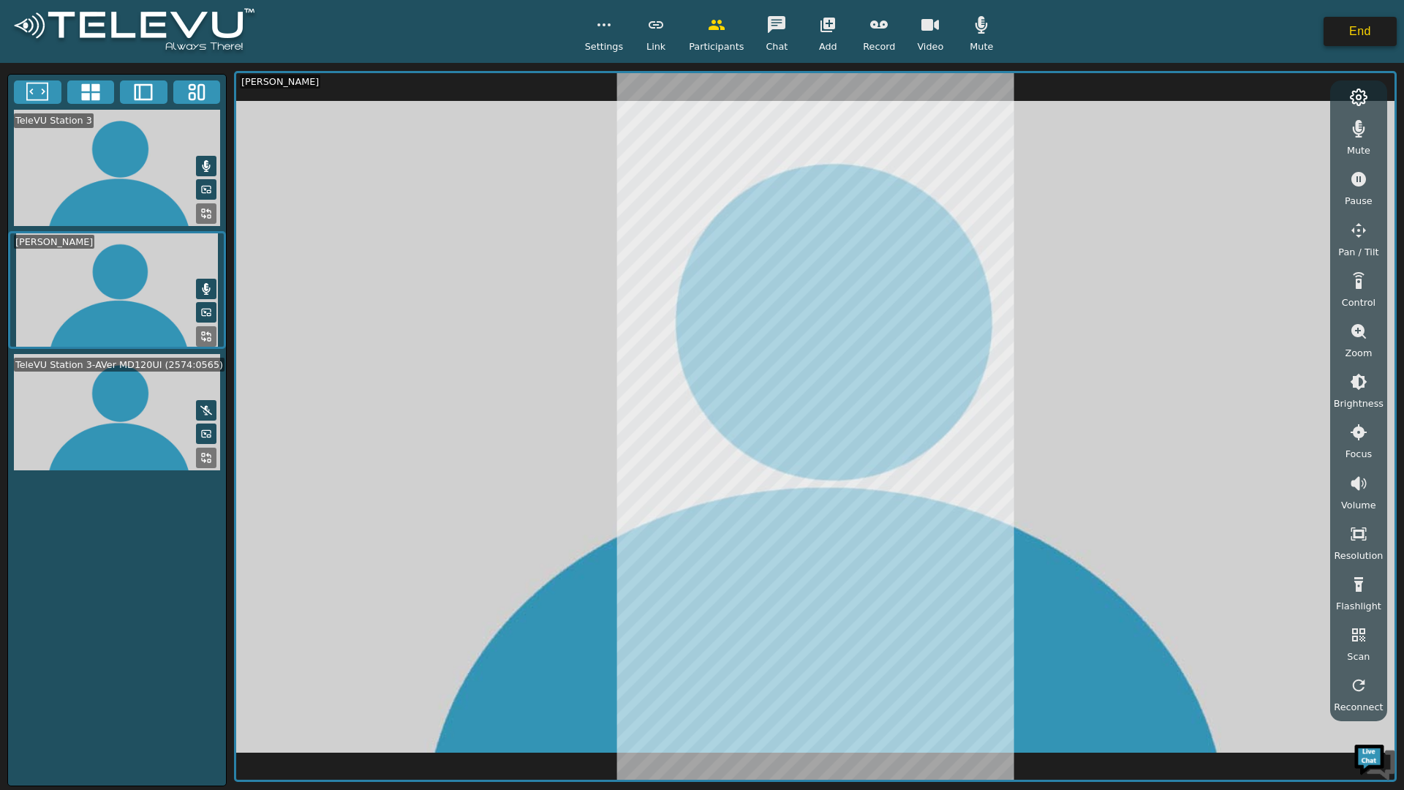
click at [1350, 37] on button "End" at bounding box center [1360, 31] width 73 height 29
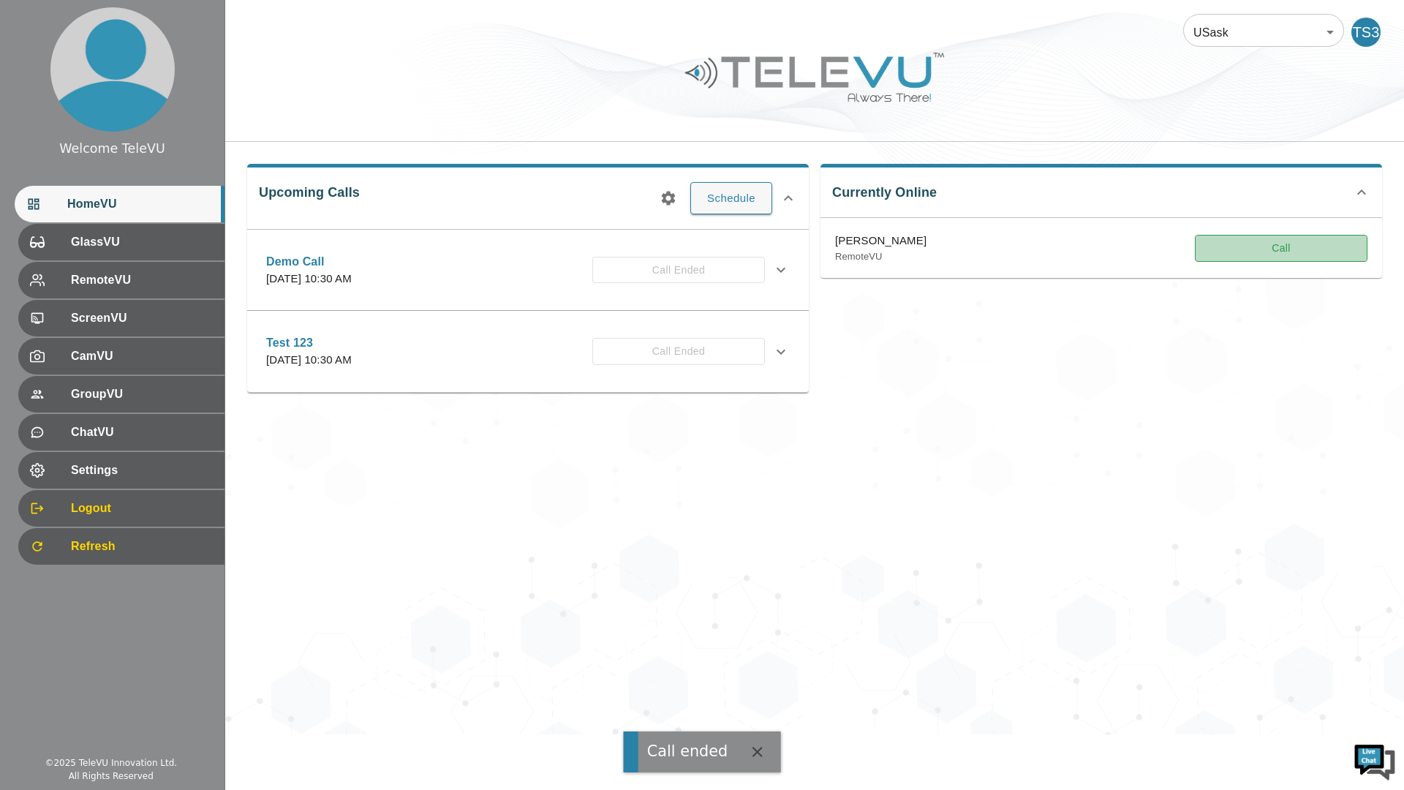
click at [1272, 252] on button "Call" at bounding box center [1281, 248] width 173 height 27
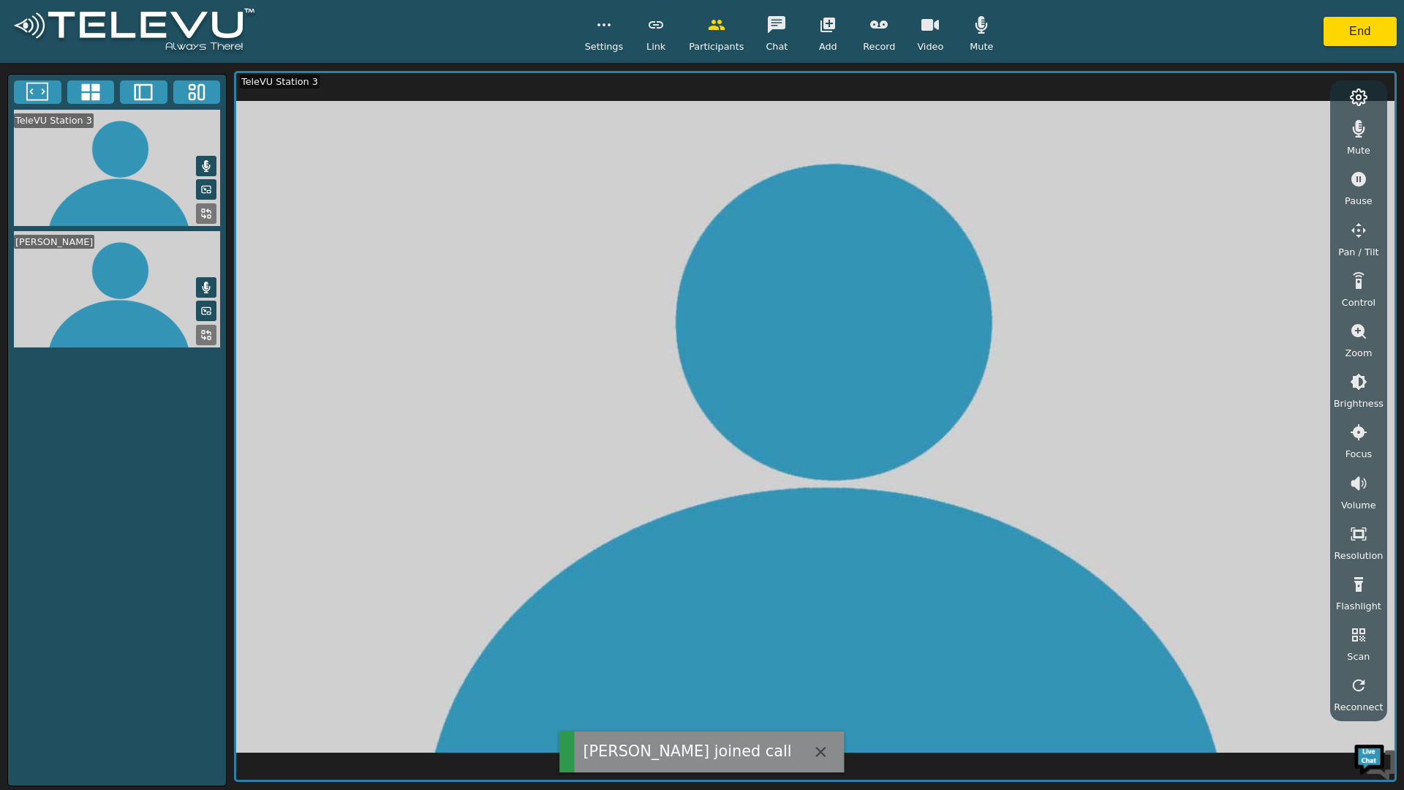
click at [923, 33] on icon "button" at bounding box center [931, 25] width 18 height 18
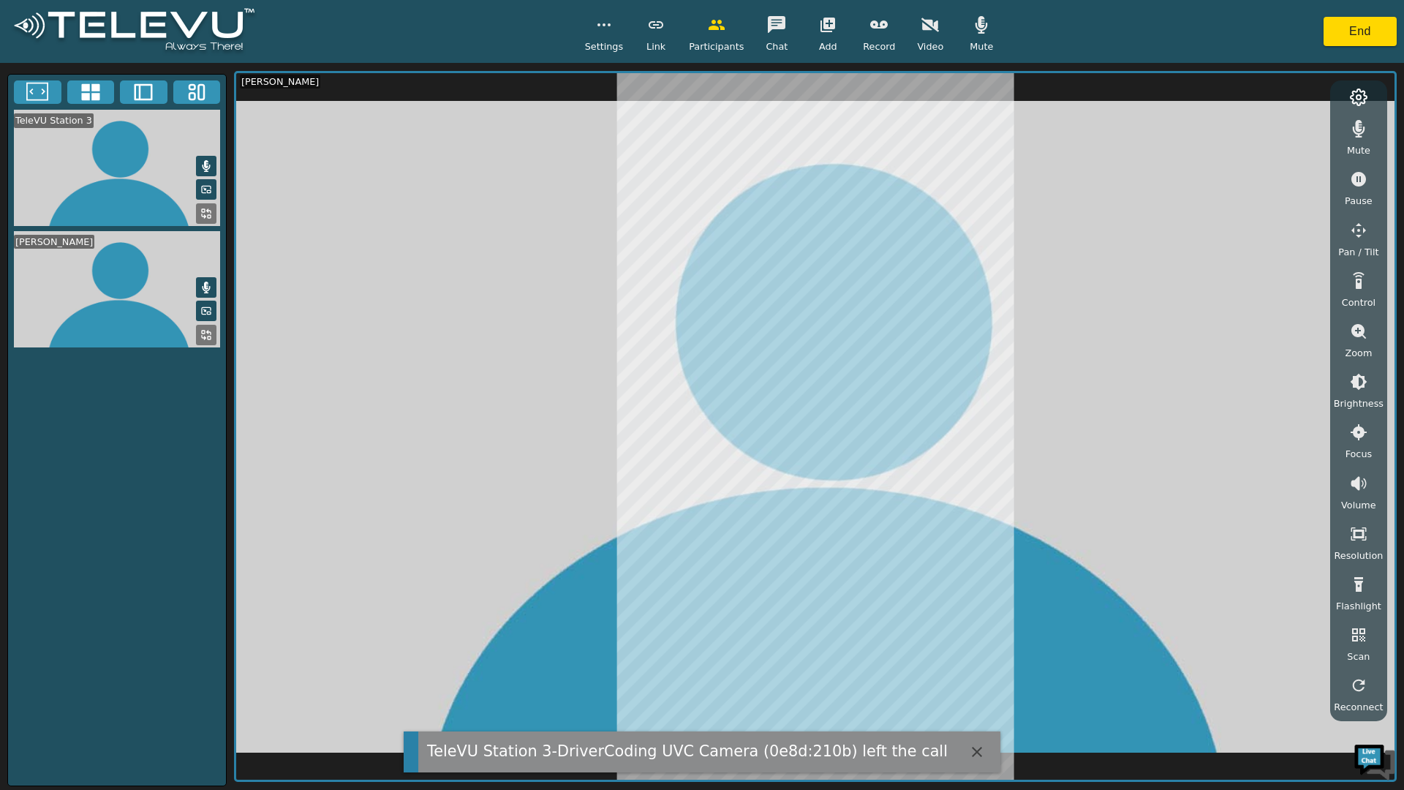
click at [922, 33] on icon "button" at bounding box center [931, 25] width 18 height 18
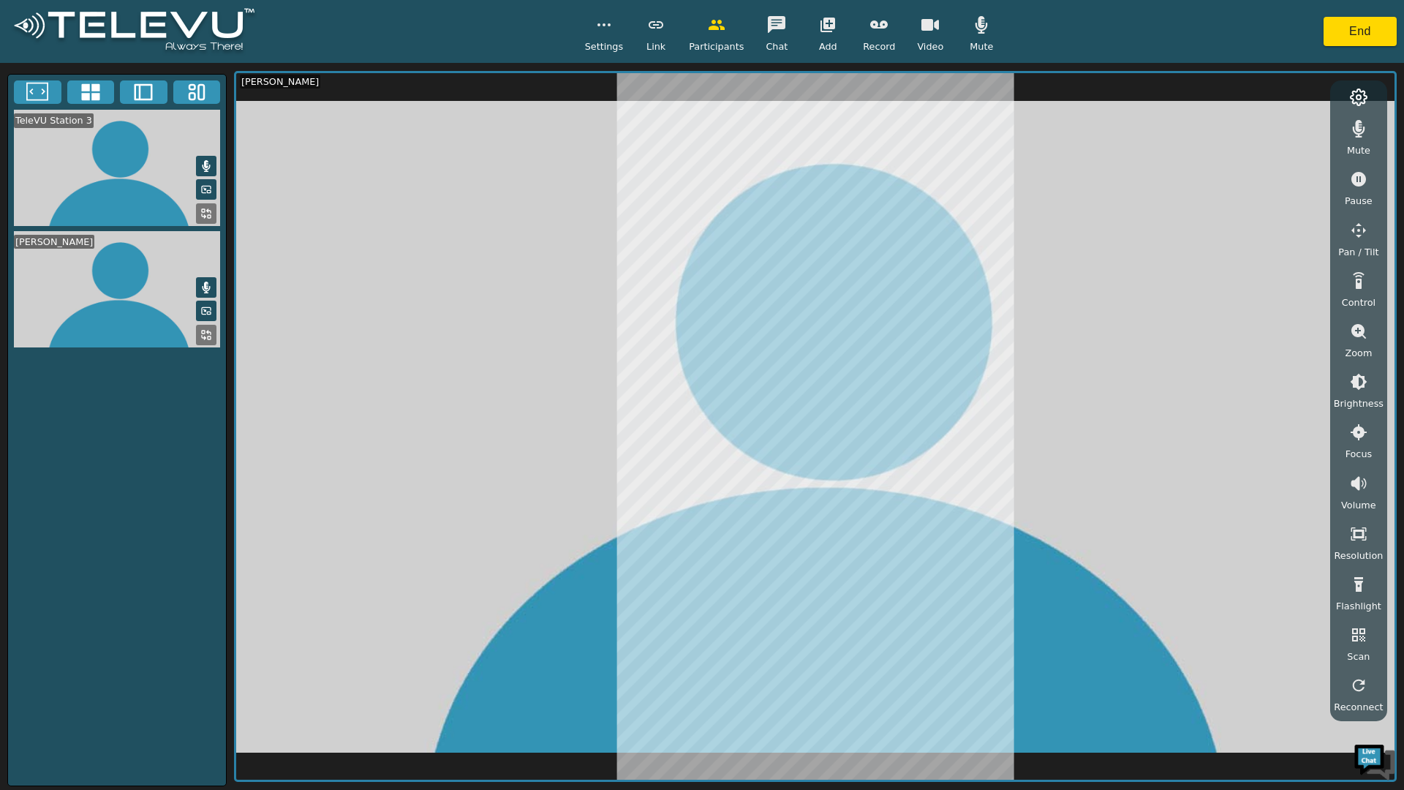
click at [926, 25] on icon "button" at bounding box center [931, 25] width 18 height 12
click at [1370, 24] on button "End" at bounding box center [1360, 31] width 73 height 29
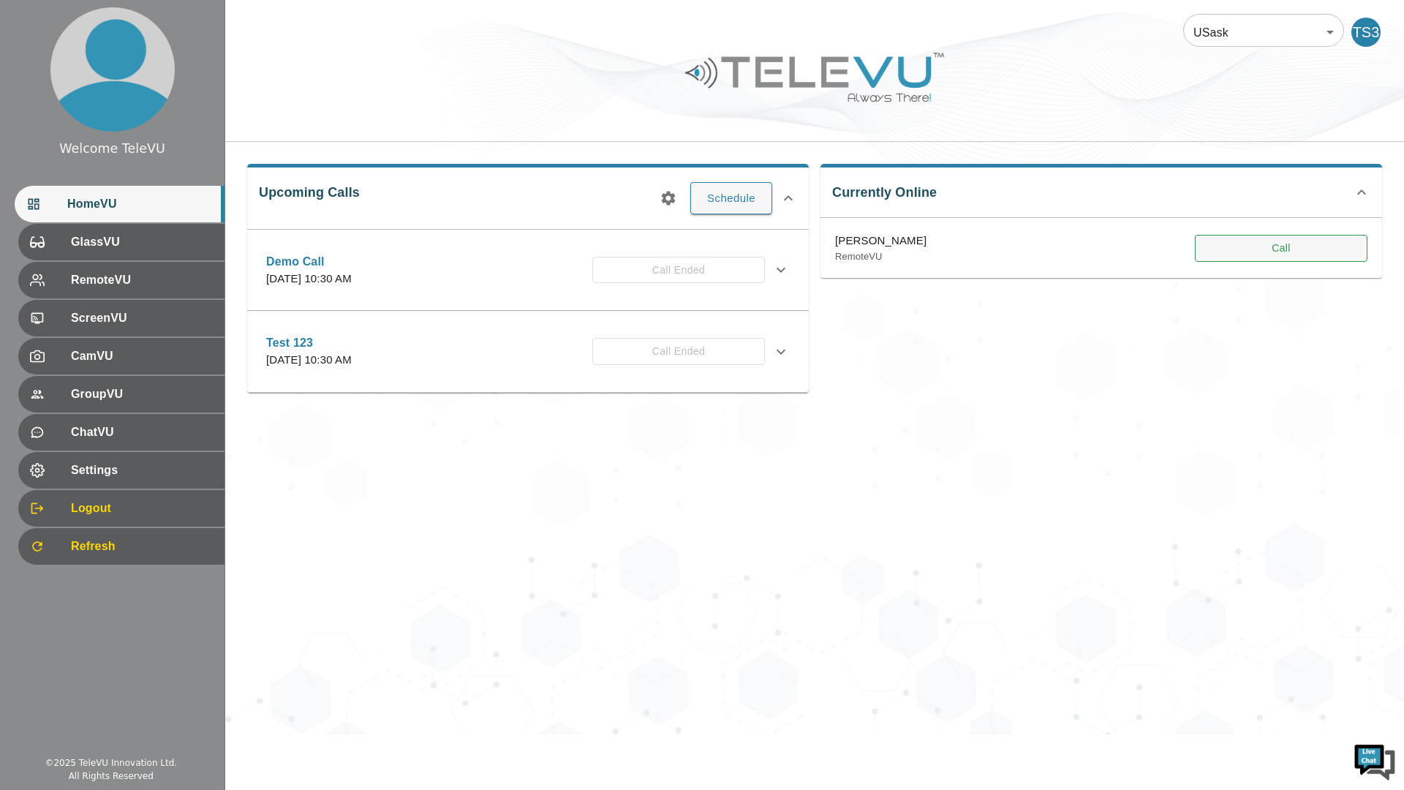
click at [1276, 241] on button "Call" at bounding box center [1281, 248] width 173 height 27
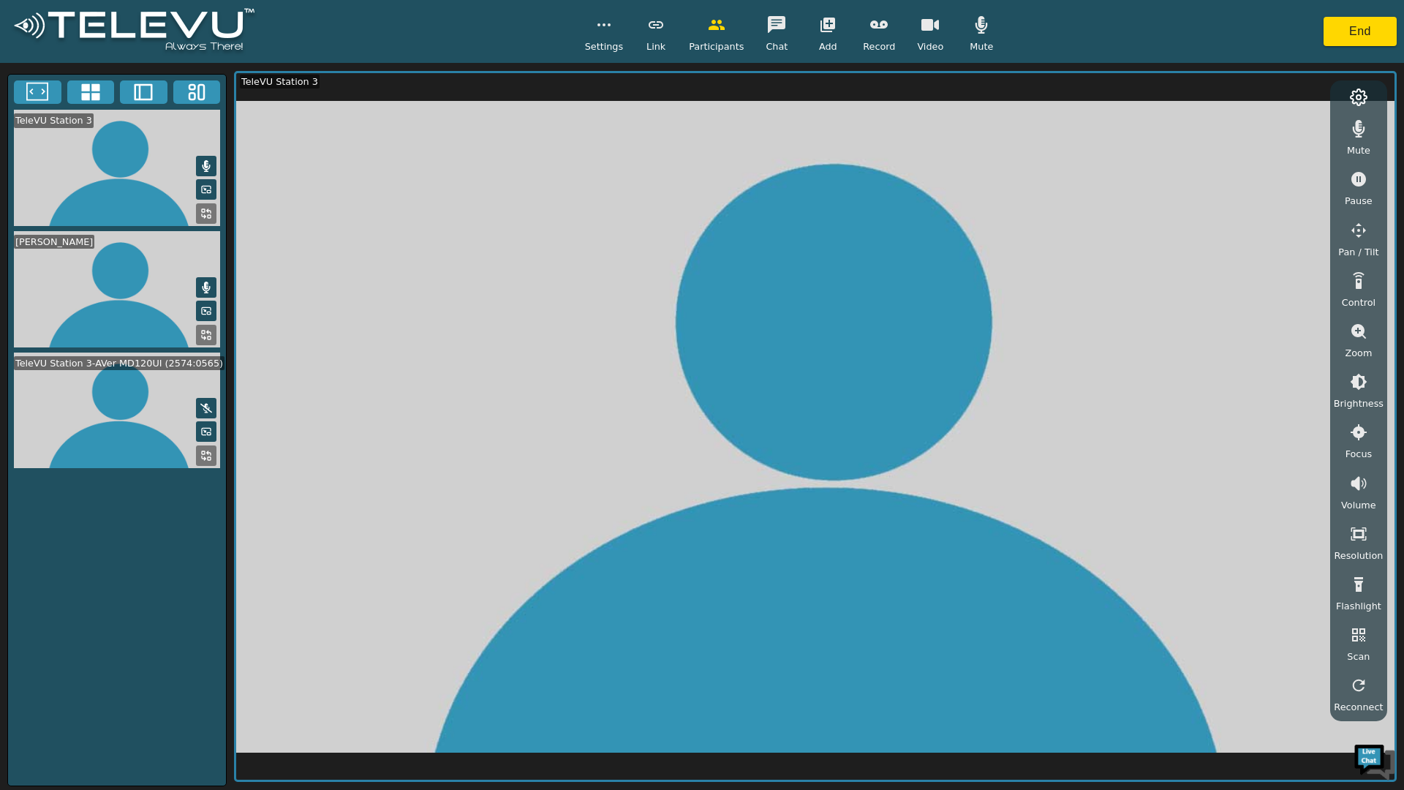
click at [922, 29] on icon "button" at bounding box center [931, 25] width 18 height 12
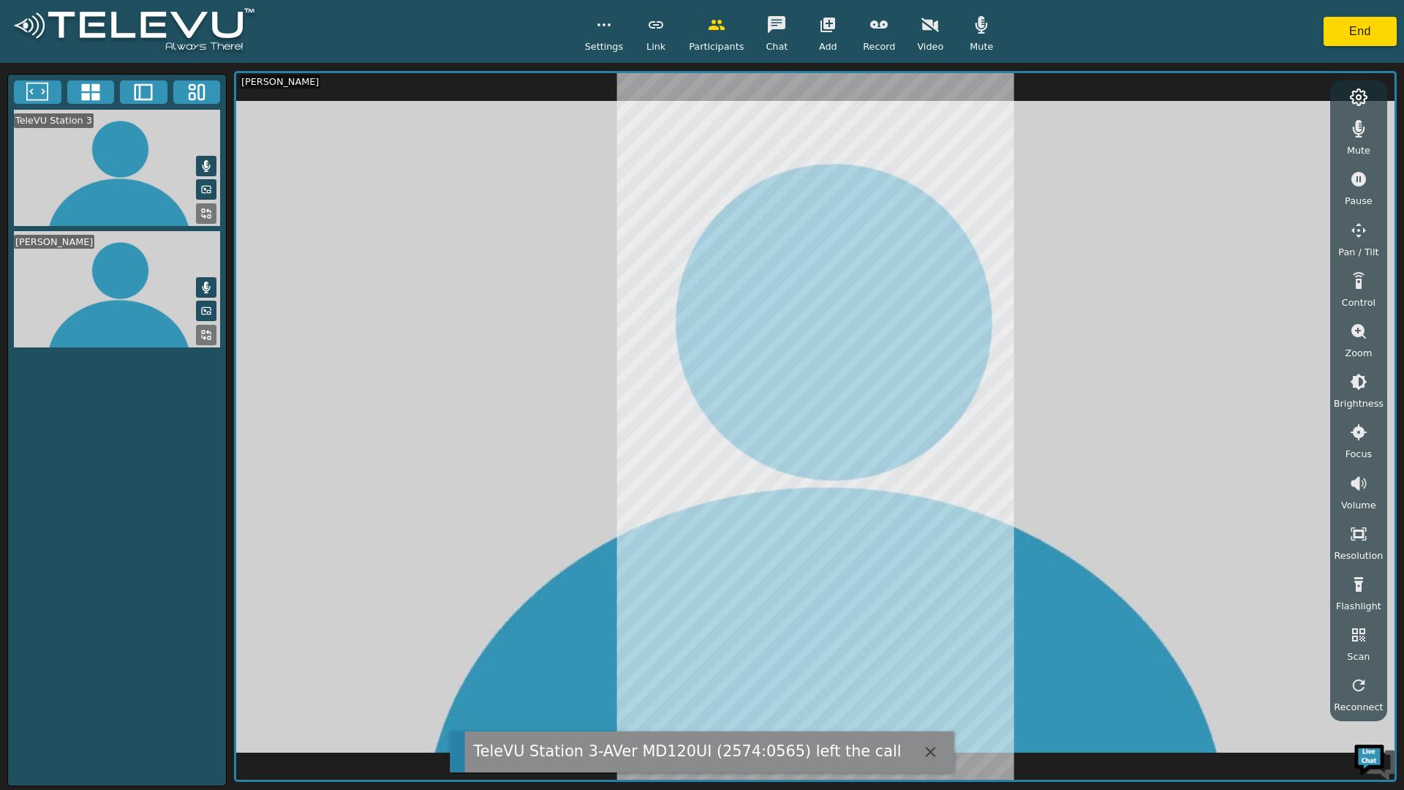
click at [928, 29] on icon "button" at bounding box center [931, 25] width 18 height 18
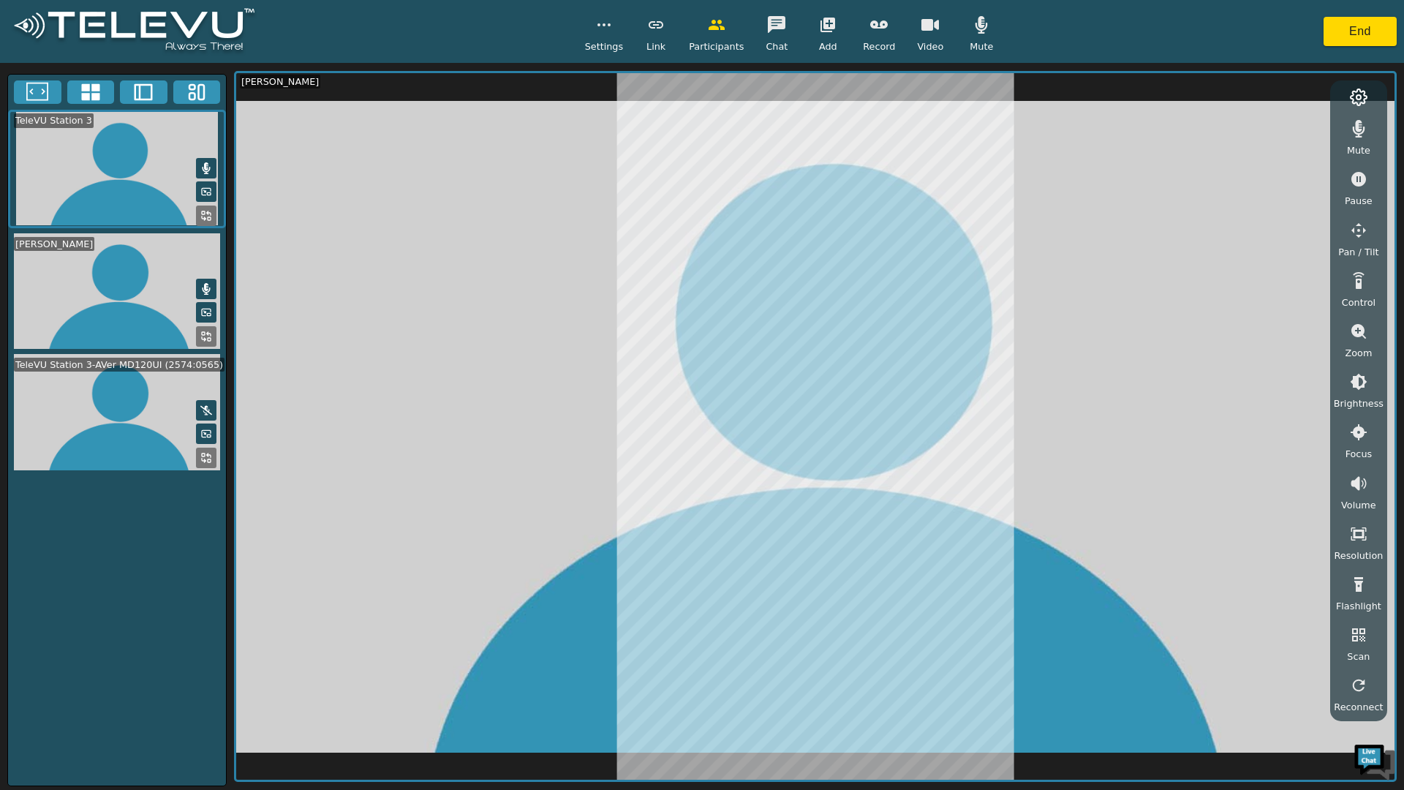
click at [1367, 137] on icon "button" at bounding box center [1359, 129] width 18 height 18
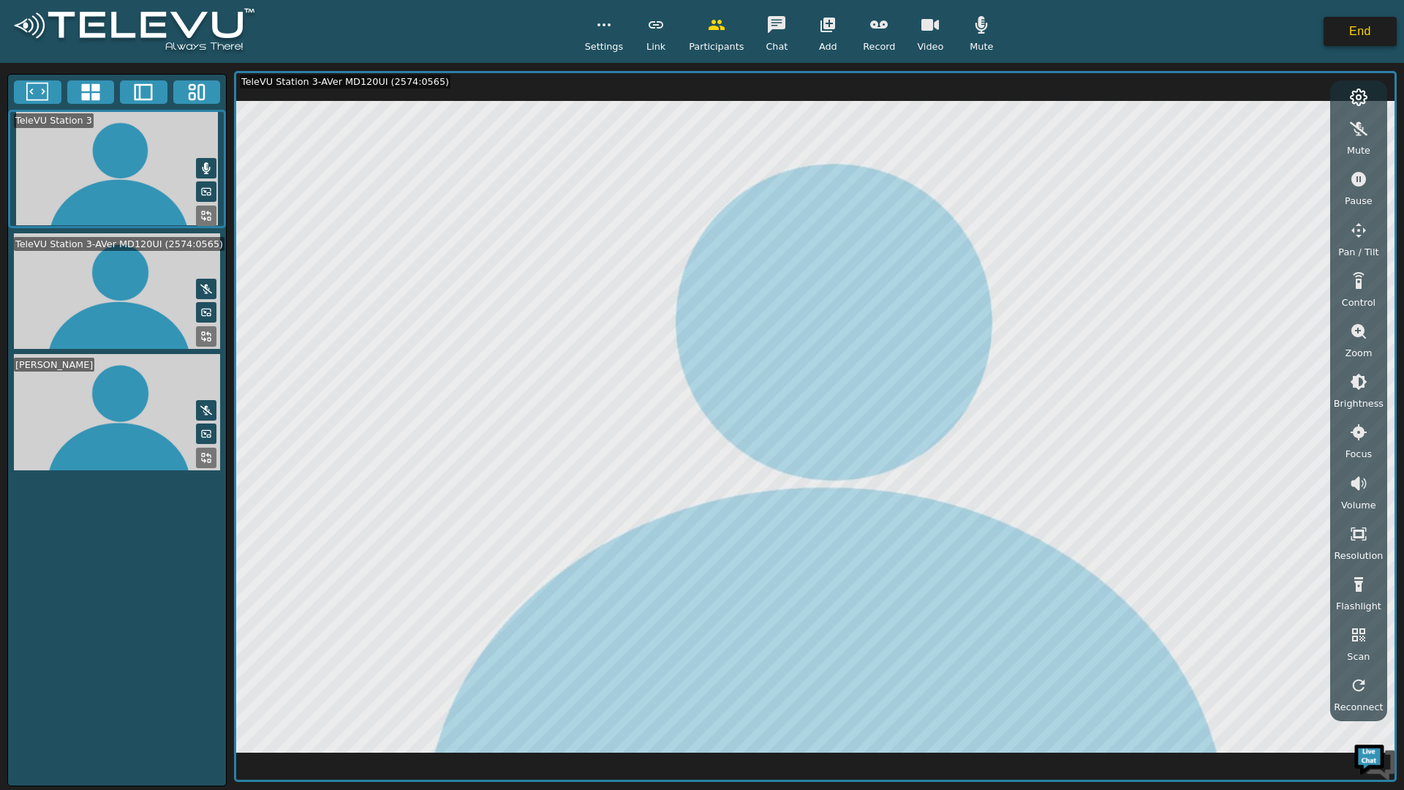
click at [1355, 34] on button "End" at bounding box center [1360, 31] width 73 height 29
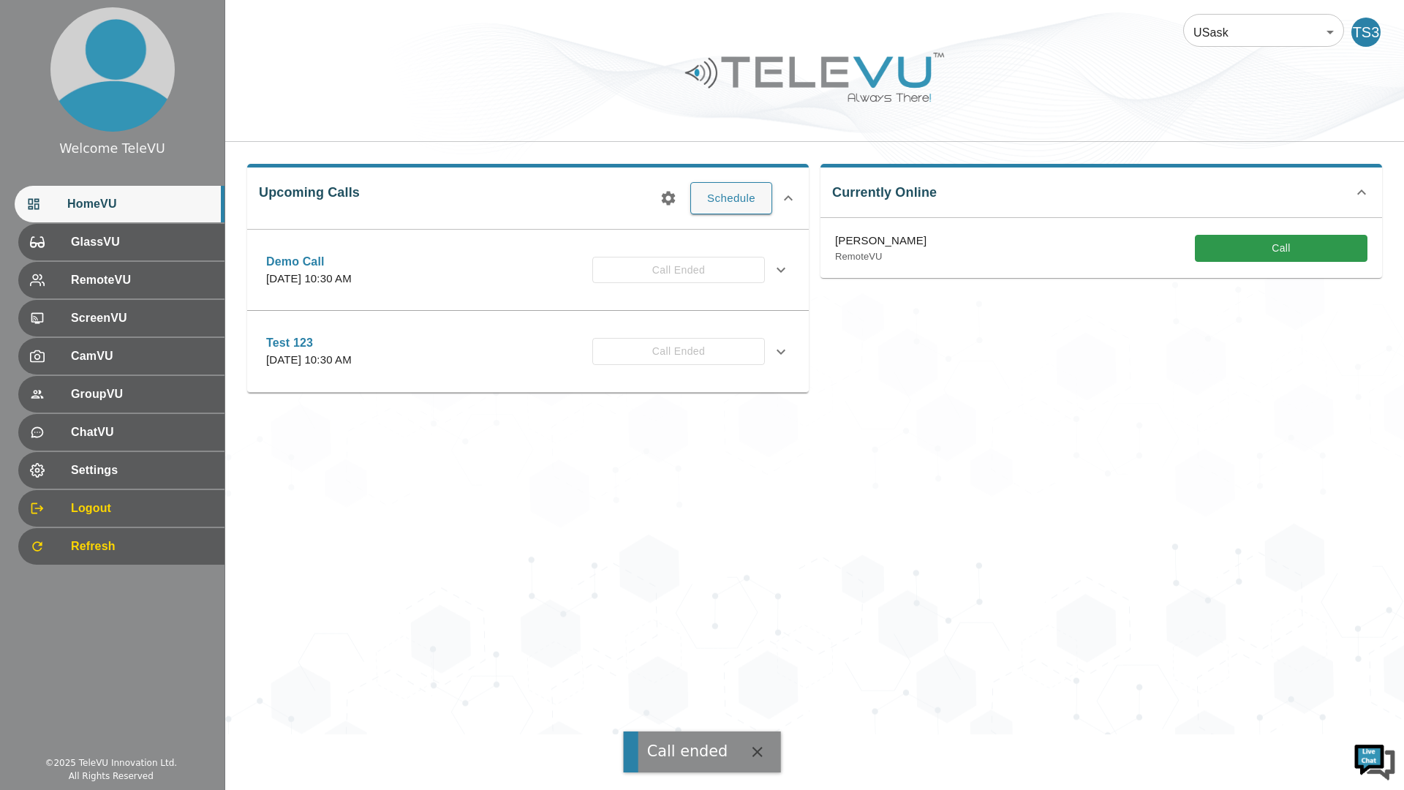
click at [159, 470] on span "Settings" at bounding box center [142, 471] width 142 height 18
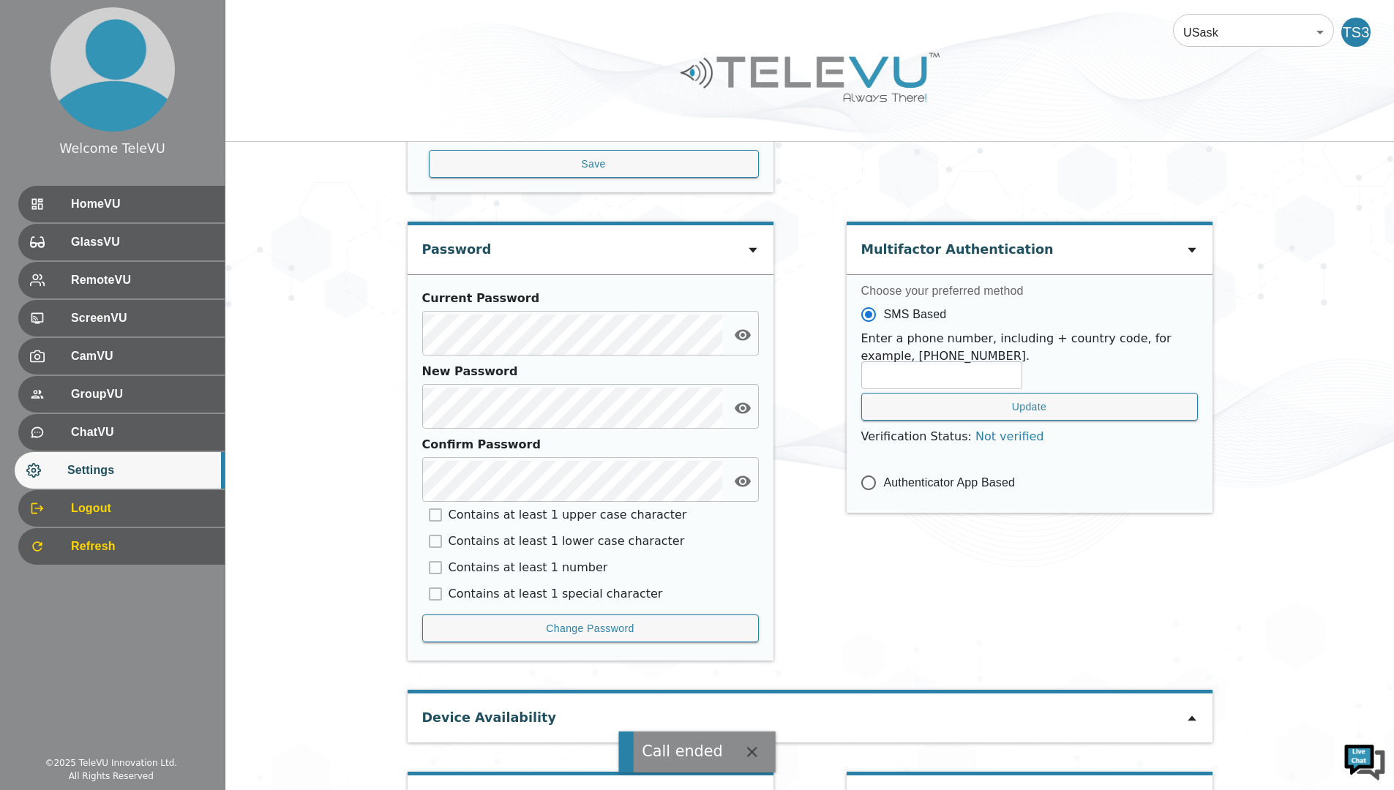
scroll to position [507, 0]
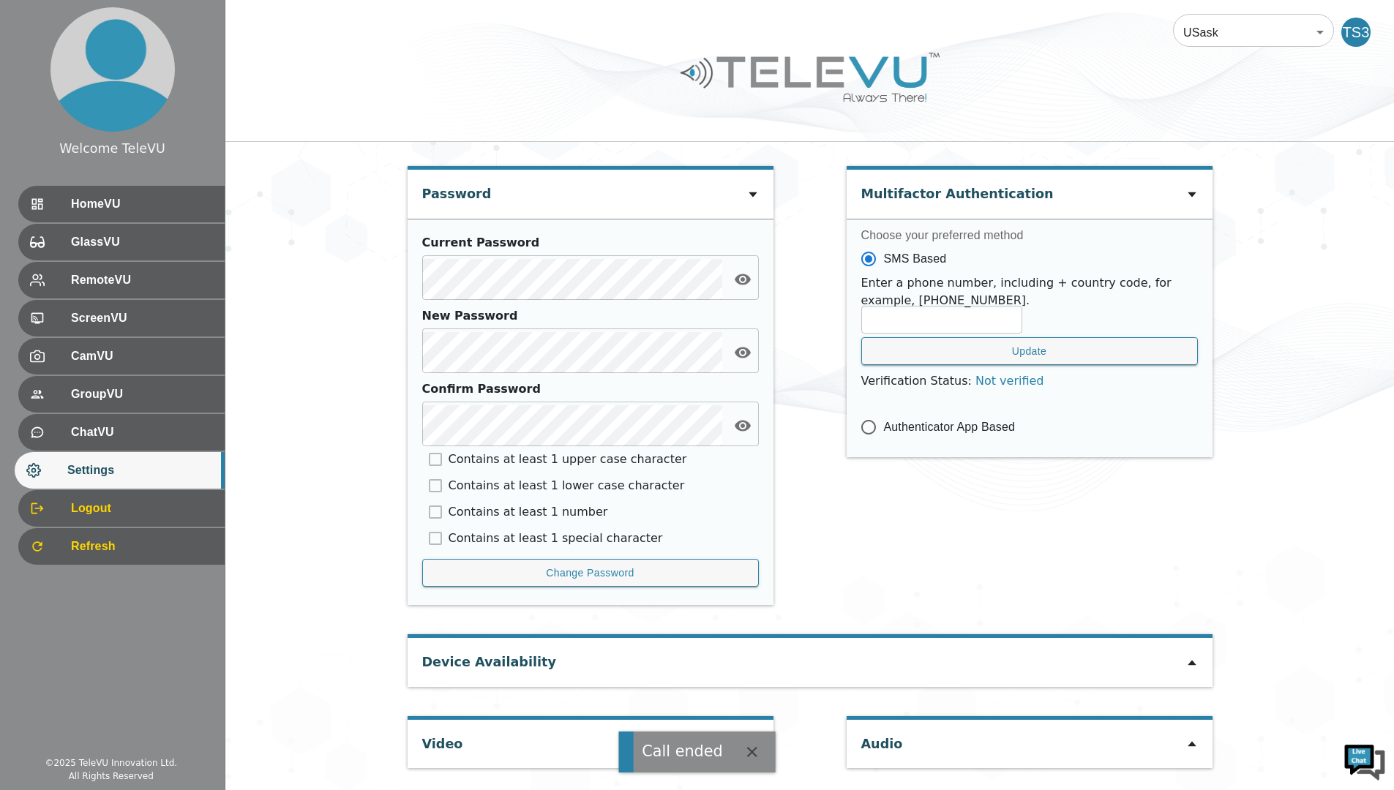
click at [579, 750] on div "Video" at bounding box center [590, 744] width 366 height 48
click at [805, 716] on div "User Settings Change Language English en ​ Personal Data TeleVU Station 3 ​ Pho…" at bounding box center [809, 213] width 819 height 1156
click at [756, 743] on icon at bounding box center [753, 744] width 12 height 12
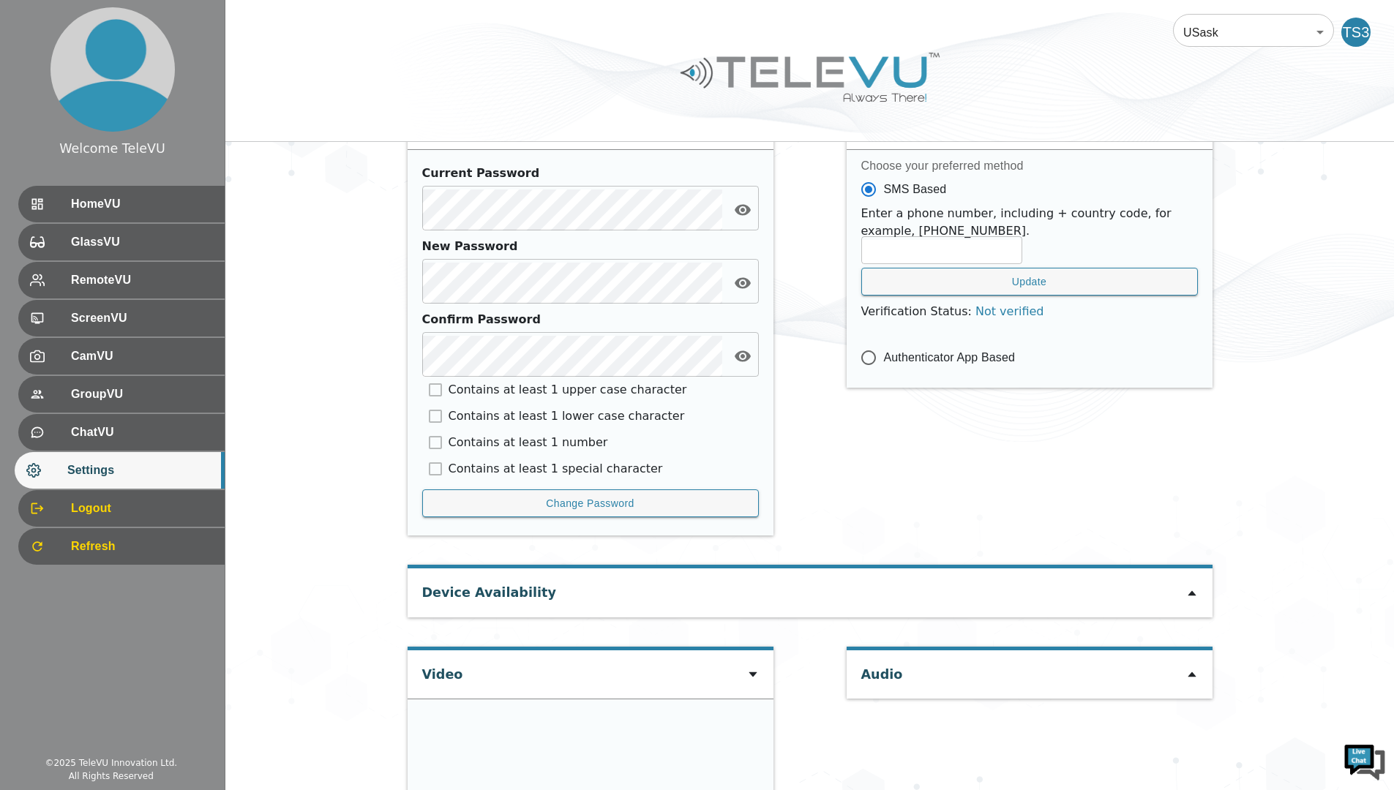
scroll to position [713, 0]
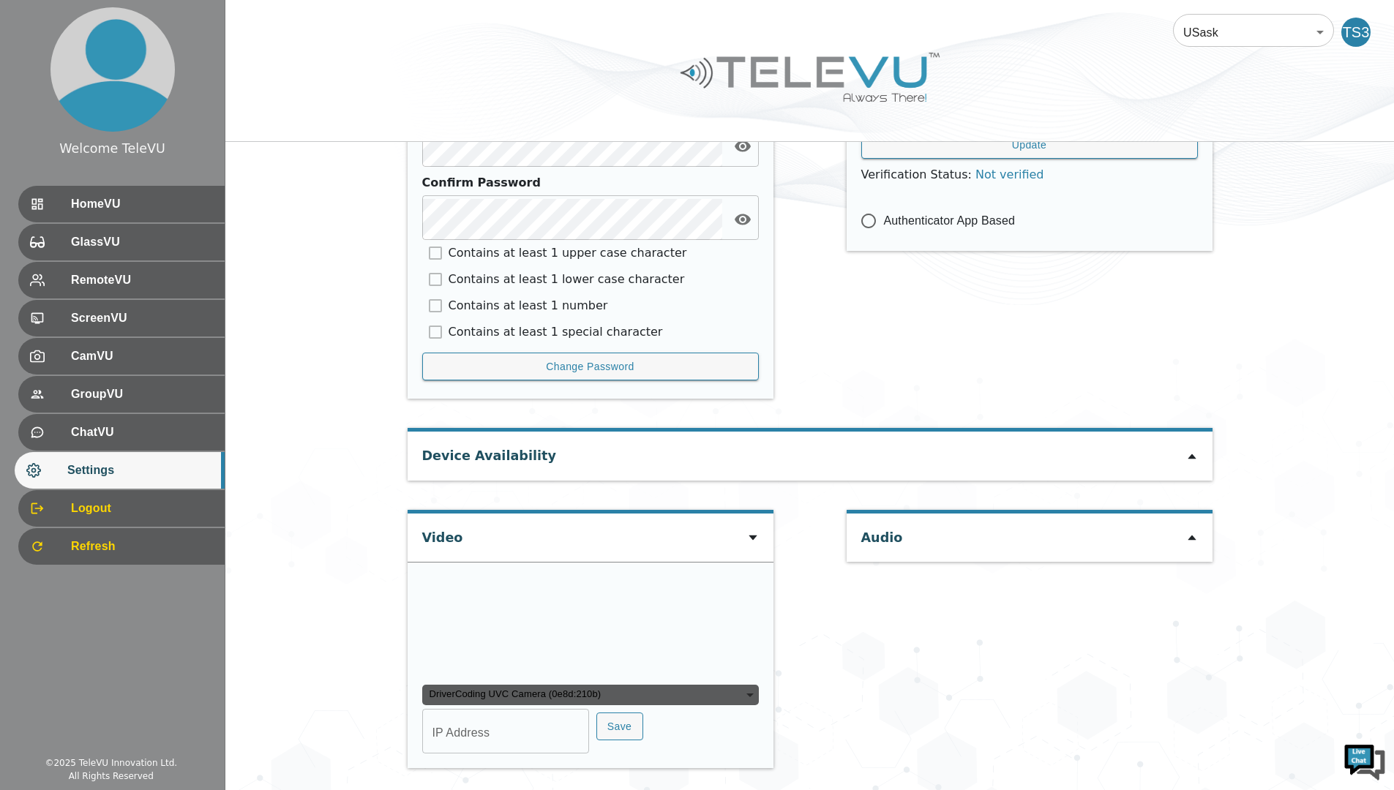
click at [728, 698] on div "DriverCoding UVC Camera (0e8d:210b)" at bounding box center [590, 695] width 336 height 20
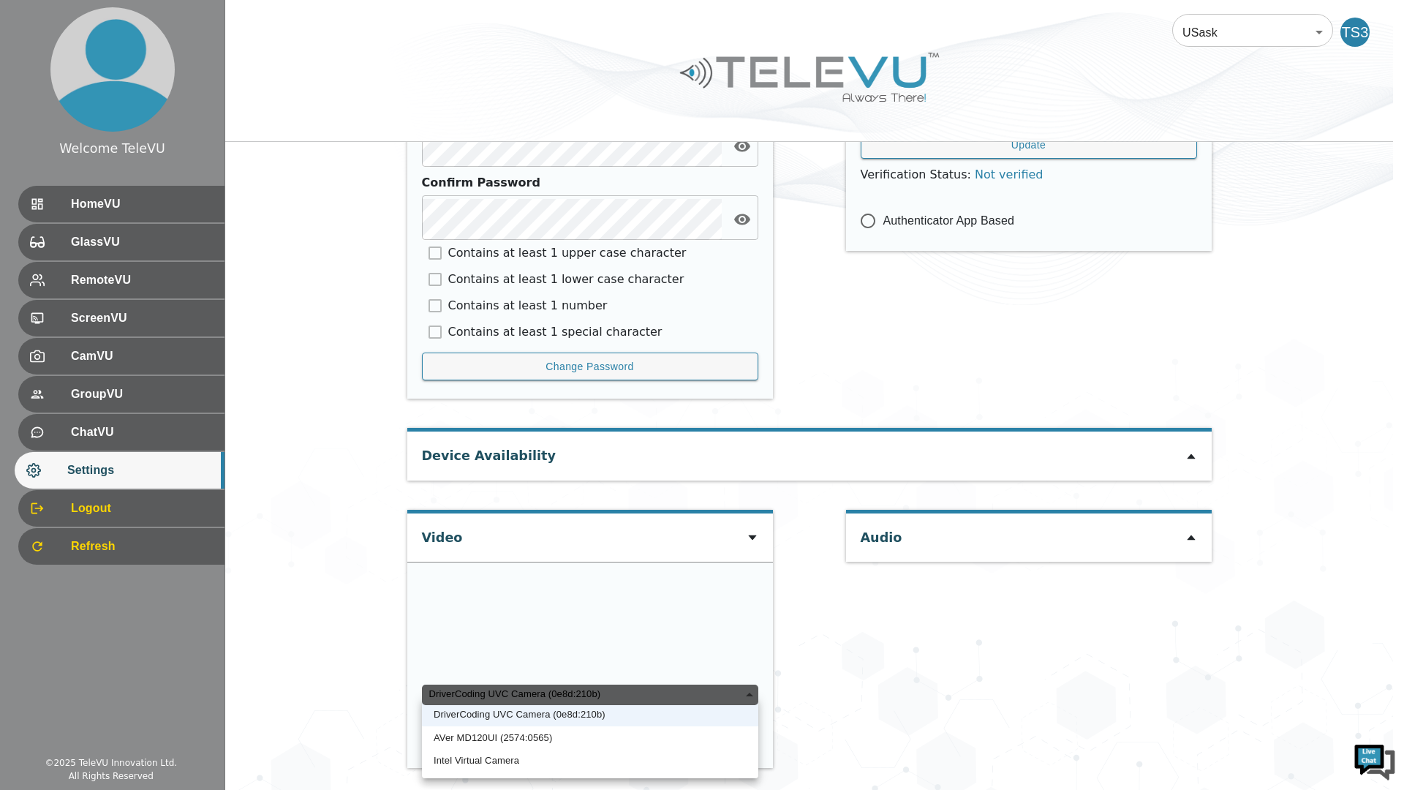
click at [706, 741] on li "AVer MD120UI (2574:0565)" at bounding box center [590, 737] width 336 height 23
type input "2390d42fe2ec3f0819d44b4c202e02075746372e5ecb060552566131eeeee40a"
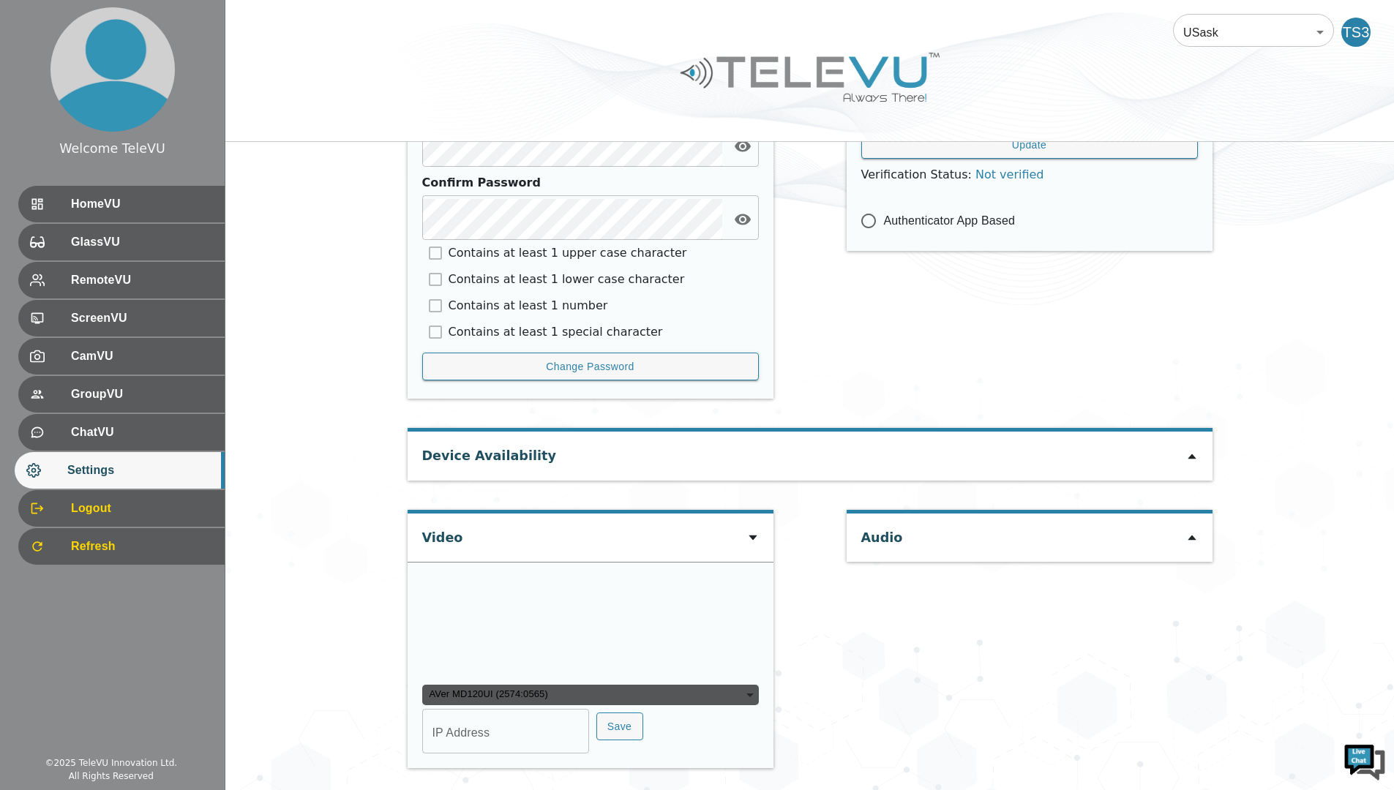
type input "COM5"
click at [642, 680] on video at bounding box center [531, 625] width 219 height 110
click at [715, 705] on div "AVer MD120UI (2574:0565)" at bounding box center [590, 695] width 336 height 20
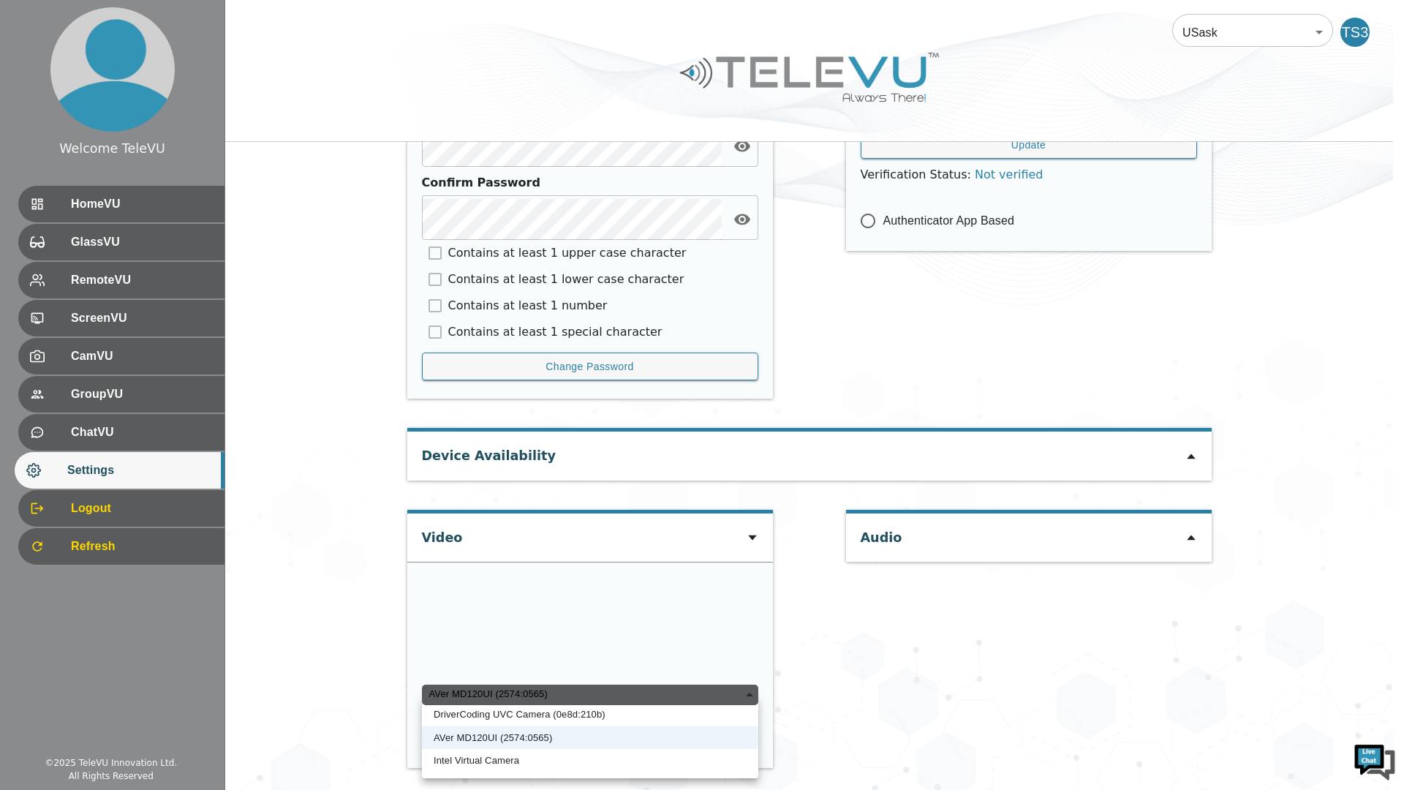
click at [715, 710] on li "DriverCoding UVC Camera (0e8d:210b)" at bounding box center [590, 714] width 336 height 23
type input "456e898b3d4c208e2bc3c354be78d9b412be9b89f4d39562e4eef19b5dbe6901"
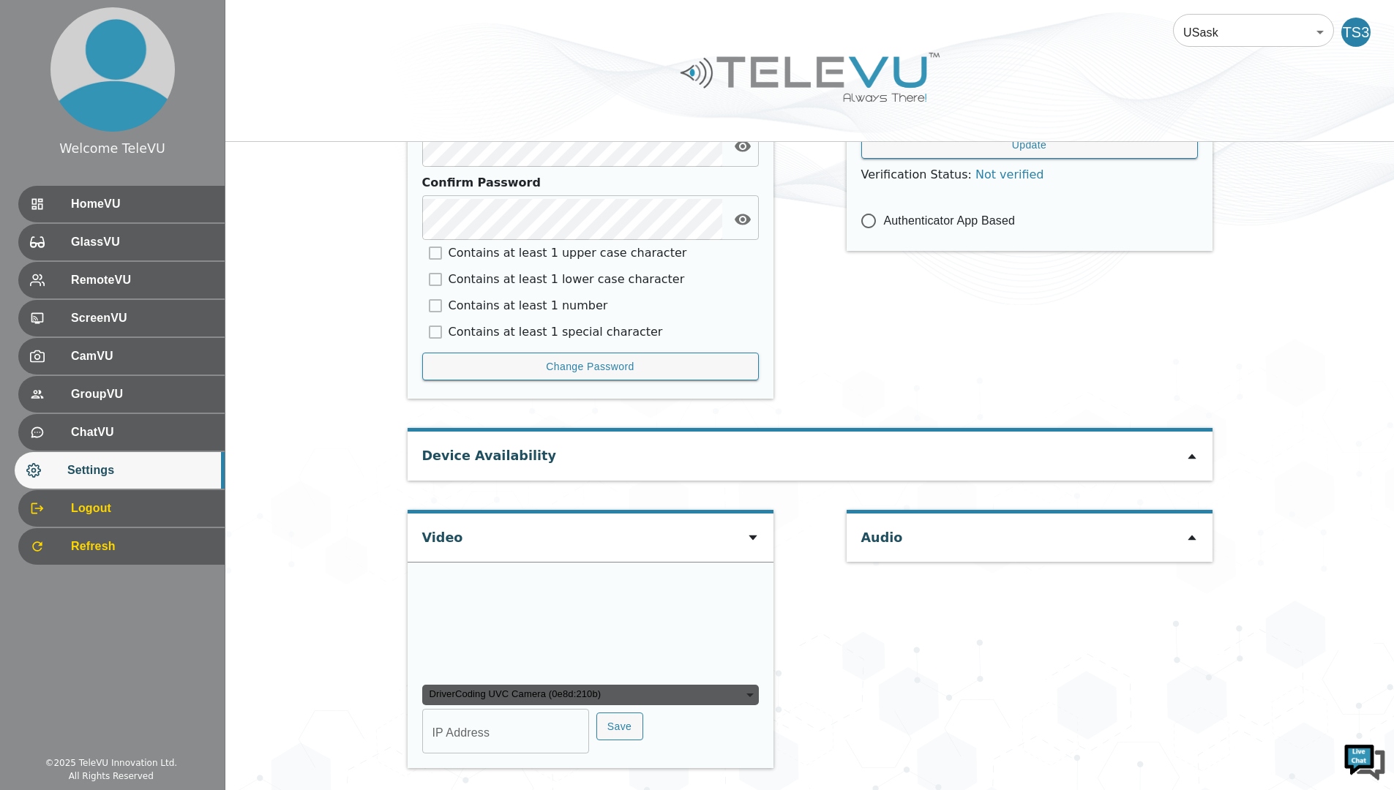
click at [738, 690] on div "DriverCoding UVC Camera (0e8d:210b)" at bounding box center [590, 695] width 336 height 20
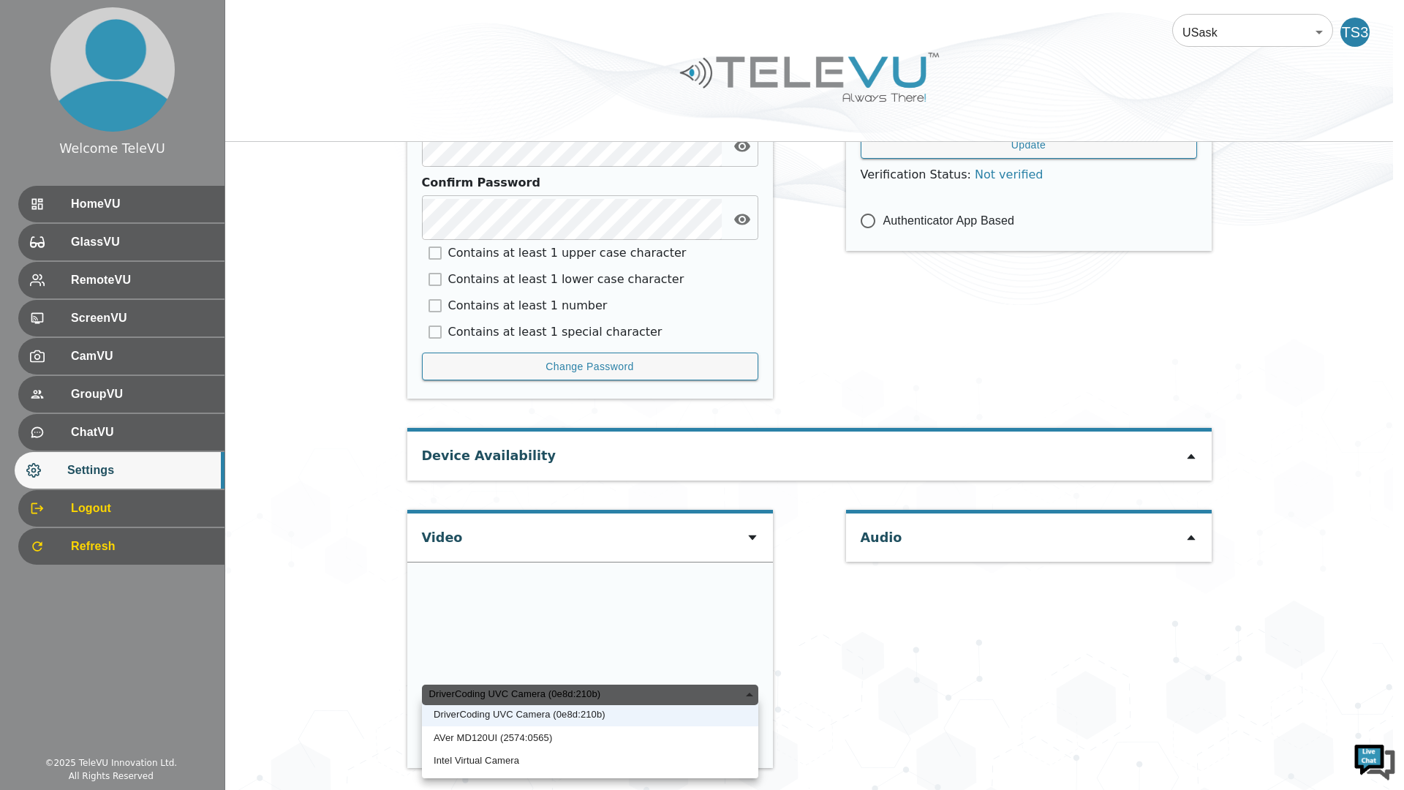
click at [665, 752] on li "Intel Virtual Camera" at bounding box center [590, 760] width 336 height 23
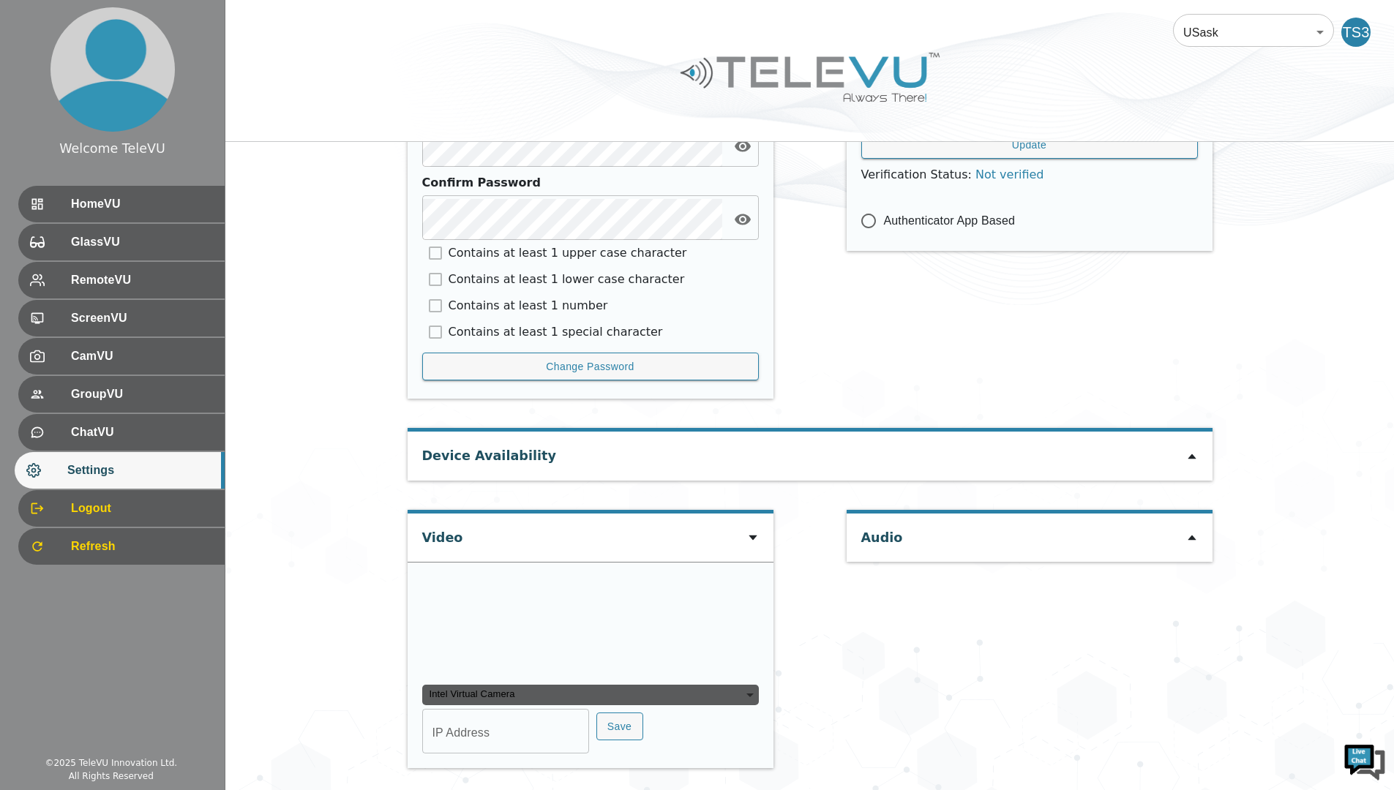
click at [642, 680] on video at bounding box center [531, 625] width 219 height 110
click at [730, 705] on div "Intel Virtual Camera" at bounding box center [590, 695] width 336 height 20
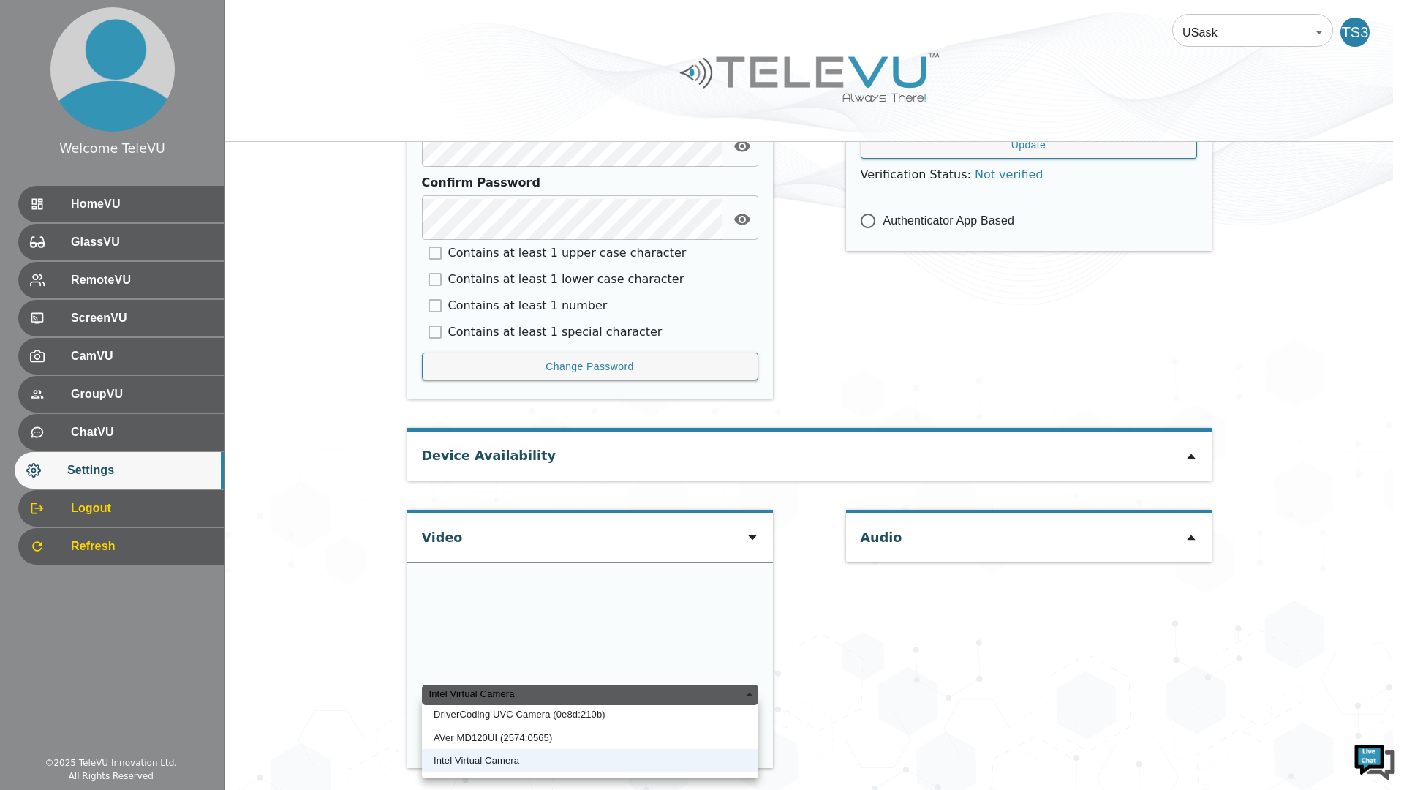
click at [619, 742] on li "AVer MD120UI (2574:0565)" at bounding box center [590, 737] width 336 height 23
type input "2390d42fe2ec3f0819d44b4c202e02075746372e5ecb060552566131eeeee40a"
type input "COM5"
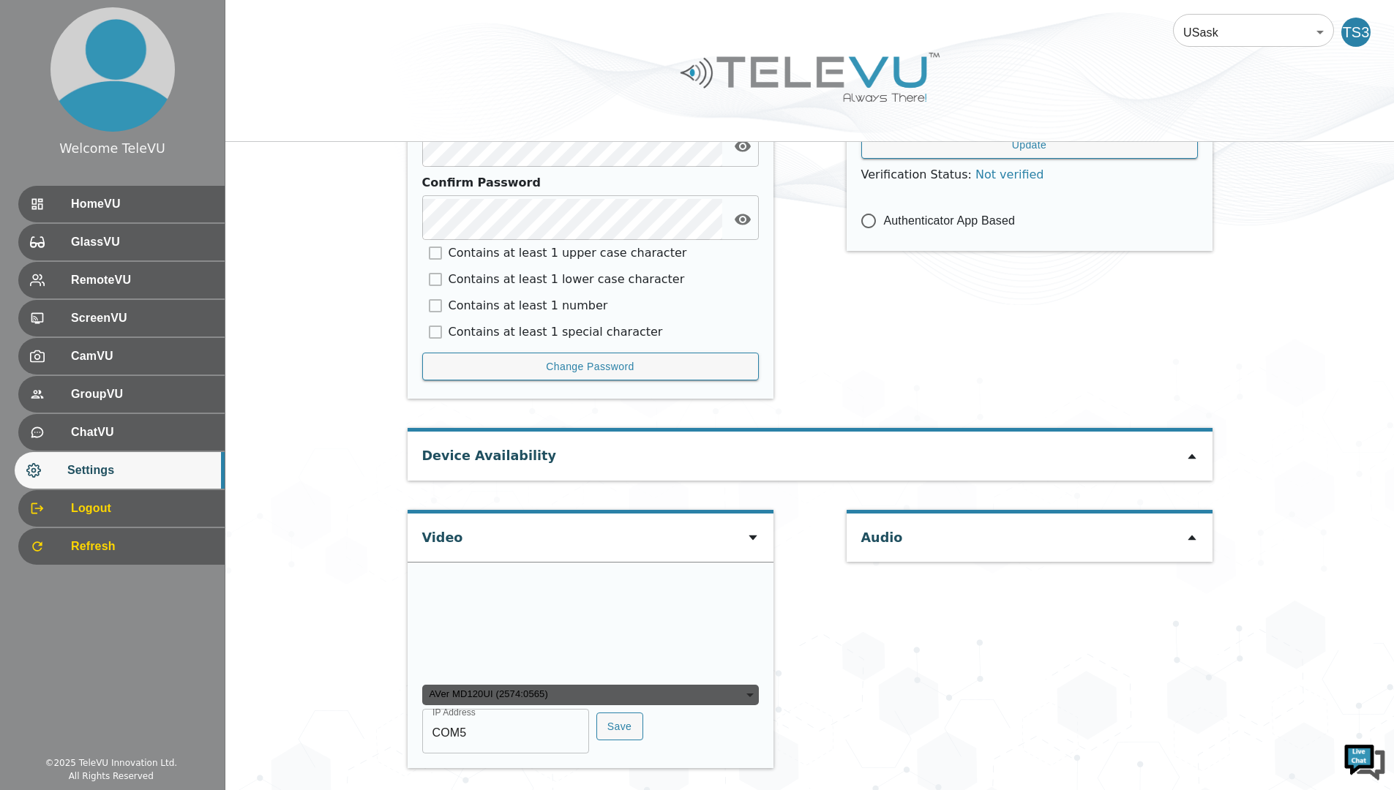
click at [705, 705] on div "AVer MD120UI (2574:0565)" at bounding box center [590, 695] width 336 height 20
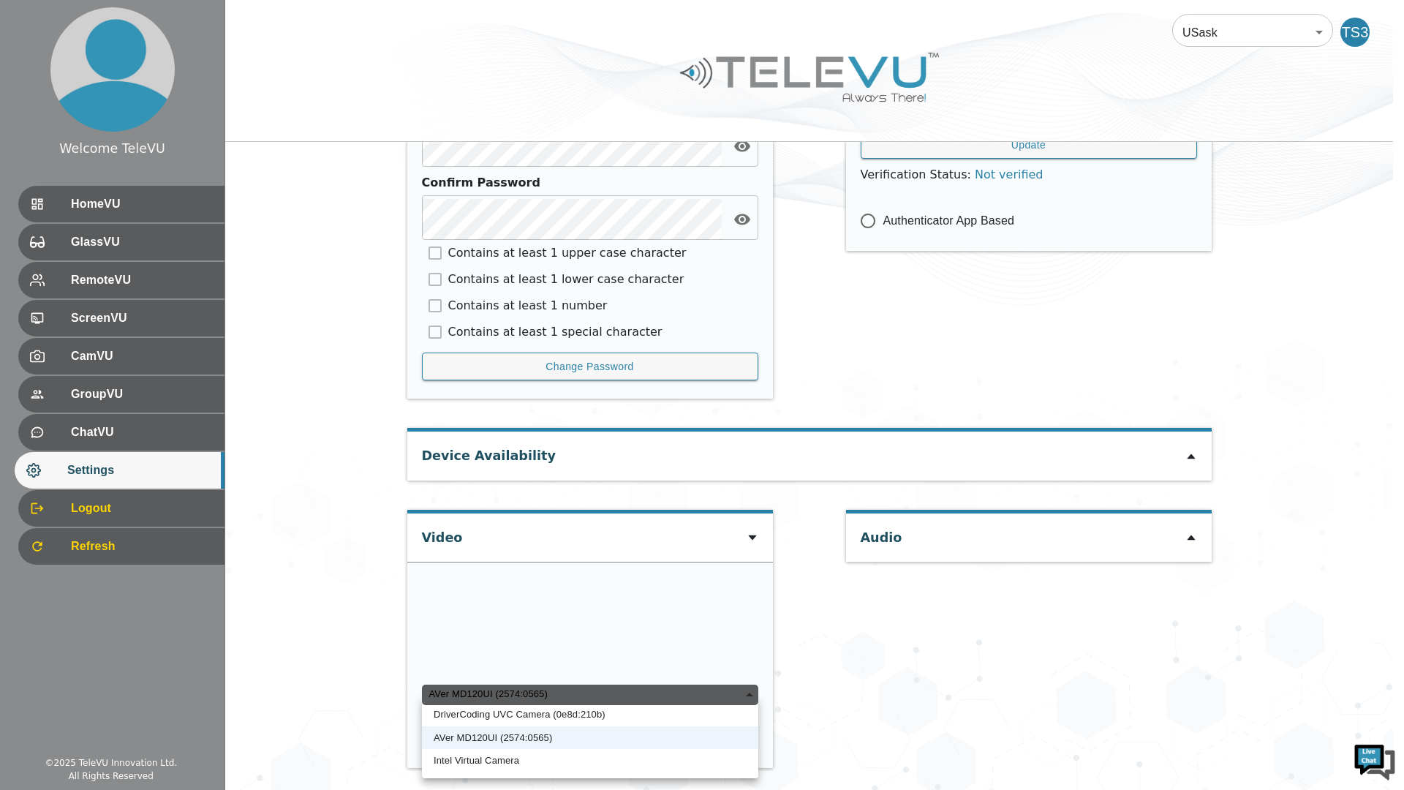
click at [681, 725] on li "DriverCoding UVC Camera (0e8d:210b)" at bounding box center [590, 714] width 336 height 23
type input "456e898b3d4c208e2bc3c354be78d9b412be9b89f4d39562e4eef19b5dbe6901"
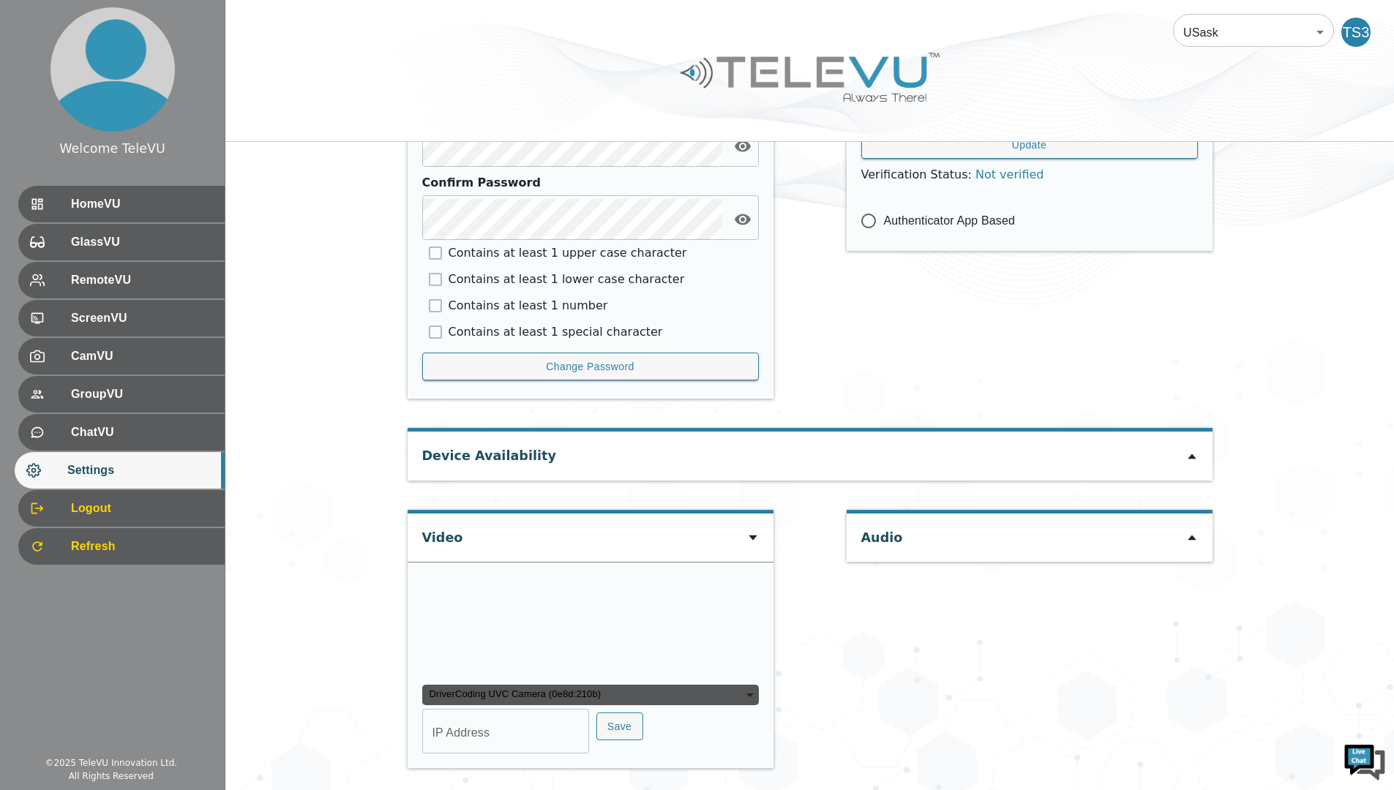
scroll to position [835, 0]
click at [955, 432] on div "Device Availability" at bounding box center [809, 456] width 805 height 48
click at [1211, 432] on div "Device Availability" at bounding box center [809, 456] width 805 height 48
click at [1191, 454] on icon at bounding box center [1191, 456] width 8 height 5
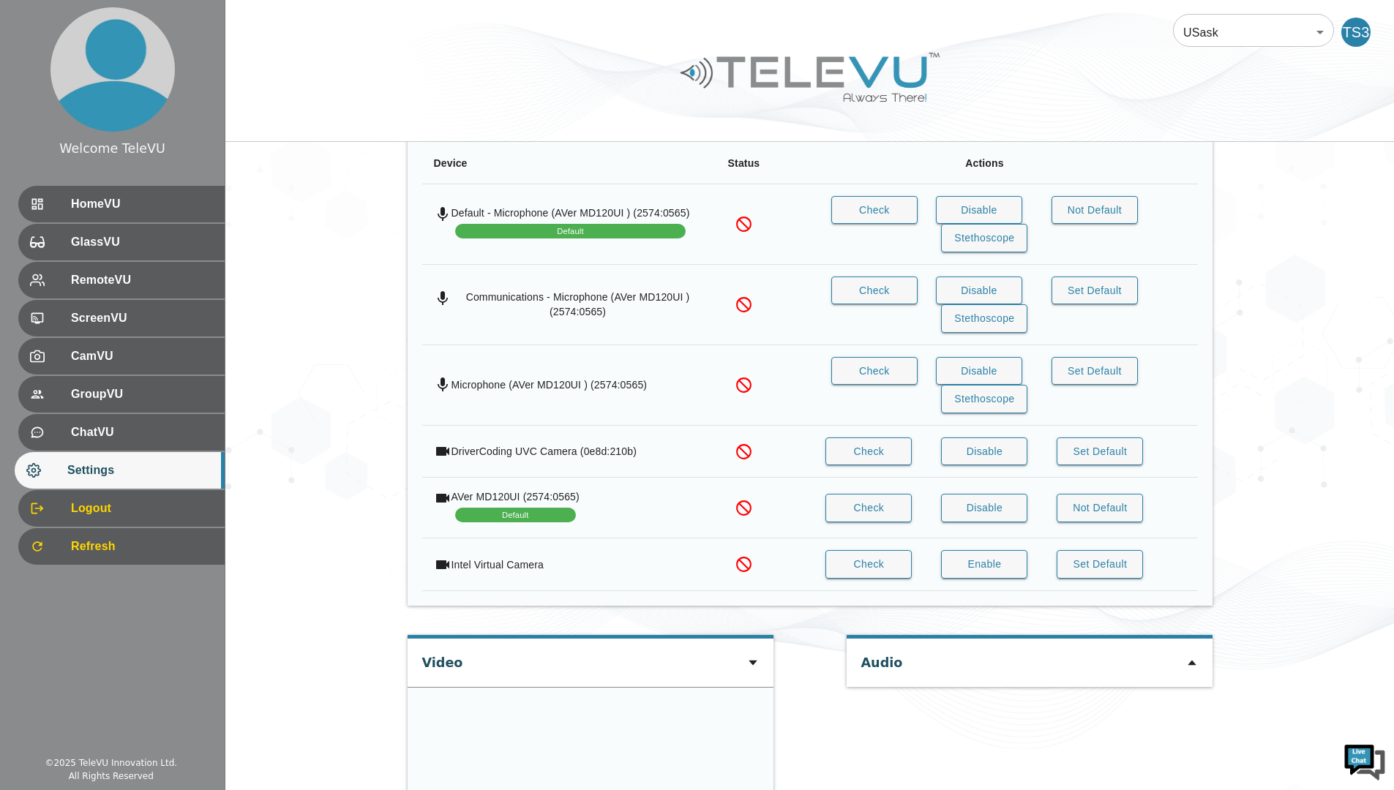
scroll to position [1058, 0]
click at [1001, 565] on button "Enable" at bounding box center [984, 565] width 86 height 29
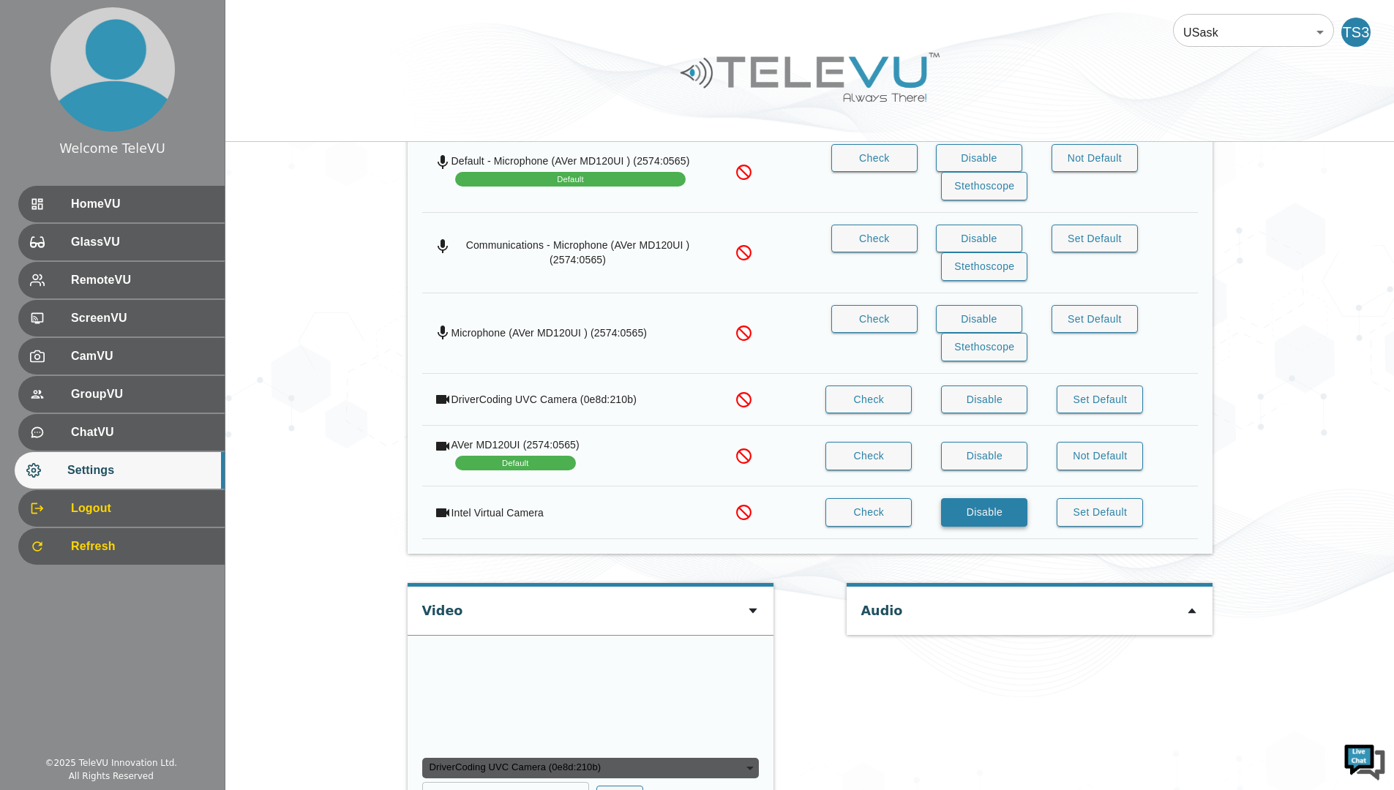
scroll to position [1117, 0]
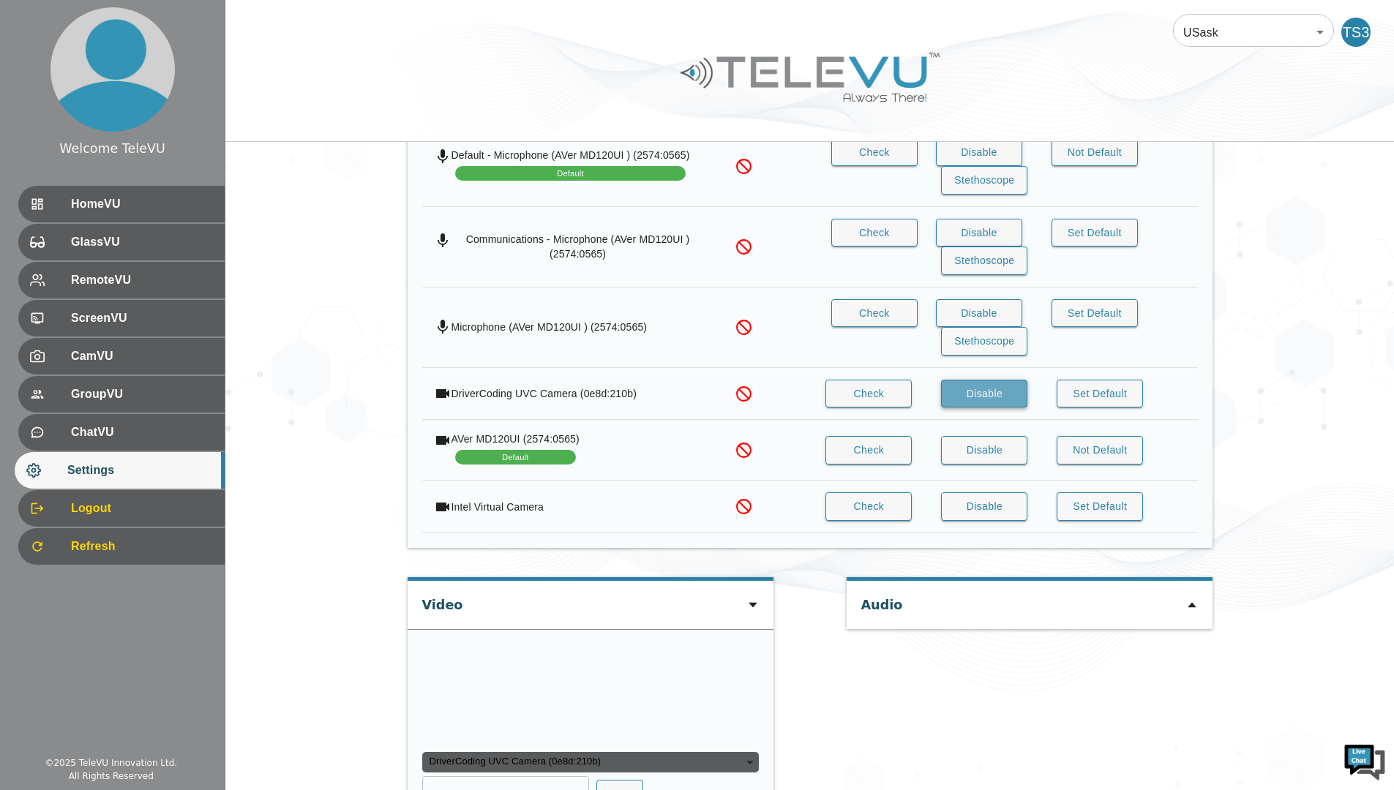
click at [1006, 407] on button "Disable" at bounding box center [984, 394] width 86 height 29
click at [1017, 402] on button "Enable" at bounding box center [984, 394] width 86 height 29
click at [1009, 508] on button "Disable" at bounding box center [984, 506] width 86 height 29
click at [1009, 512] on button "Enable" at bounding box center [984, 506] width 86 height 29
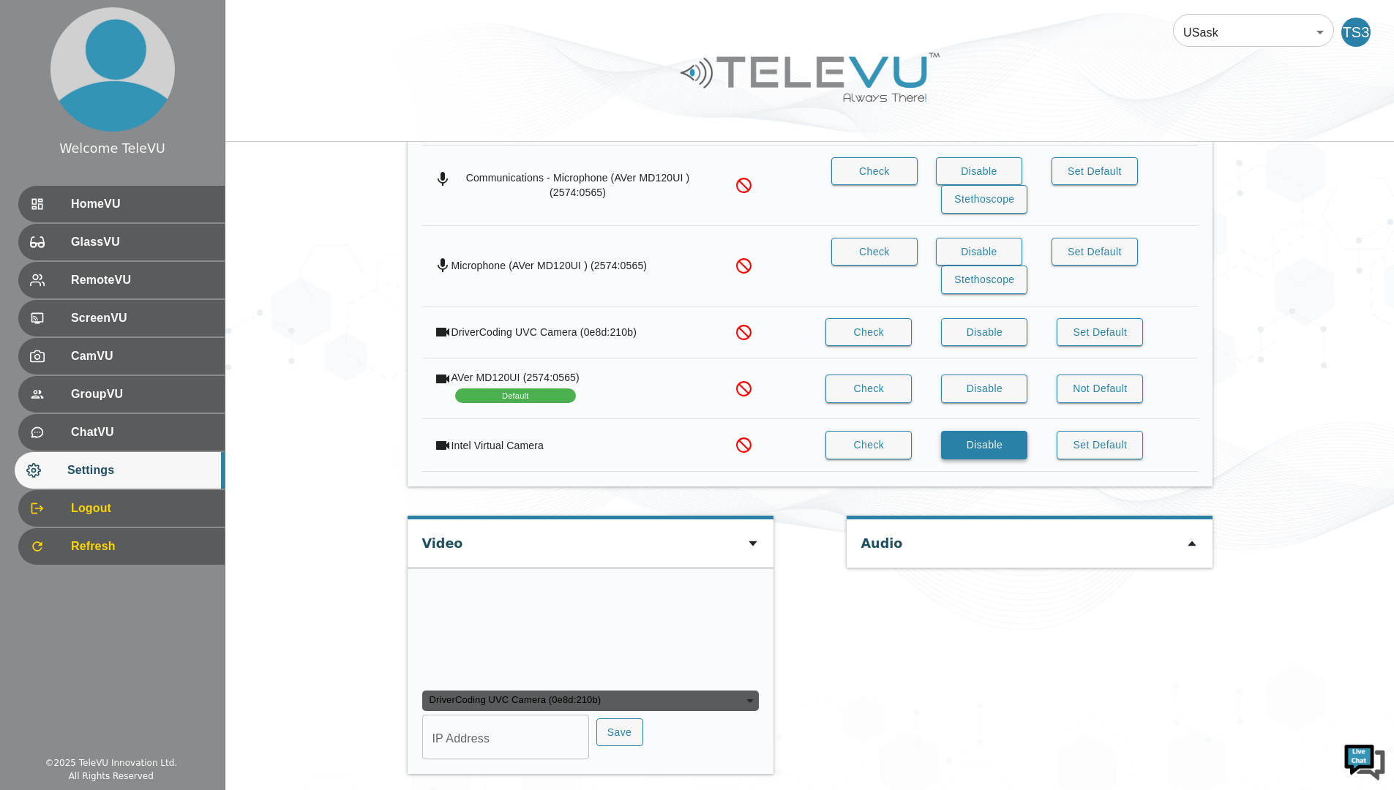
scroll to position [1327, 0]
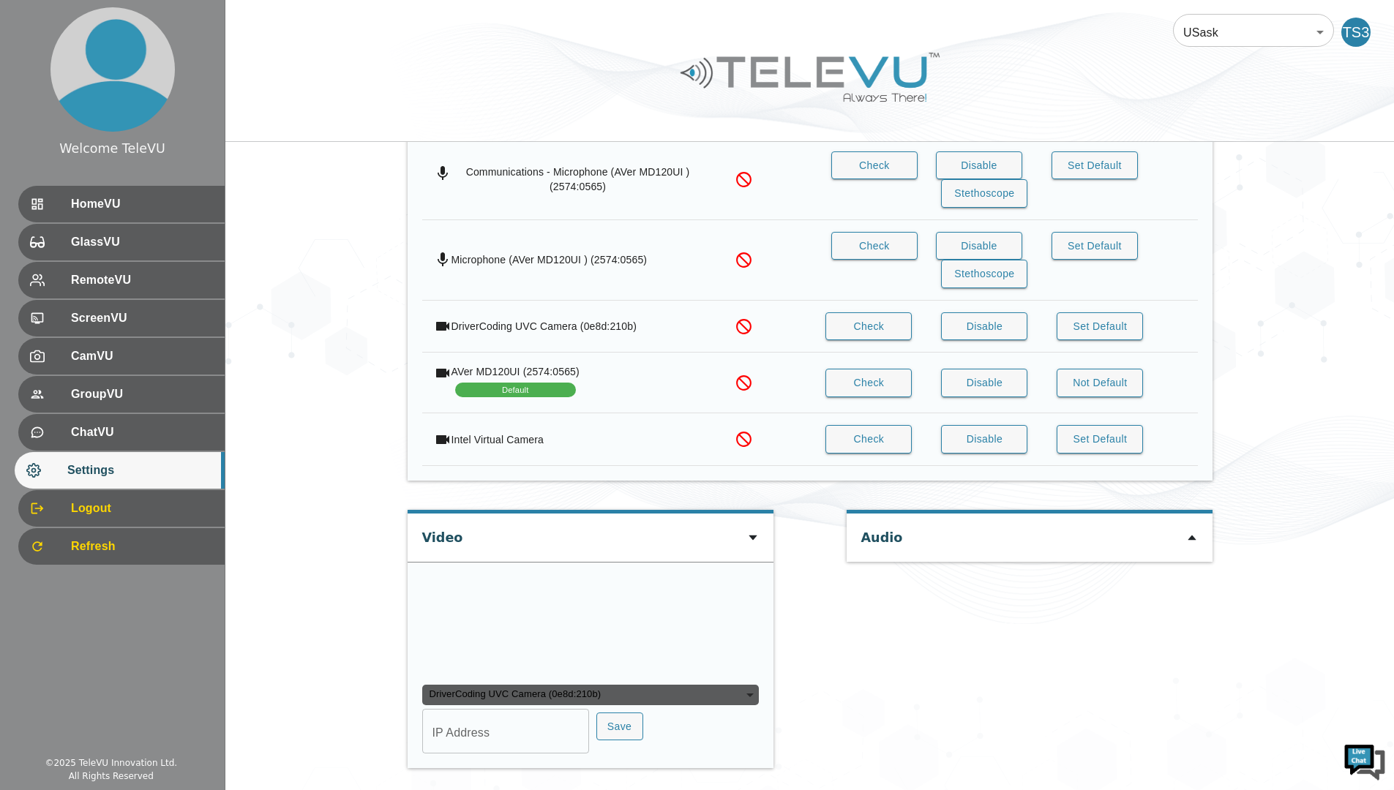
click at [736, 700] on div "DriverCoding UVC Camera (0e8d:210b)" at bounding box center [590, 695] width 336 height 20
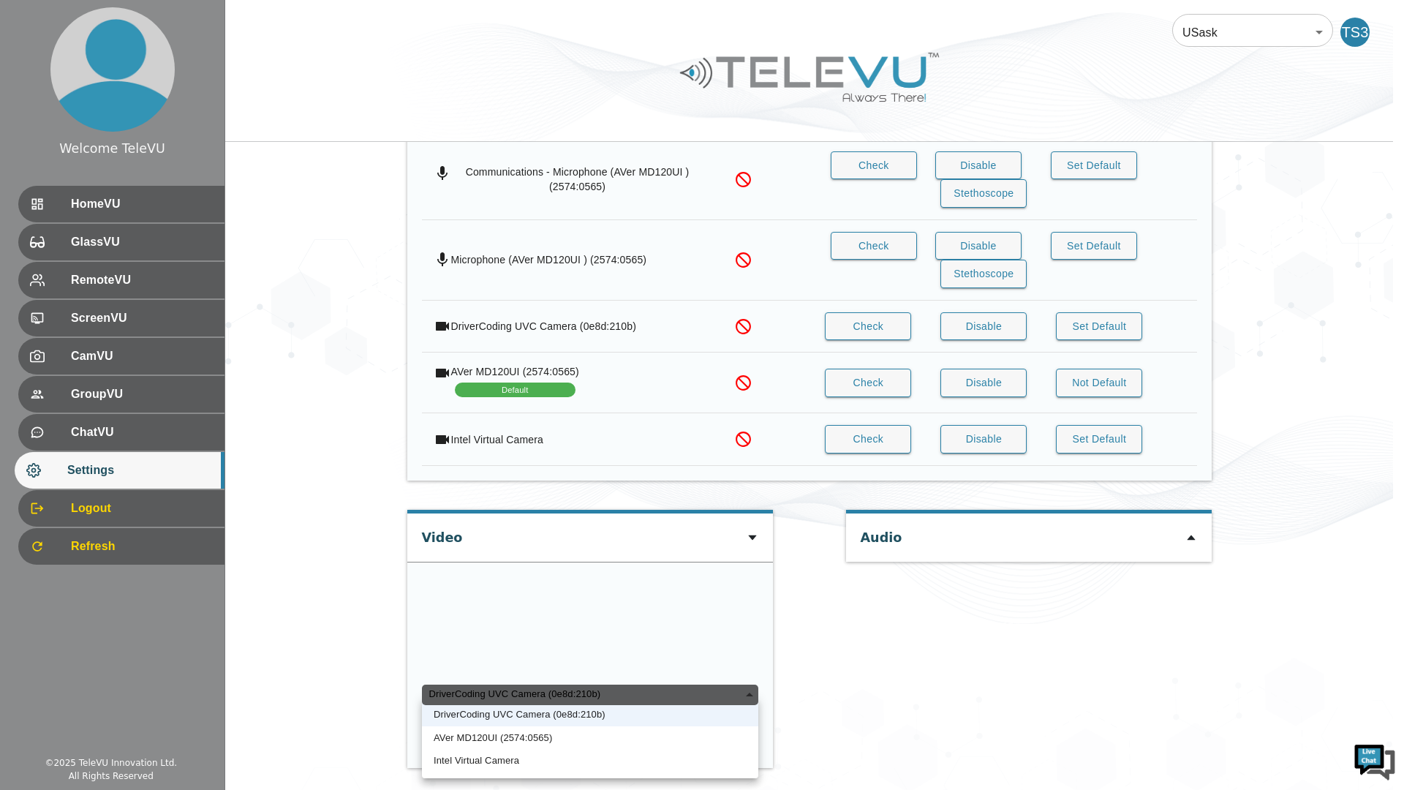
click at [722, 735] on li "AVer MD120UI (2574:0565)" at bounding box center [590, 737] width 336 height 23
type input "2390d42fe2ec3f0819d44b4c202e02075746372e5ecb060552566131eeeee40a"
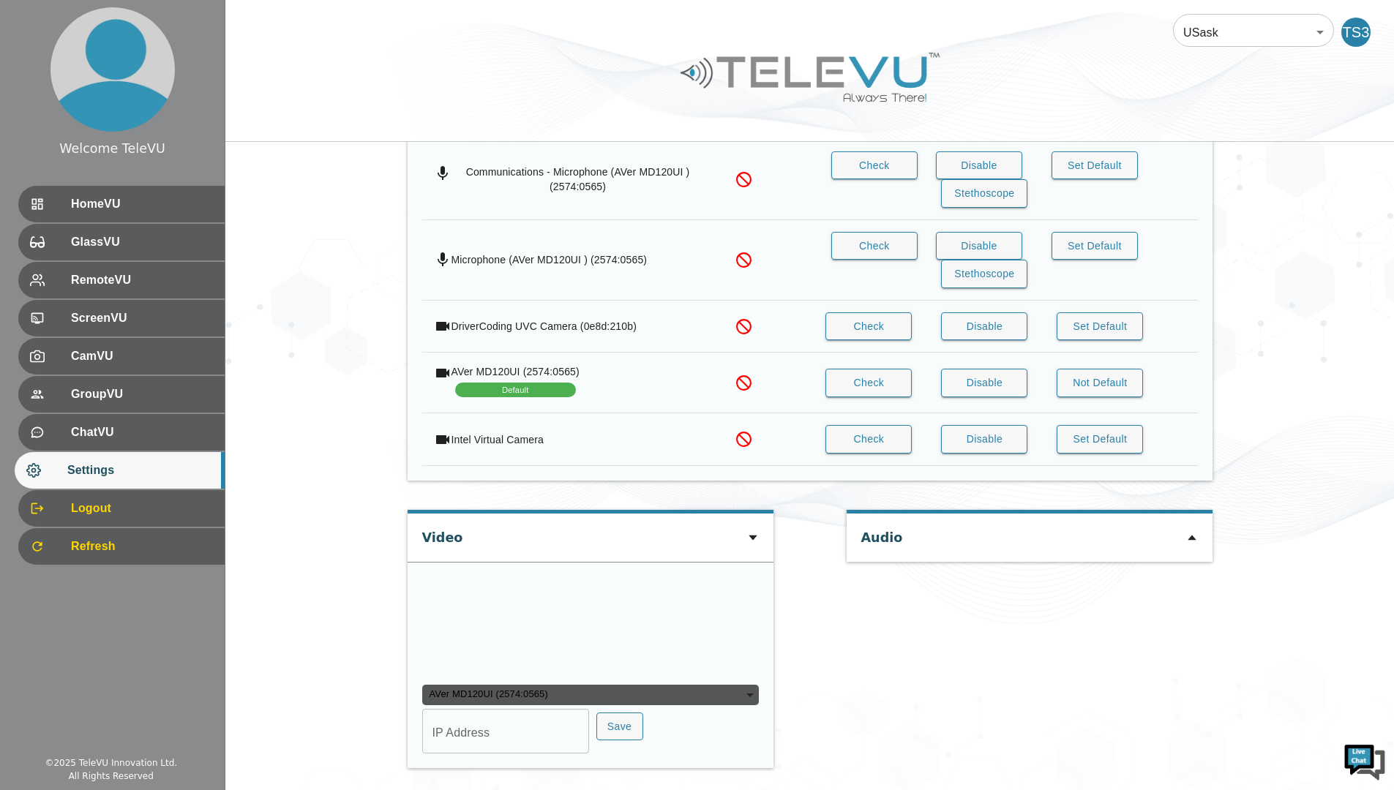
type input "COM5"
click at [737, 691] on div "AVer MD120UI (2574:0565)" at bounding box center [590, 695] width 336 height 20
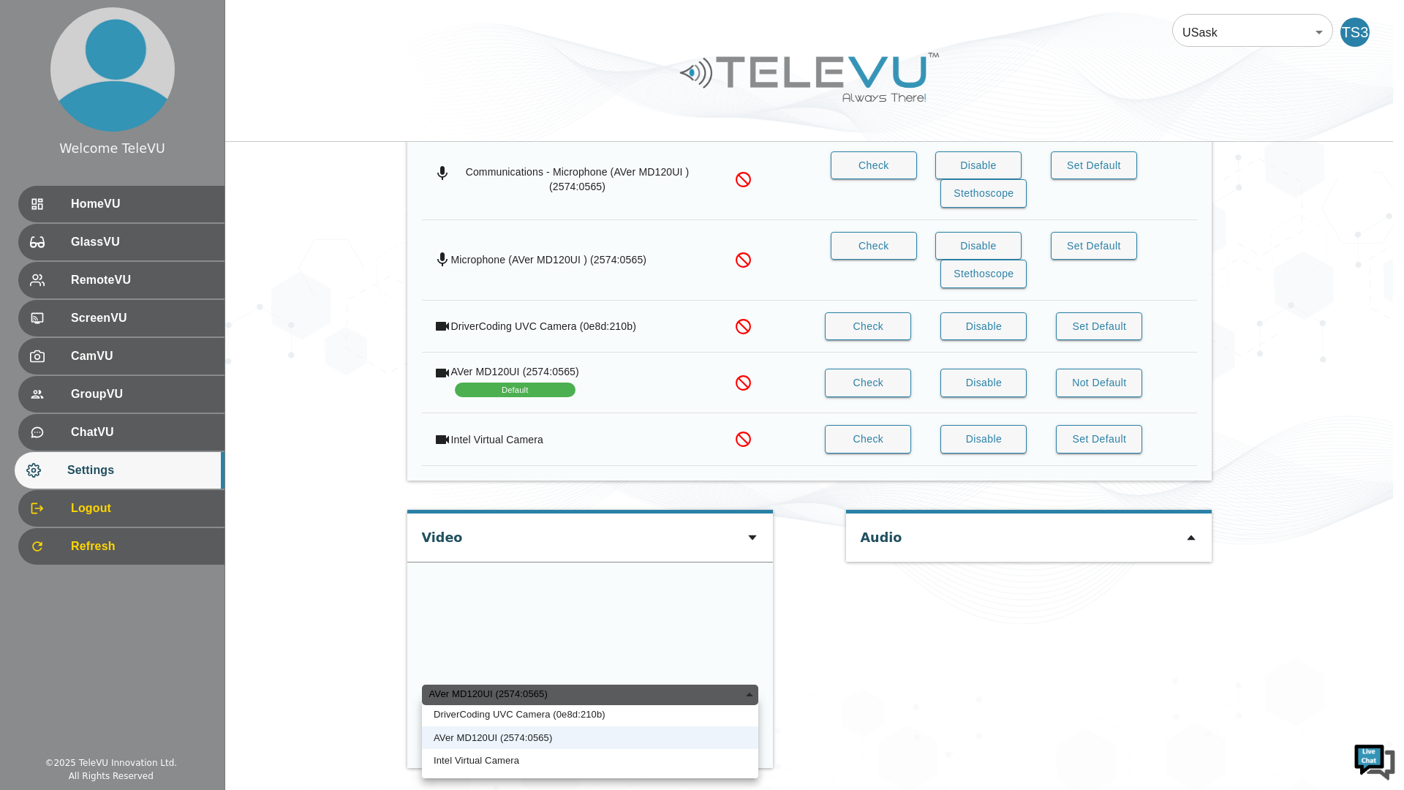
click at [707, 749] on li "Intel Virtual Camera" at bounding box center [590, 760] width 336 height 23
type input "5dff2766bf5792c7f693936d9852521c53e6ba4c4d11e5b14705028d3e85a800"
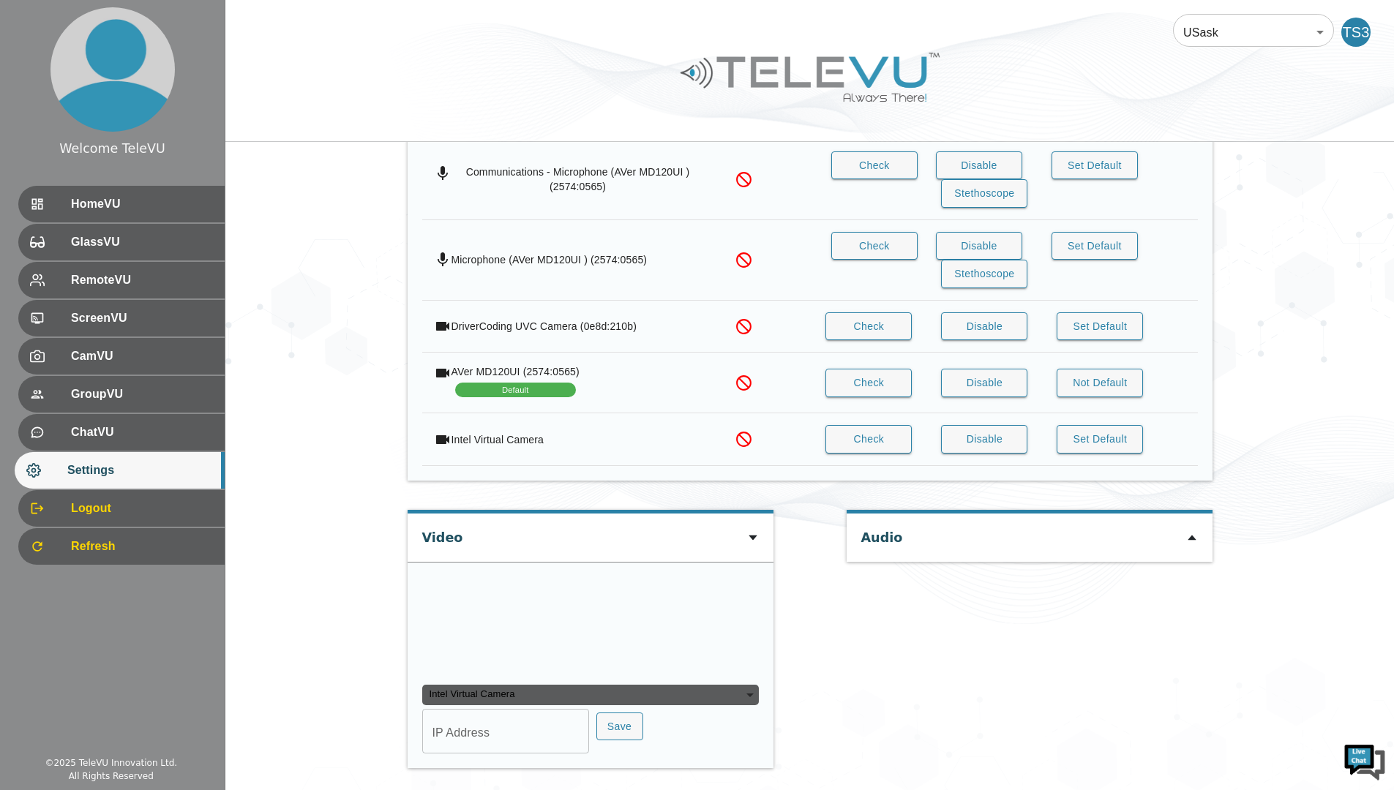
click at [722, 690] on div "Intel Virtual Camera" at bounding box center [590, 695] width 336 height 20
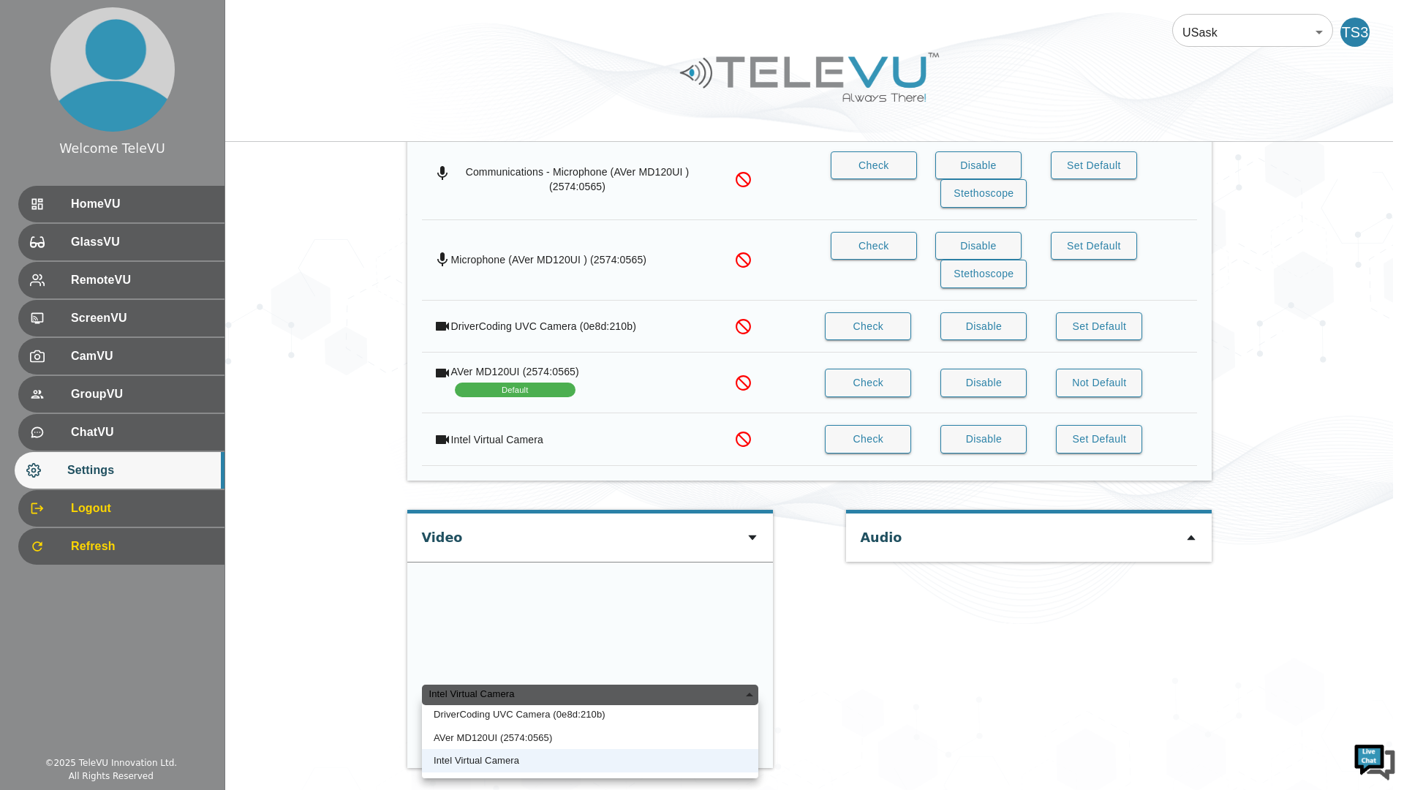
click at [687, 708] on li "DriverCoding UVC Camera (0e8d:210b)" at bounding box center [590, 714] width 336 height 23
type input "456e898b3d4c208e2bc3c354be78d9b412be9b89f4d39562e4eef19b5dbe6901"
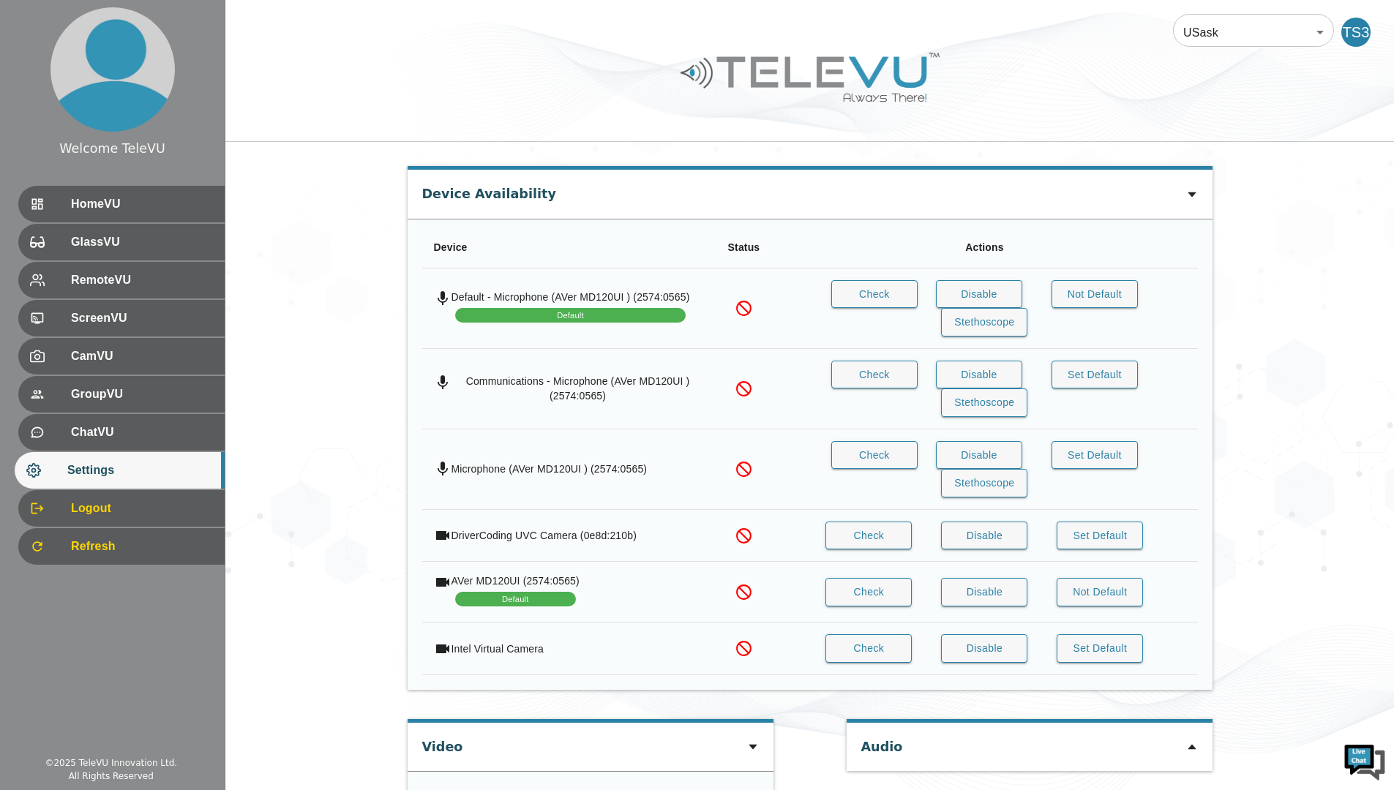
scroll to position [978, 0]
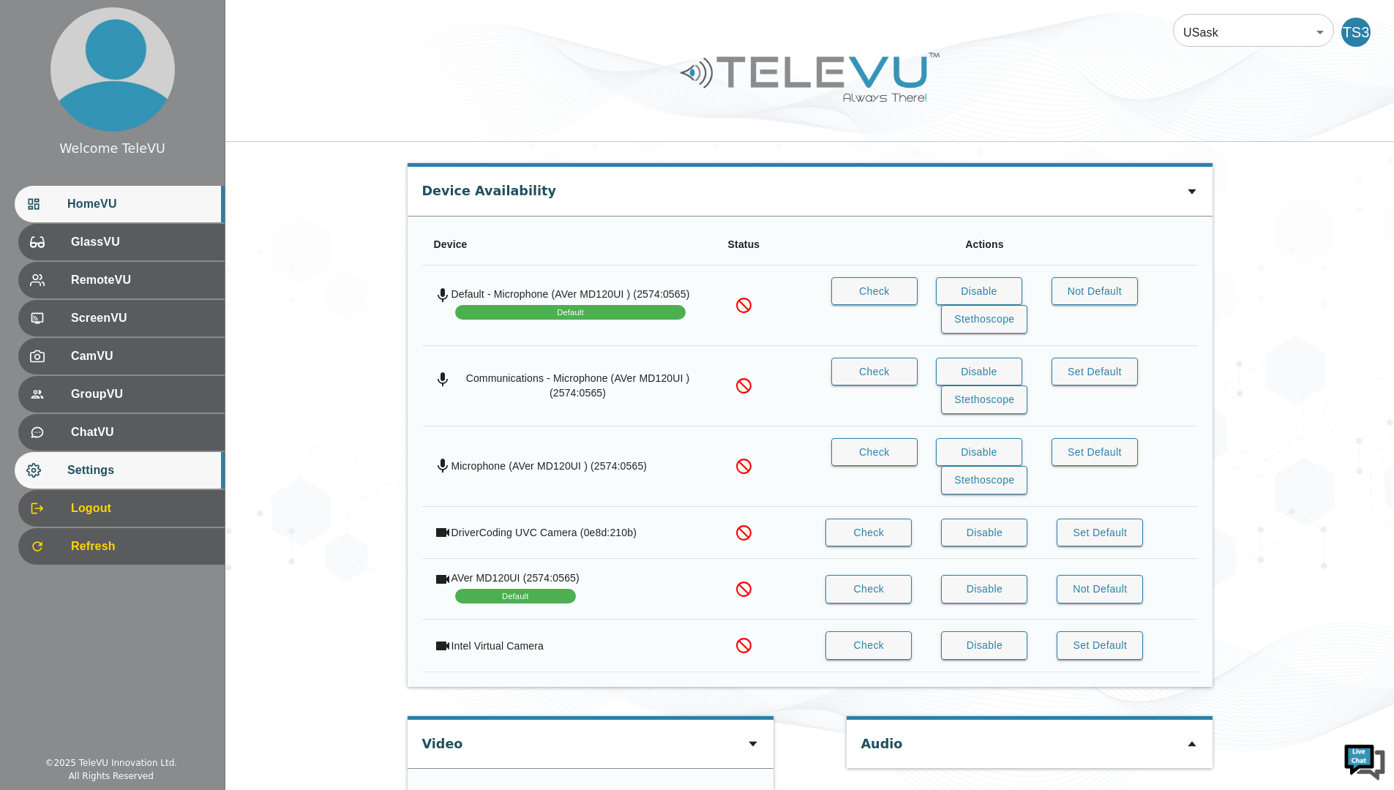
click at [188, 189] on div "HomeVU" at bounding box center [120, 204] width 210 height 37
